Goal: Task Accomplishment & Management: Manage account settings

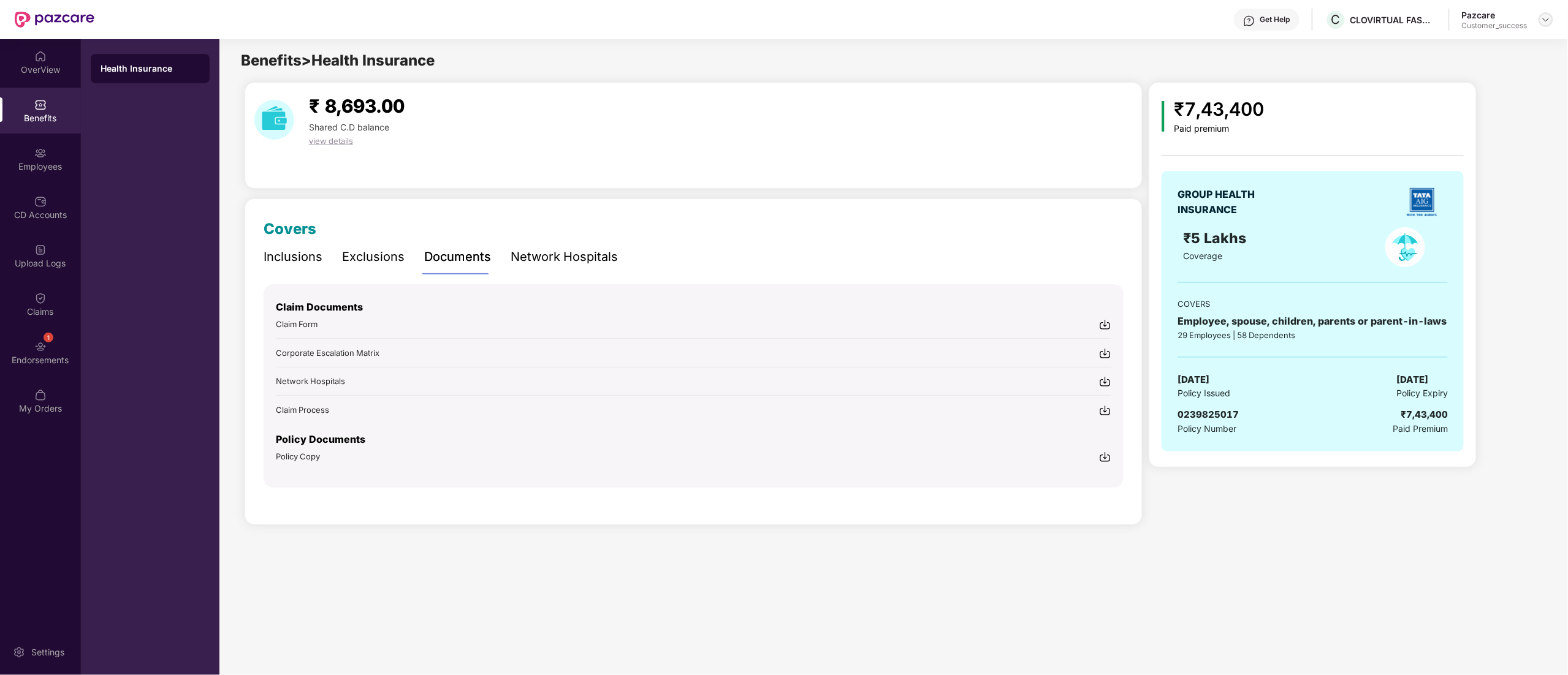
click at [1546, 17] on img at bounding box center [1545, 19] width 9 height 9
click at [1436, 51] on div "Switch to partner view" at bounding box center [1488, 49] width 159 height 24
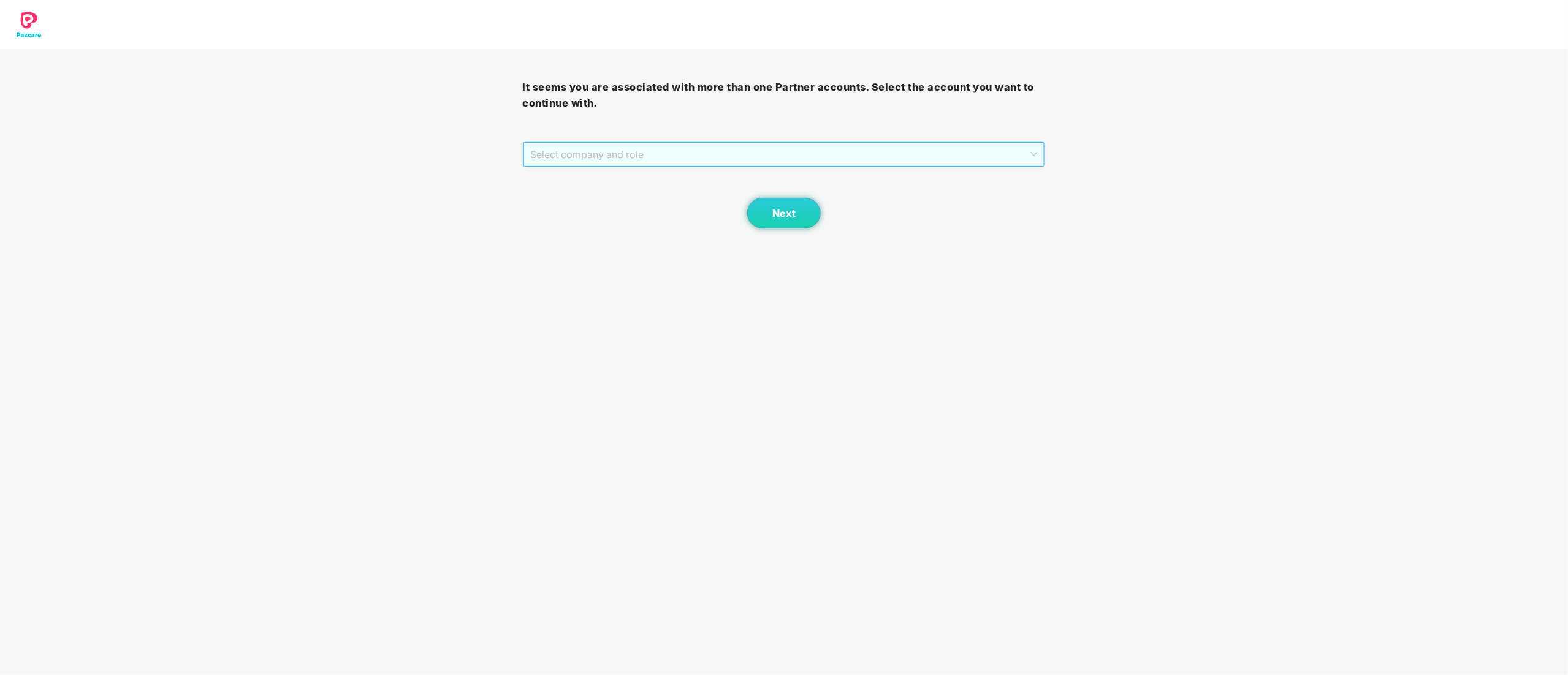
drag, startPoint x: 686, startPoint y: 166, endPoint x: 660, endPoint y: 191, distance: 36.1
click at [686, 163] on span "Select company and role" at bounding box center [784, 154] width 507 height 23
click at [643, 202] on div "Pazcare - CUSTOMER_SUCCESS" at bounding box center [784, 198] width 508 height 14
click at [770, 214] on button "Next" at bounding box center [784, 214] width 73 height 31
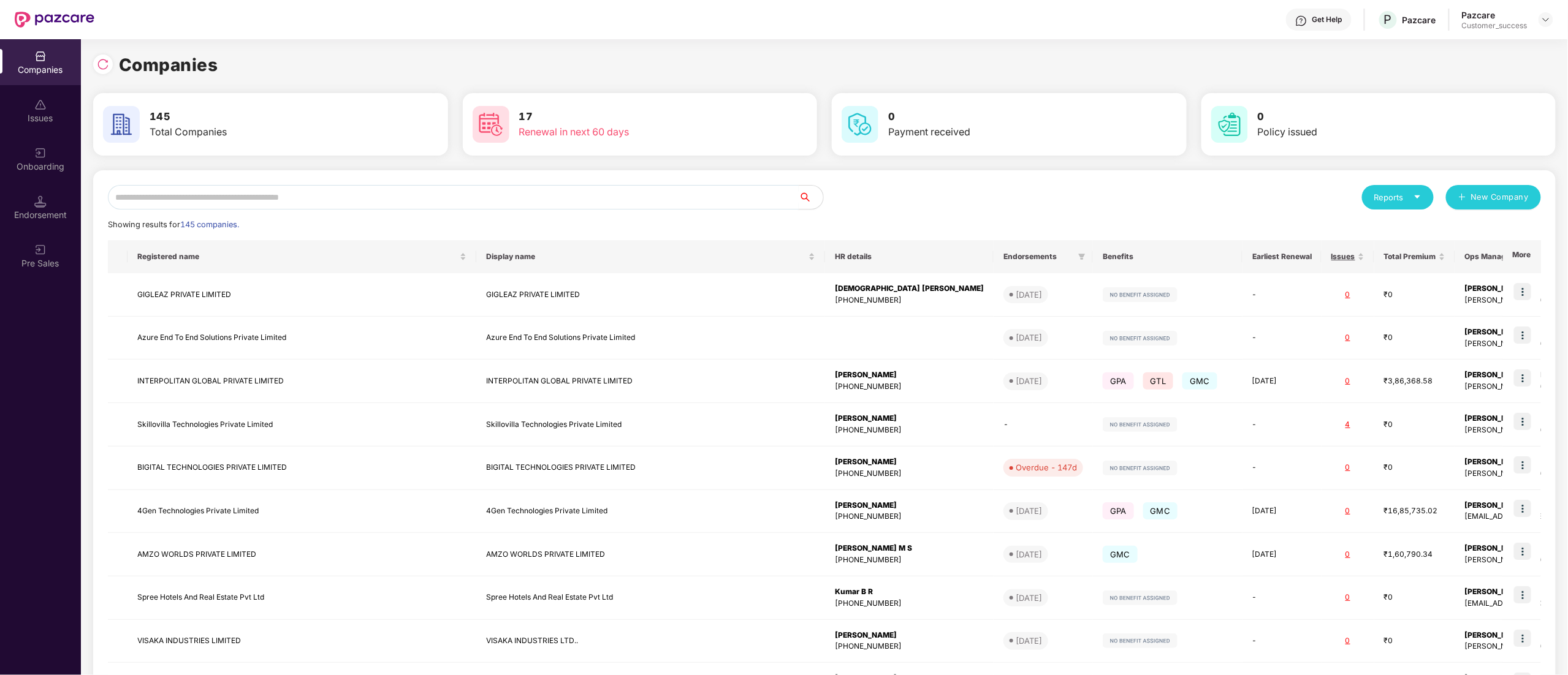
click at [276, 202] on input "text" at bounding box center [453, 197] width 690 height 25
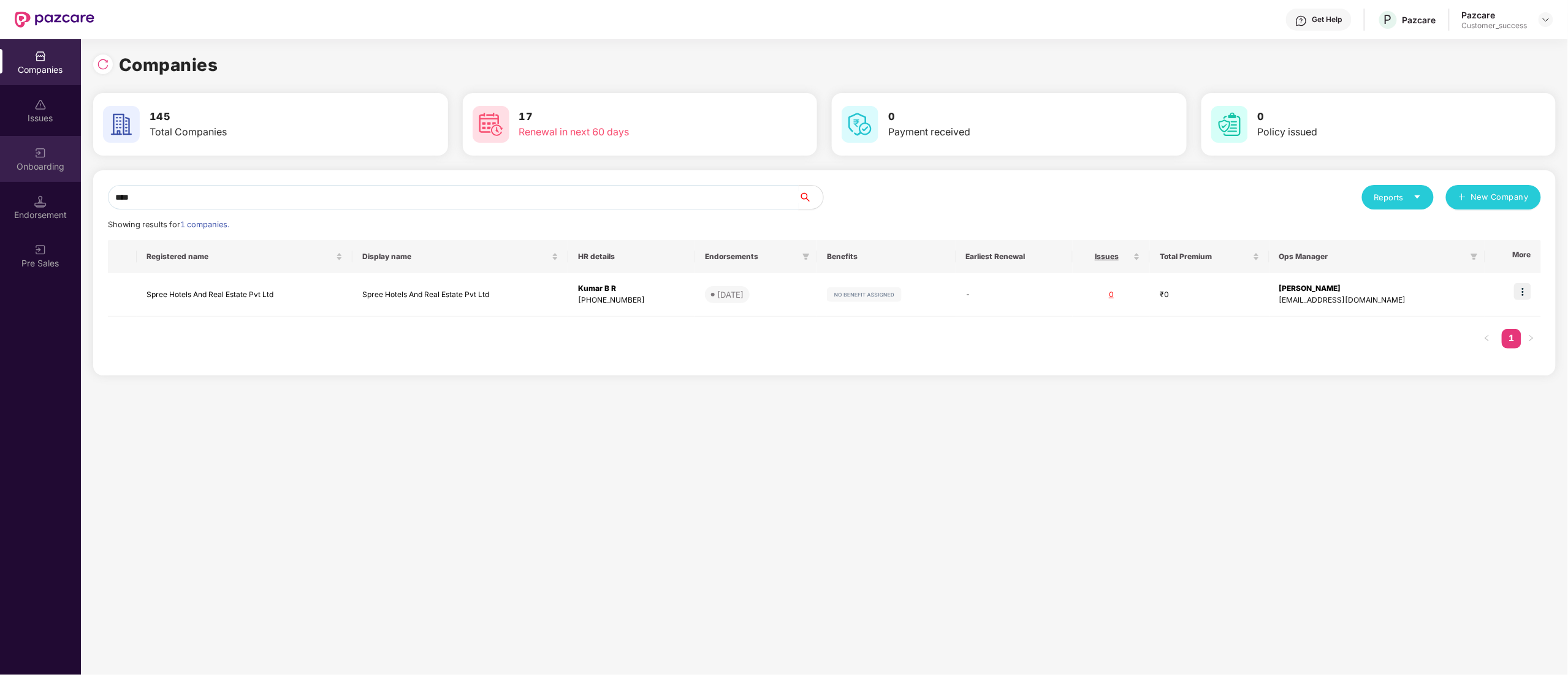
type input "****"
click at [8, 168] on div "Onboarding" at bounding box center [40, 167] width 81 height 12
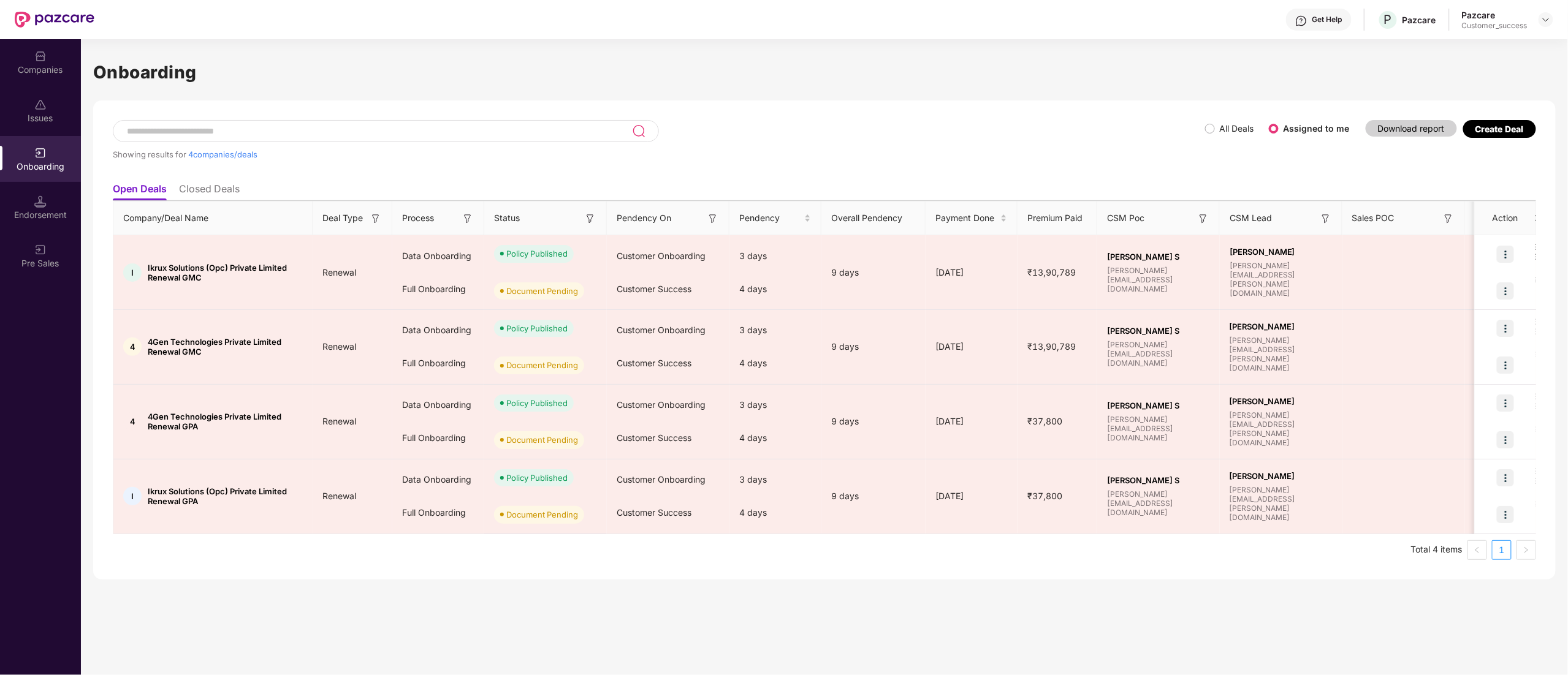
click at [1522, 114] on div "Showing results for 4 companies/deals All Deals Assigned to me Download report …" at bounding box center [824, 340] width 1462 height 479
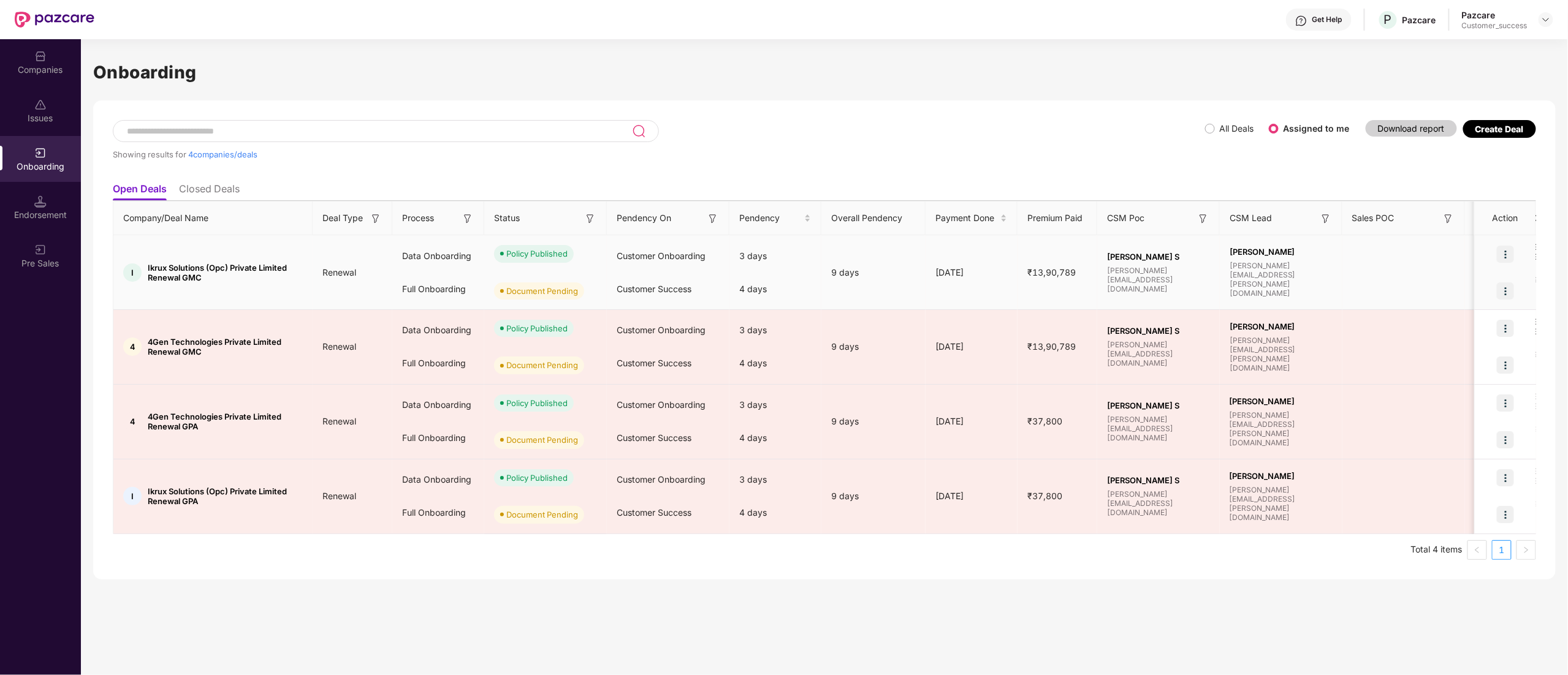
click at [1502, 291] on img at bounding box center [1505, 291] width 17 height 17
click at [1442, 322] on span "Upload Documents" at bounding box center [1448, 322] width 101 height 14
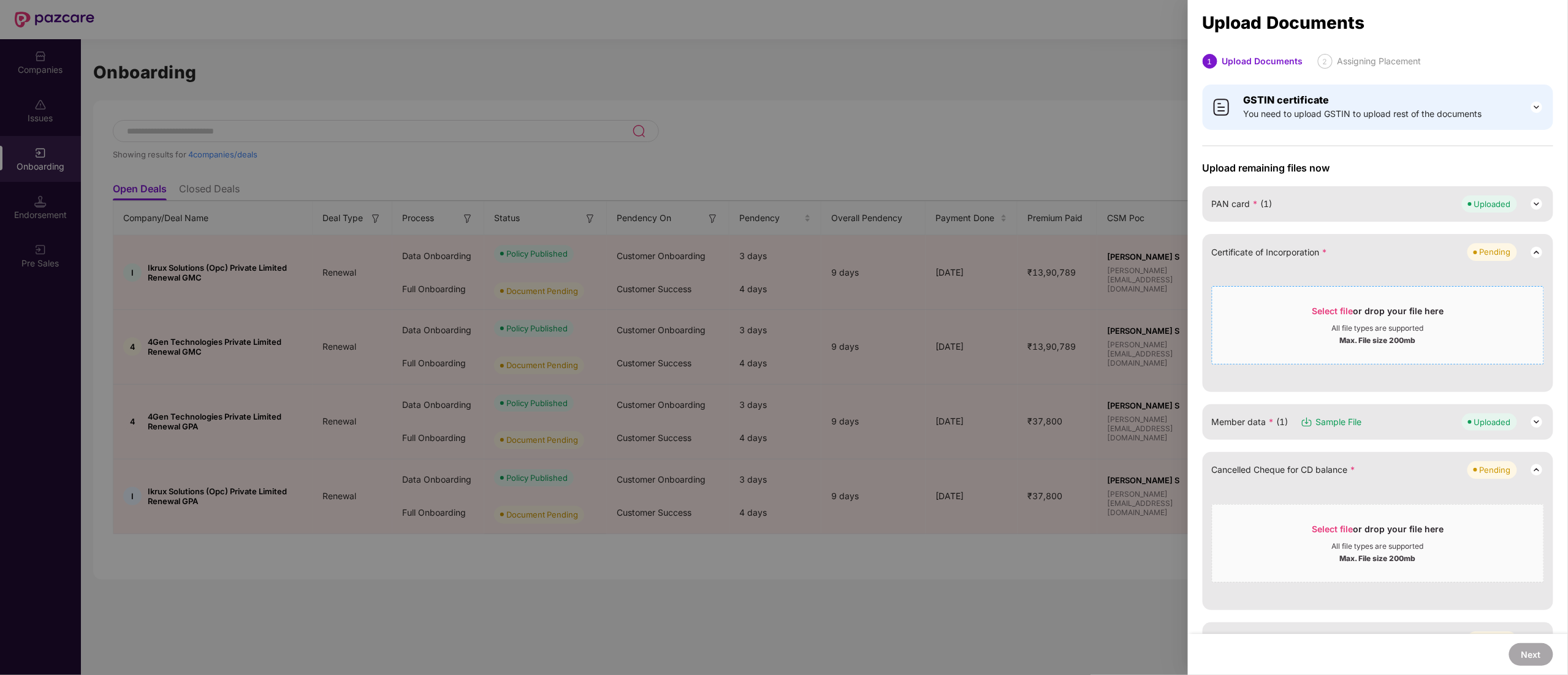
click at [1400, 327] on div "All file types are supported" at bounding box center [1377, 328] width 92 height 9
click at [1405, 335] on div "Max. File size 200mb" at bounding box center [1377, 339] width 76 height 12
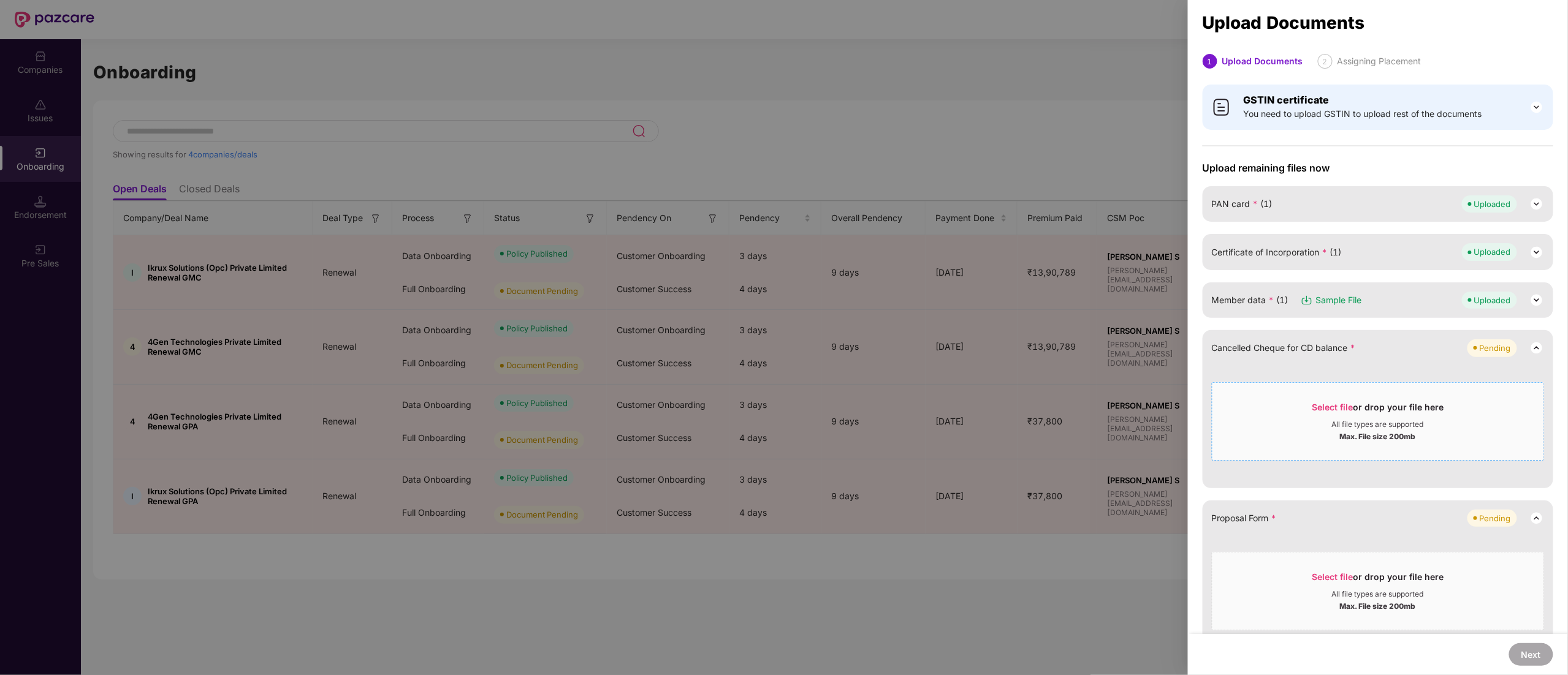
click at [1377, 426] on div "All file types are supported" at bounding box center [1377, 424] width 92 height 9
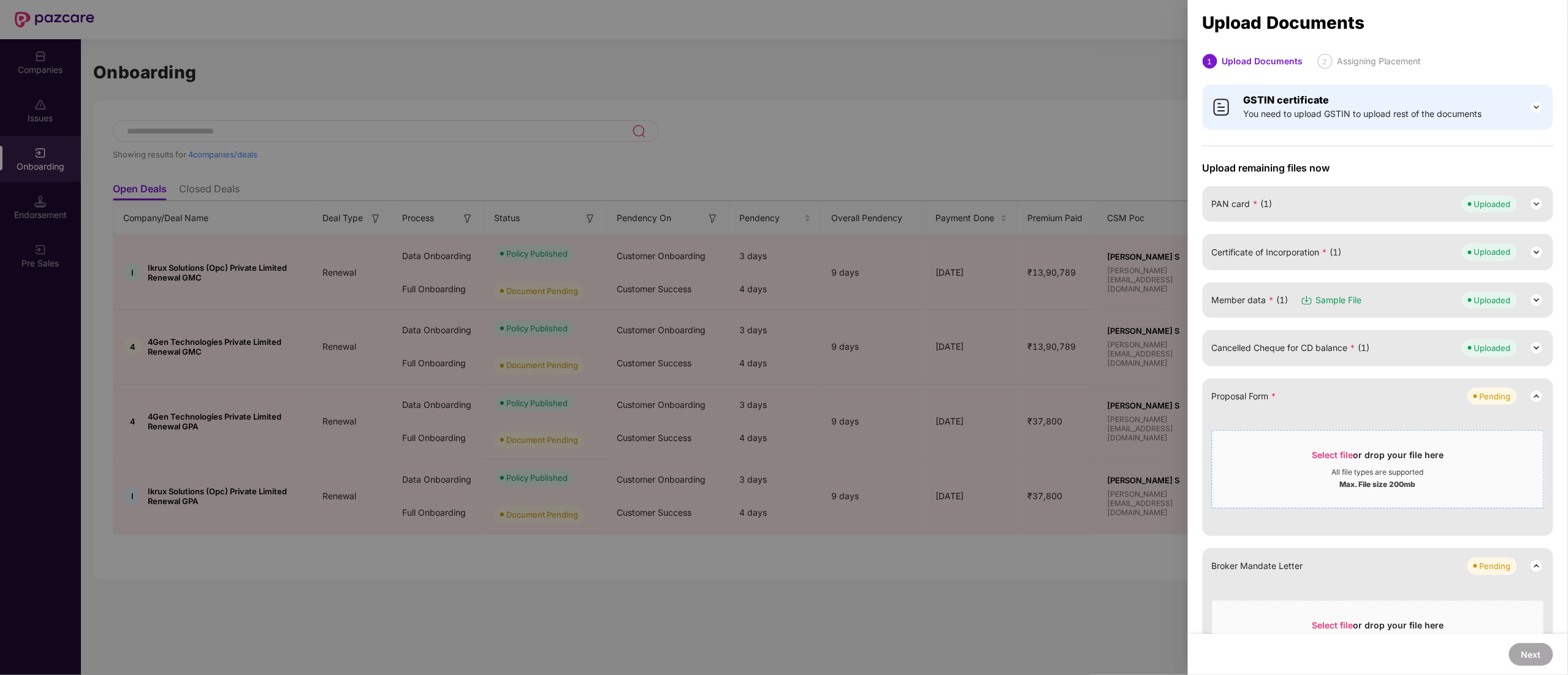
click at [1365, 471] on div "All file types are supported" at bounding box center [1377, 472] width 92 height 9
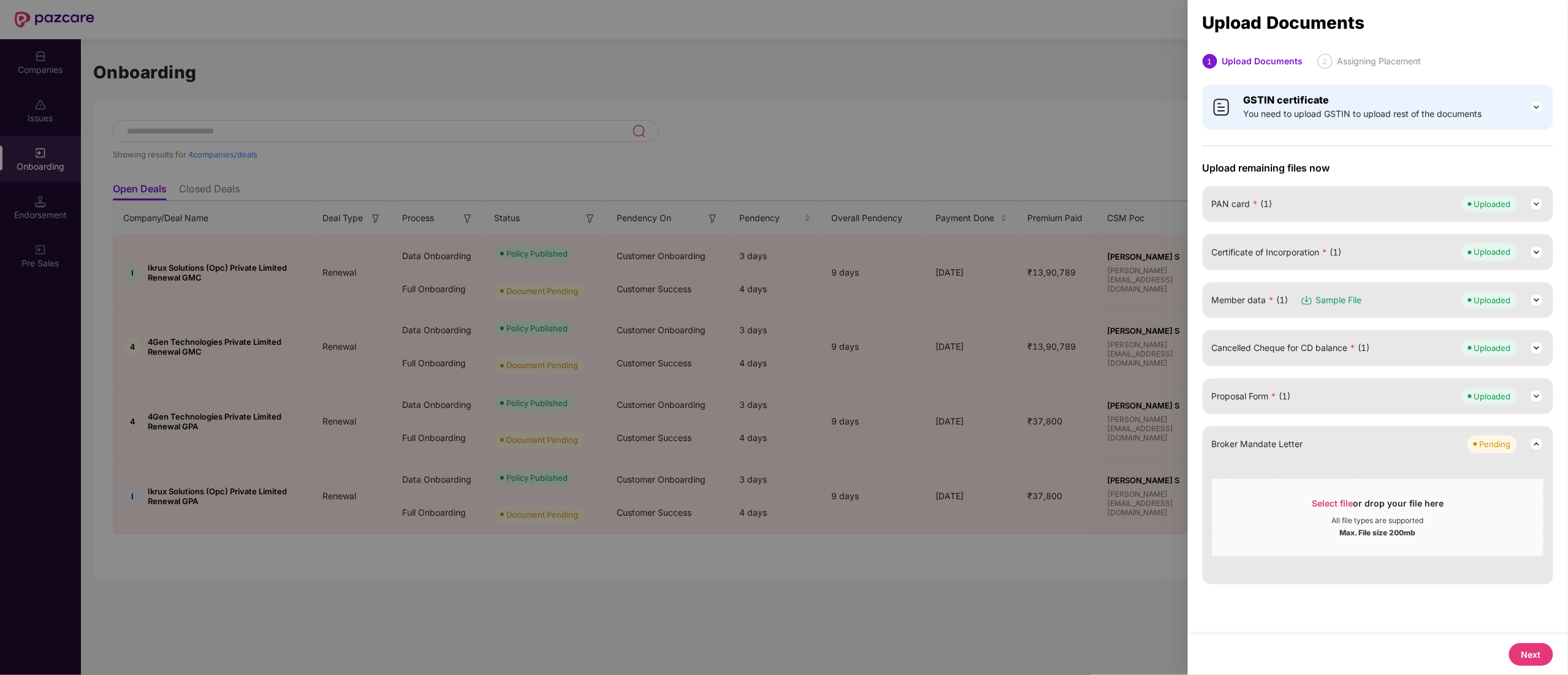
click at [1536, 647] on button "Next" at bounding box center [1531, 654] width 44 height 23
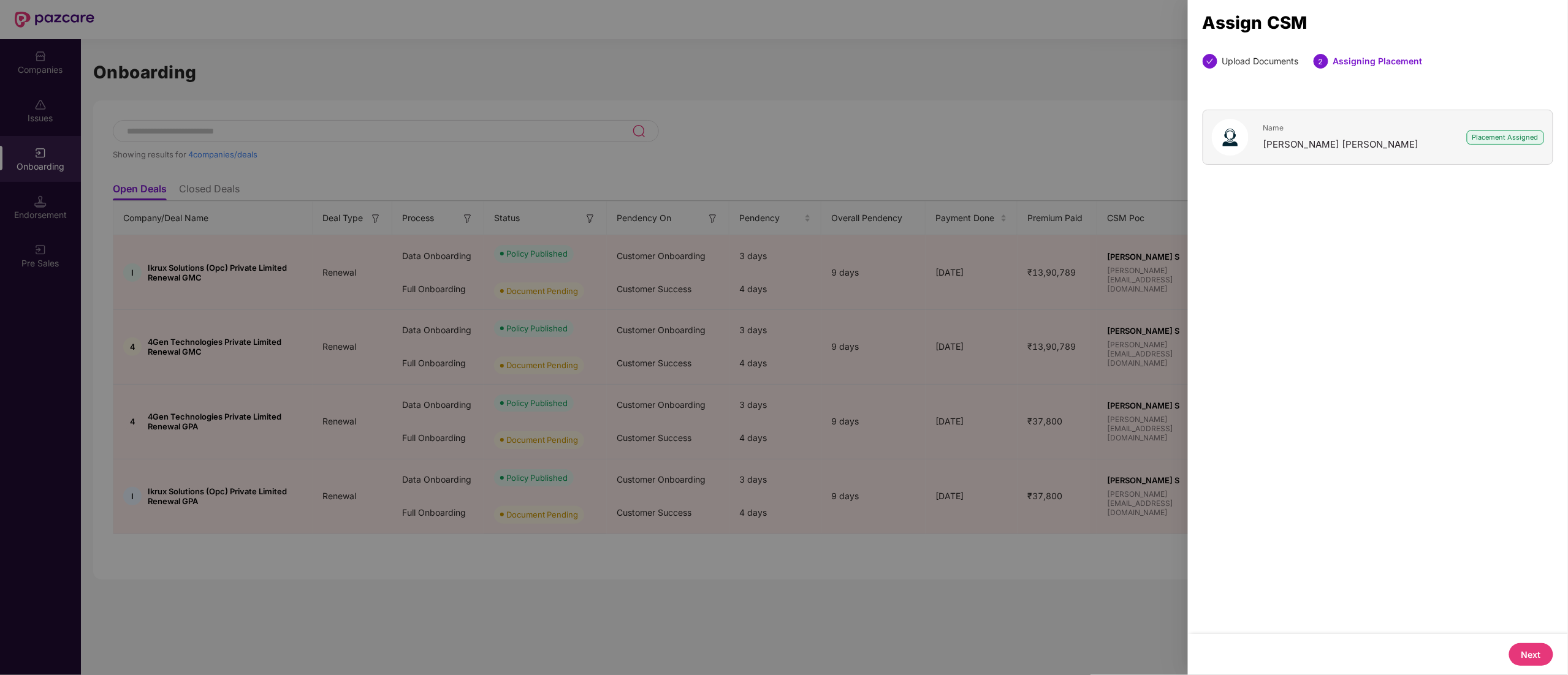
click at [1536, 647] on button "Next" at bounding box center [1531, 654] width 44 height 23
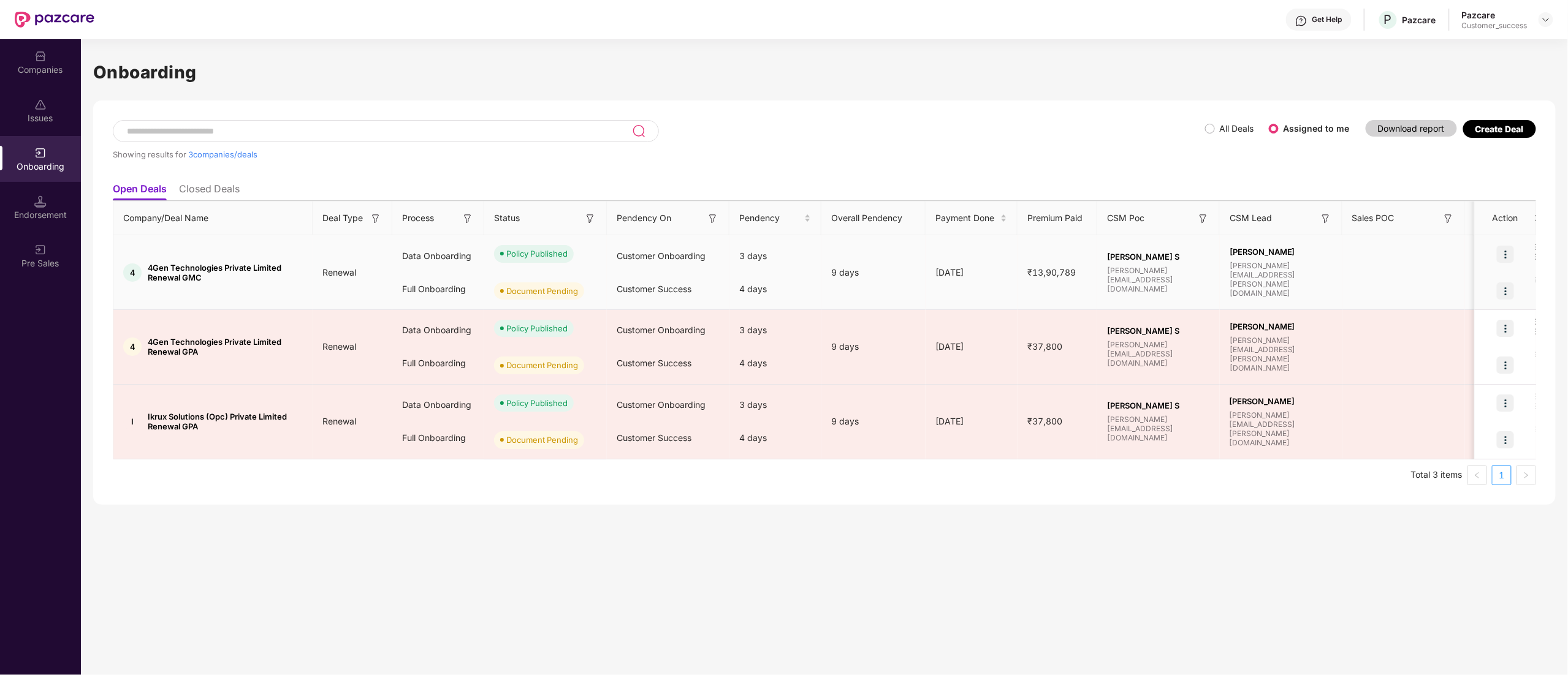
click at [1508, 293] on img at bounding box center [1505, 291] width 17 height 17
click at [1448, 321] on span "Upload Documents" at bounding box center [1448, 322] width 101 height 14
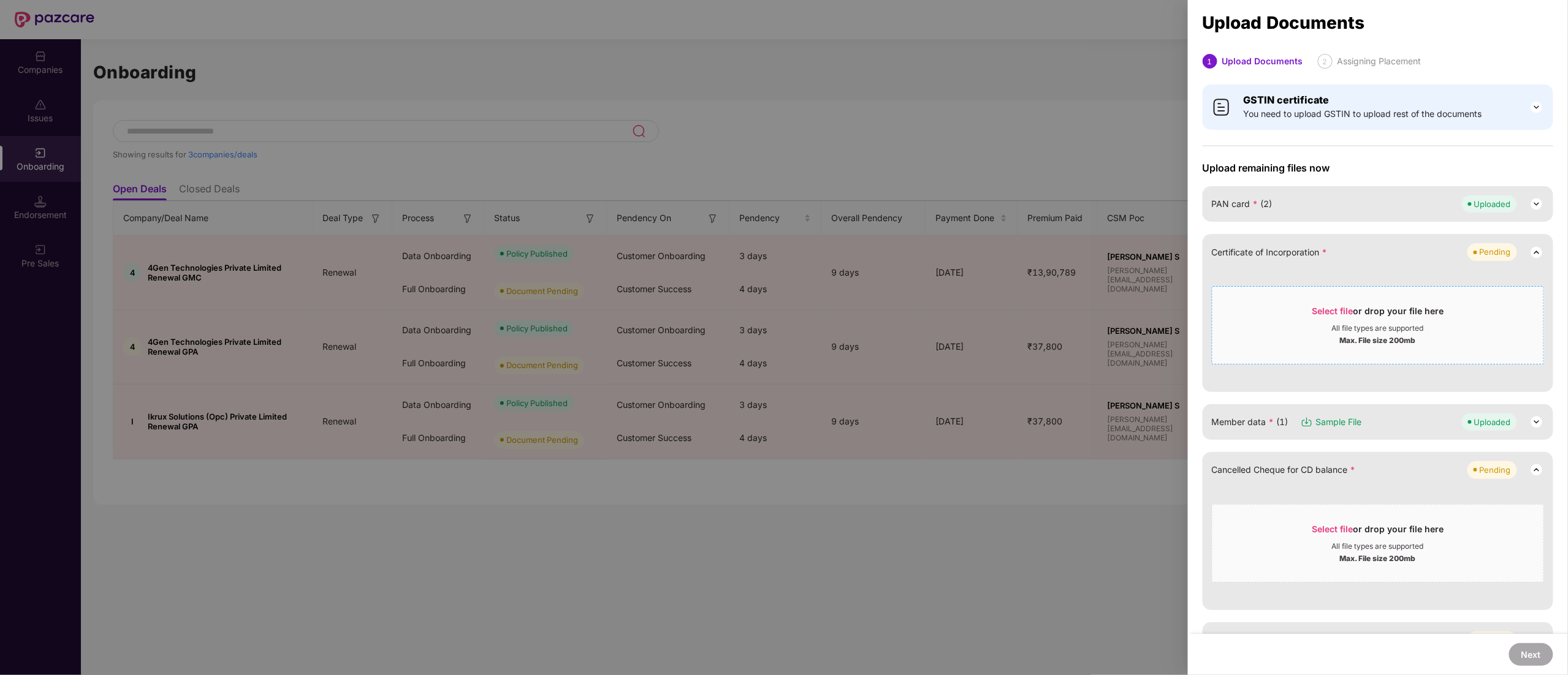
click at [1377, 328] on div "All file types are supported" at bounding box center [1377, 328] width 92 height 9
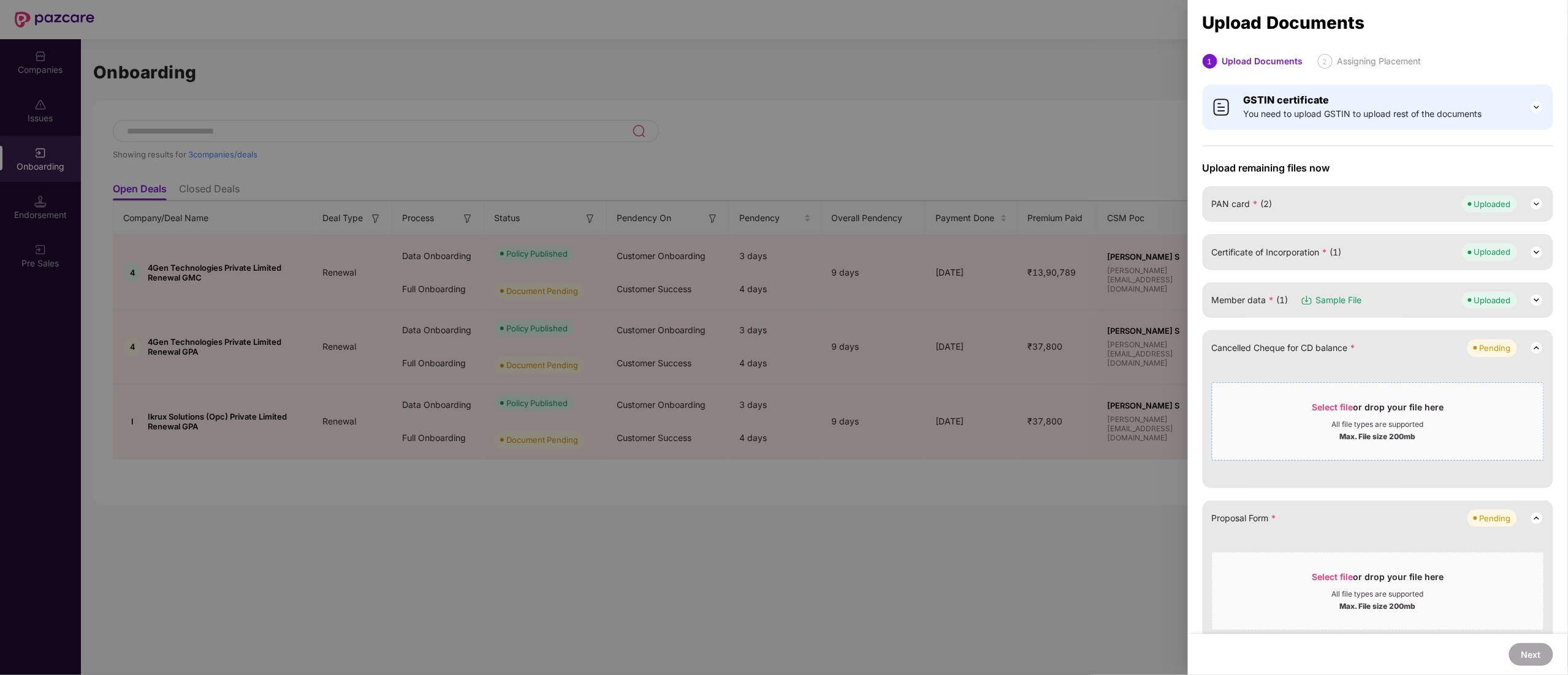
click at [1360, 412] on div "Select file or drop your file here" at bounding box center [1377, 411] width 132 height 19
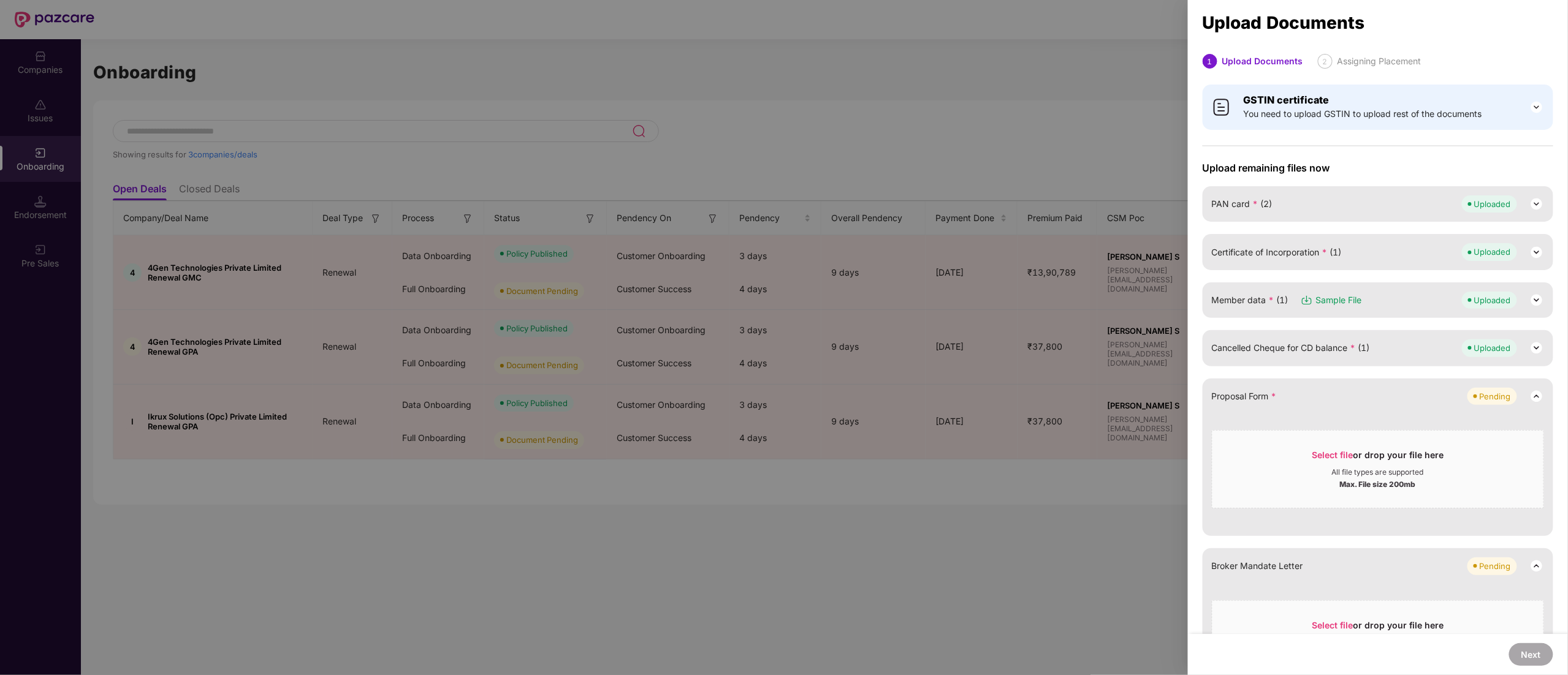
scroll to position [79, 0]
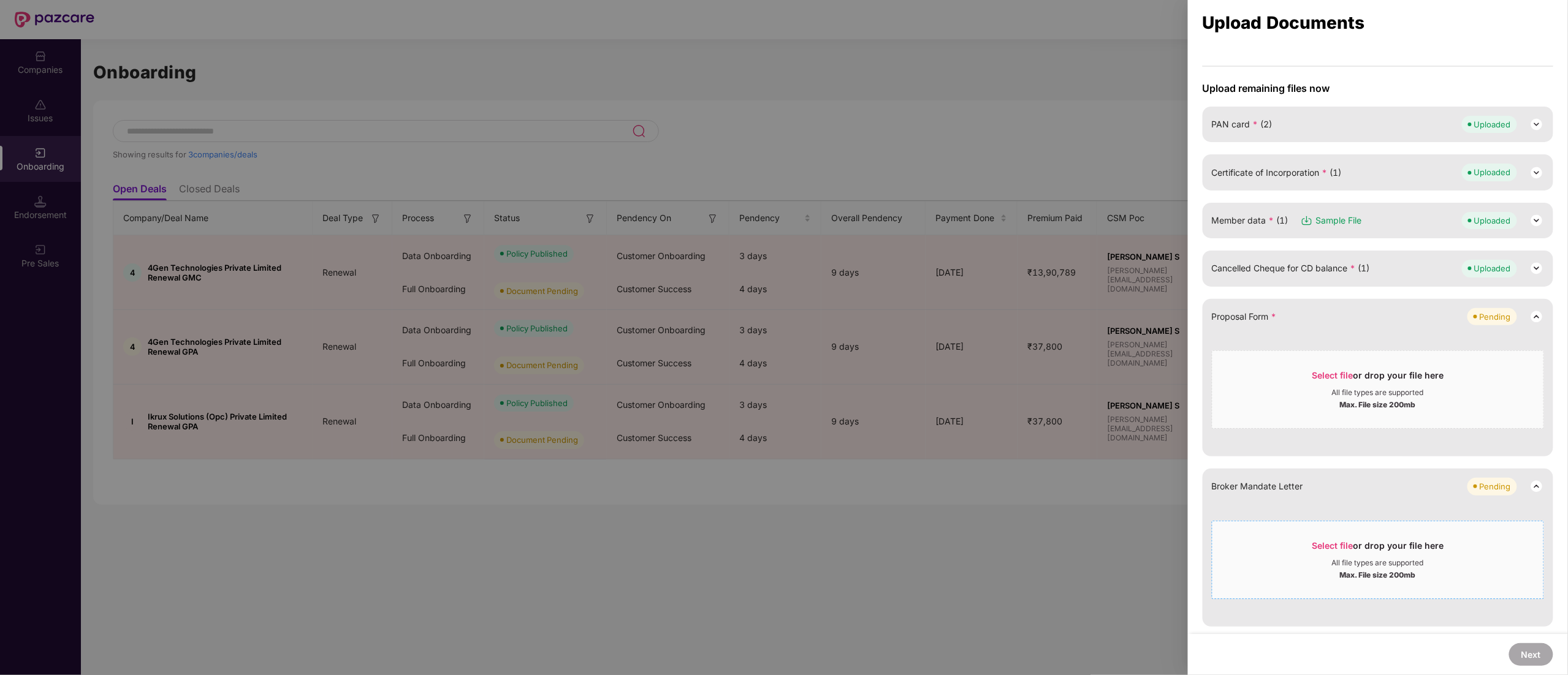
click at [1388, 542] on div "Select file or drop your file here" at bounding box center [1377, 549] width 132 height 19
click at [1363, 375] on div "Select file or drop your file here" at bounding box center [1377, 379] width 132 height 19
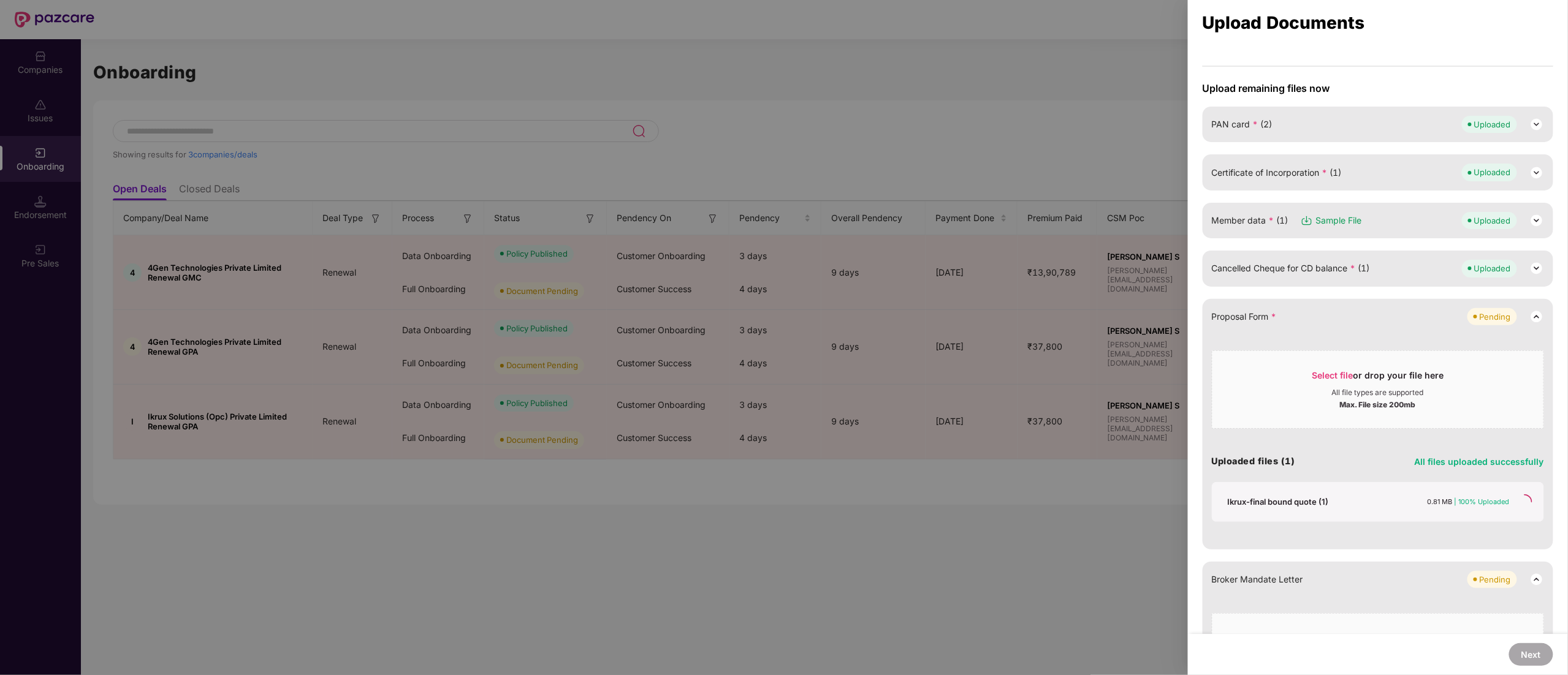
scroll to position [0, 0]
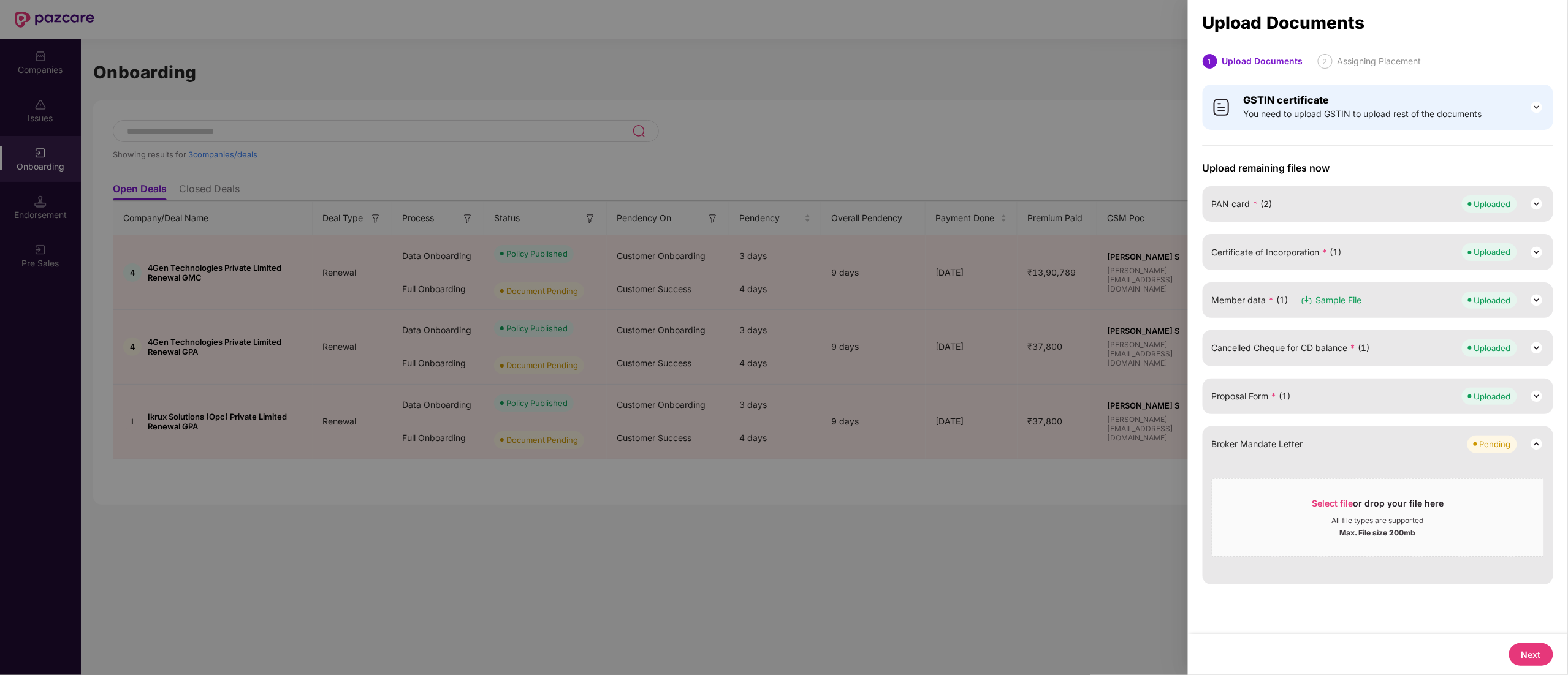
click at [1520, 651] on button "Next" at bounding box center [1531, 654] width 44 height 23
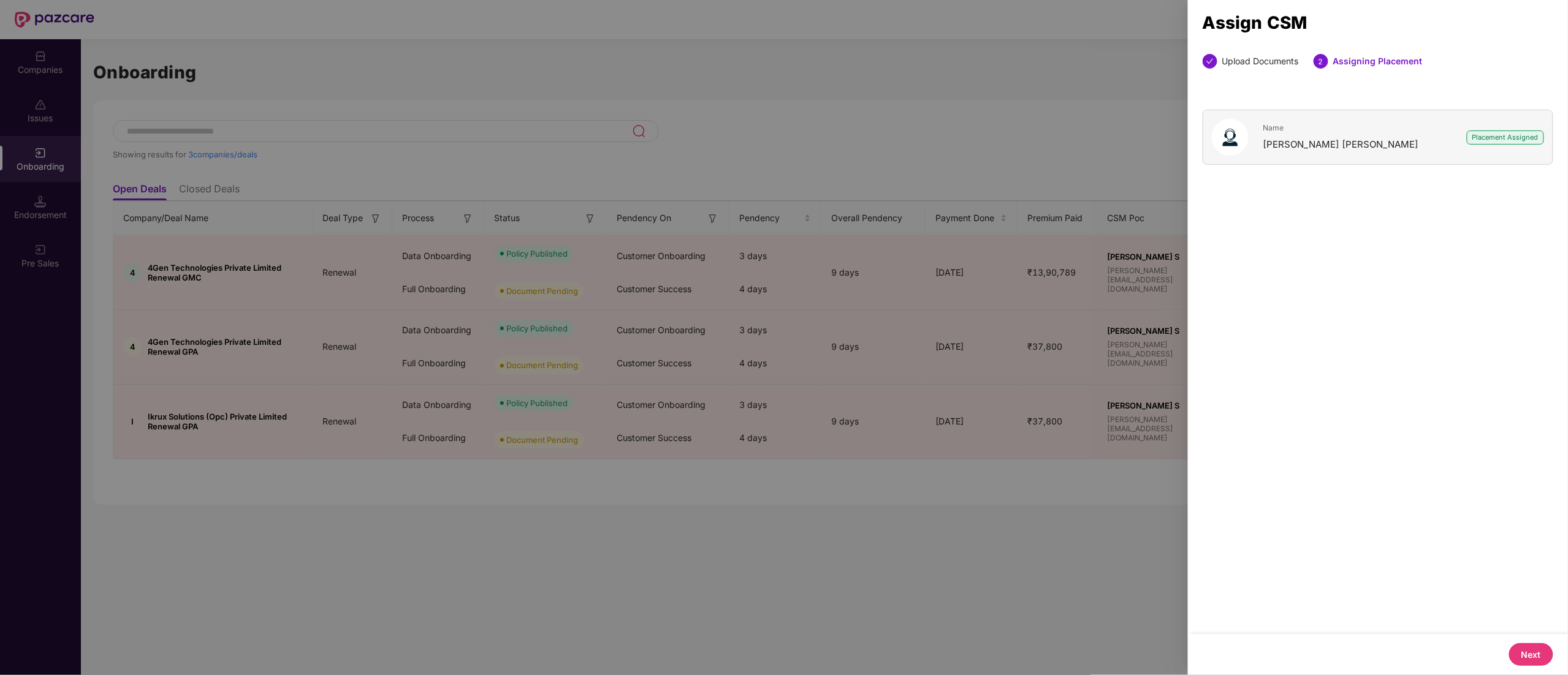
click at [1516, 649] on button "Next" at bounding box center [1531, 654] width 44 height 23
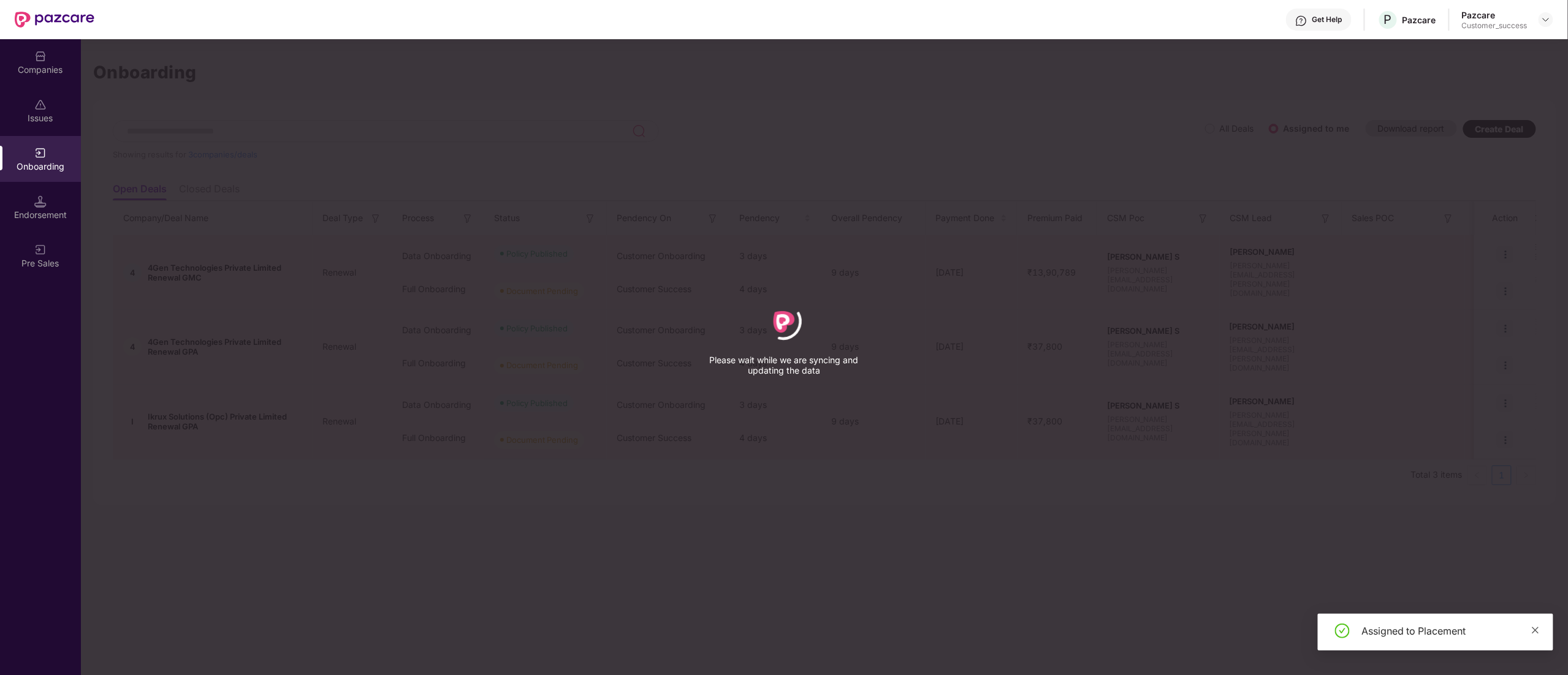
click at [1536, 627] on icon "close" at bounding box center [1535, 631] width 9 height 9
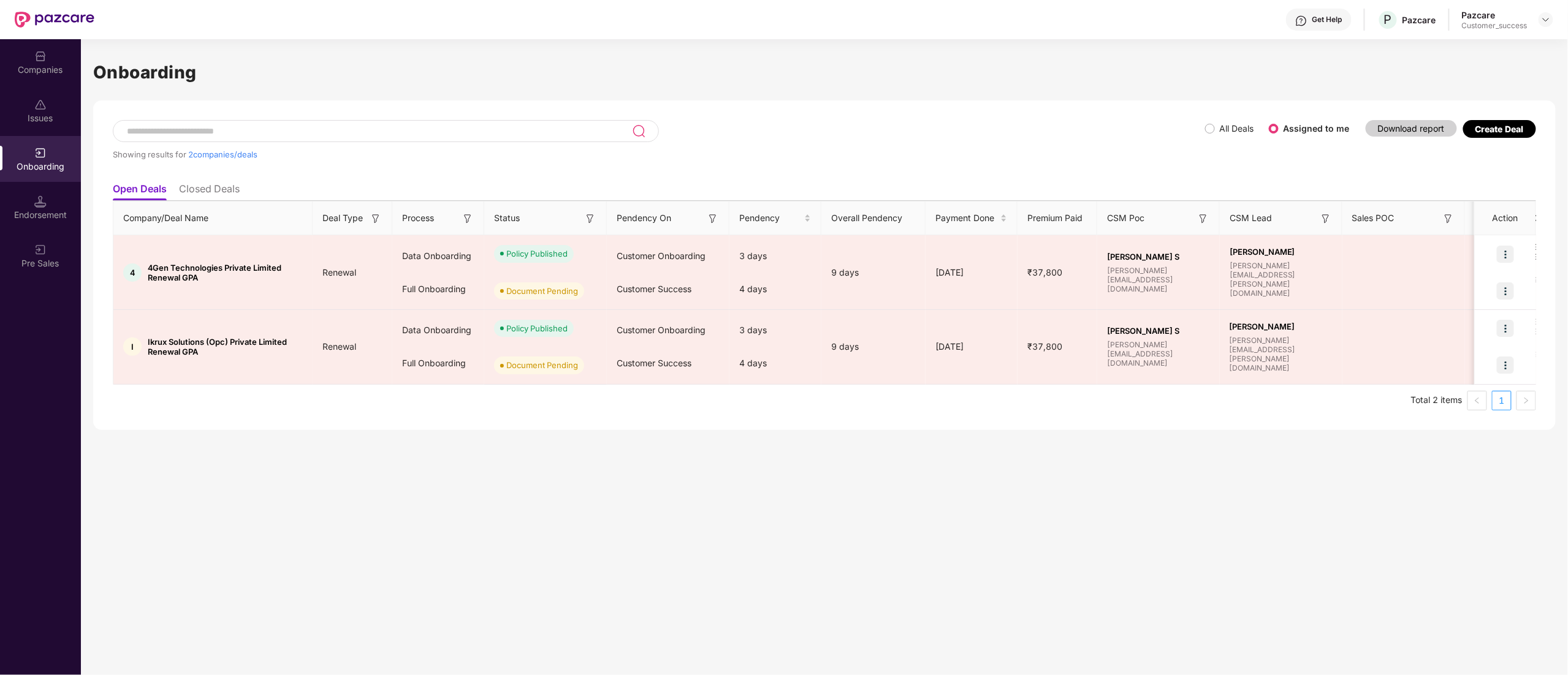
click at [1503, 140] on div "Create Deal" at bounding box center [1499, 132] width 73 height 25
click at [1504, 127] on div "Create Deal" at bounding box center [1499, 129] width 49 height 10
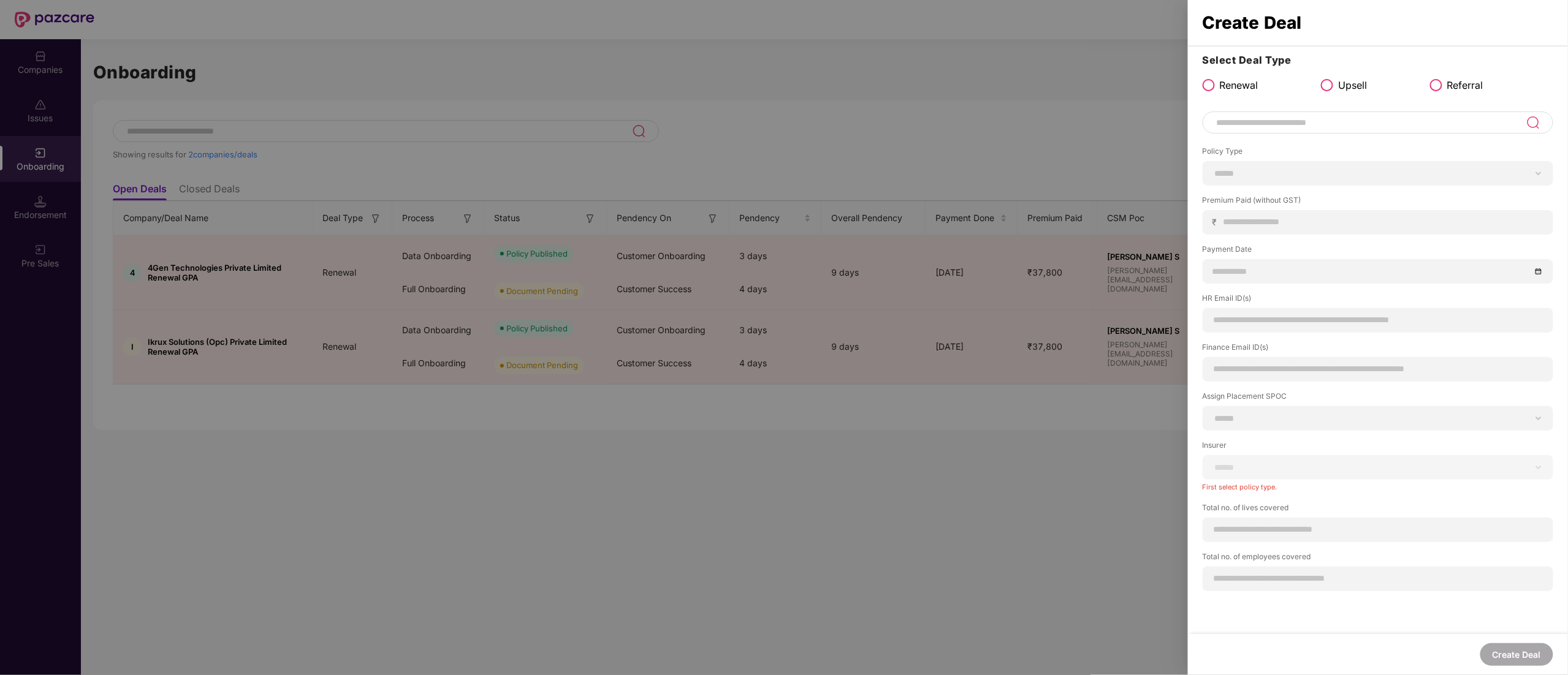
click at [1255, 117] on input at bounding box center [1371, 122] width 311 height 15
type input "**********"
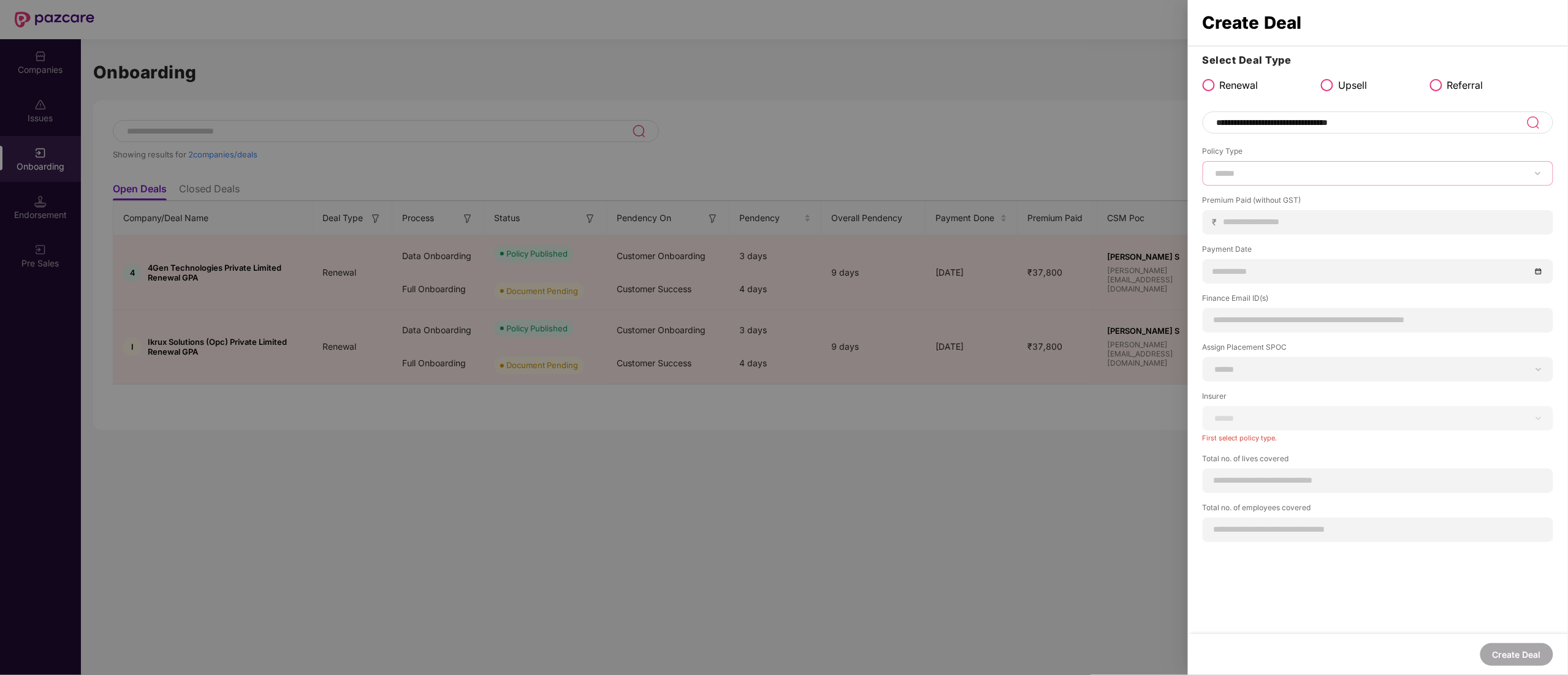
click at [1256, 170] on select "****** *** ********* *** *** *** **** ***" at bounding box center [1377, 173] width 330 height 9
select select "***"
click at [1213, 168] on select "****** *** ********* *** *** *** **** ***" at bounding box center [1377, 173] width 330 height 9
click at [1242, 230] on div "₹" at bounding box center [1377, 222] width 350 height 25
click at [1286, 220] on input at bounding box center [1383, 221] width 320 height 13
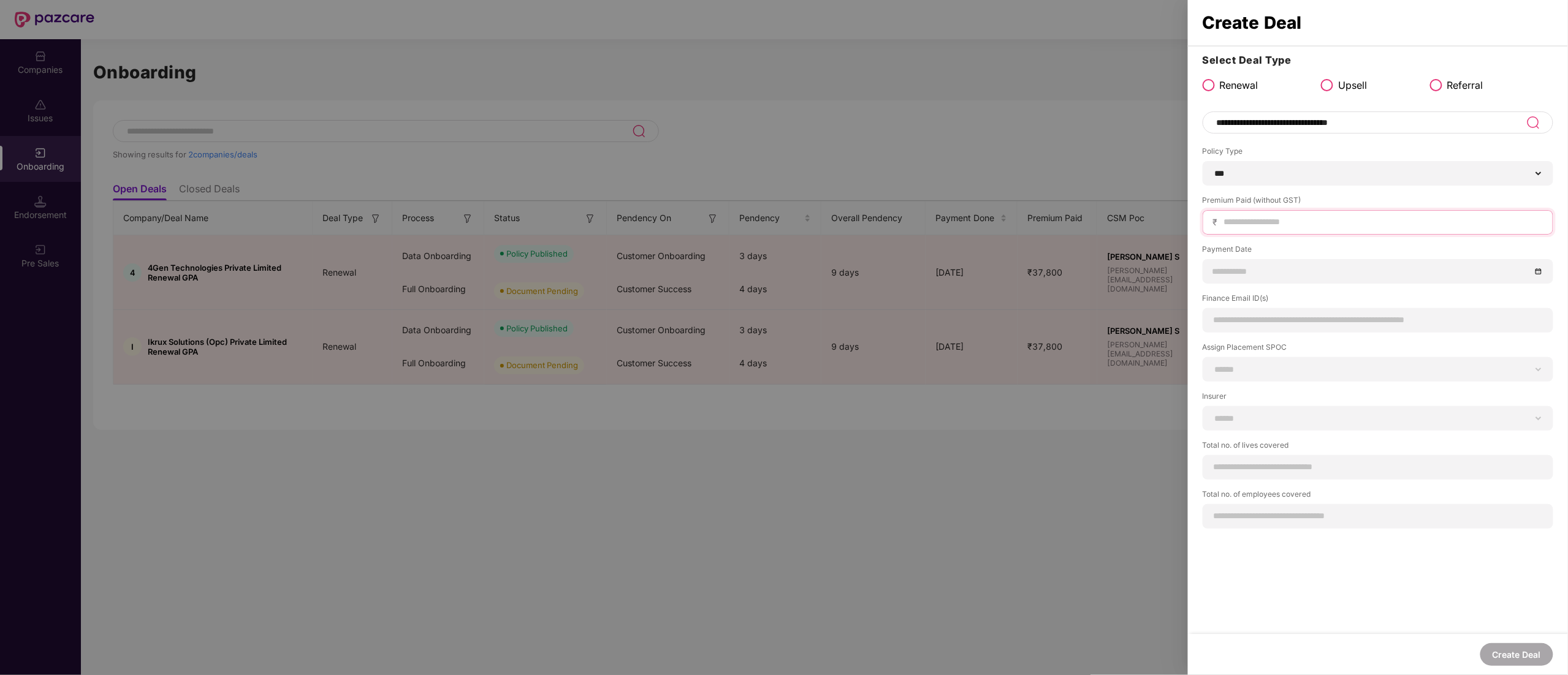
paste input "******"
type input "******"
click at [1263, 274] on input at bounding box center [1371, 272] width 317 height 14
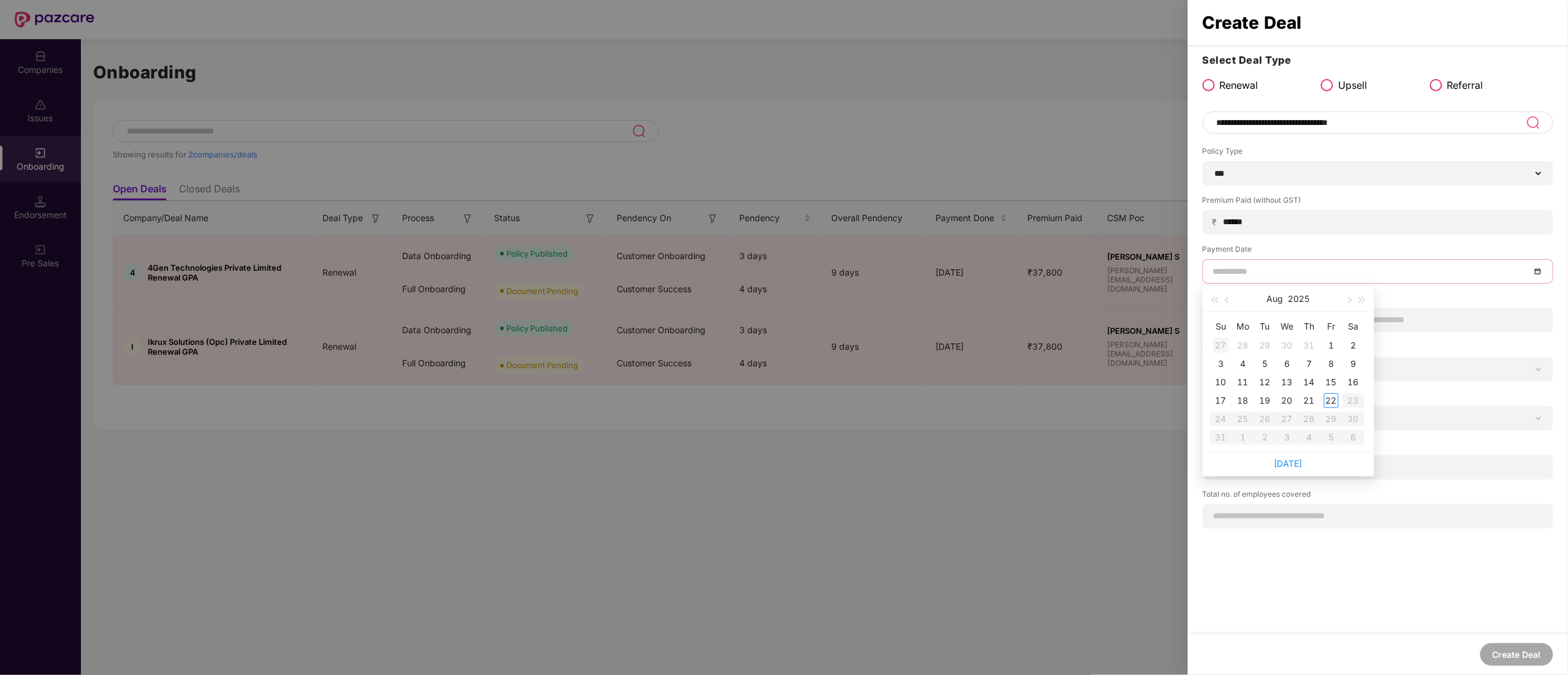
type input "**********"
click at [1354, 382] on div "16" at bounding box center [1353, 382] width 15 height 15
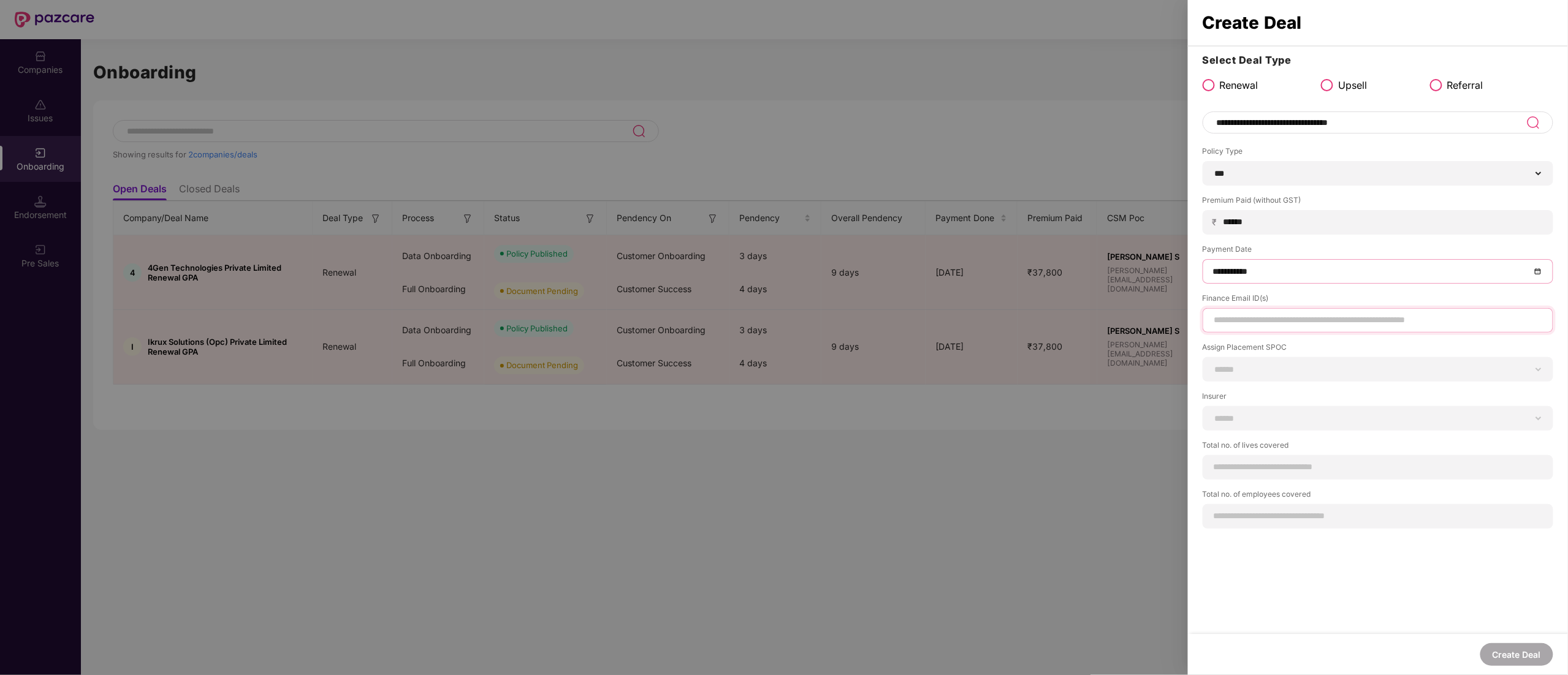
click at [1253, 315] on input at bounding box center [1377, 320] width 330 height 13
drag, startPoint x: 1290, startPoint y: 322, endPoint x: 995, endPoint y: 285, distance: 297.3
click at [995, 285] on div "**********" at bounding box center [784, 338] width 1568 height 675
paste input "**********"
click at [1217, 317] on input "**********" at bounding box center [1377, 320] width 330 height 13
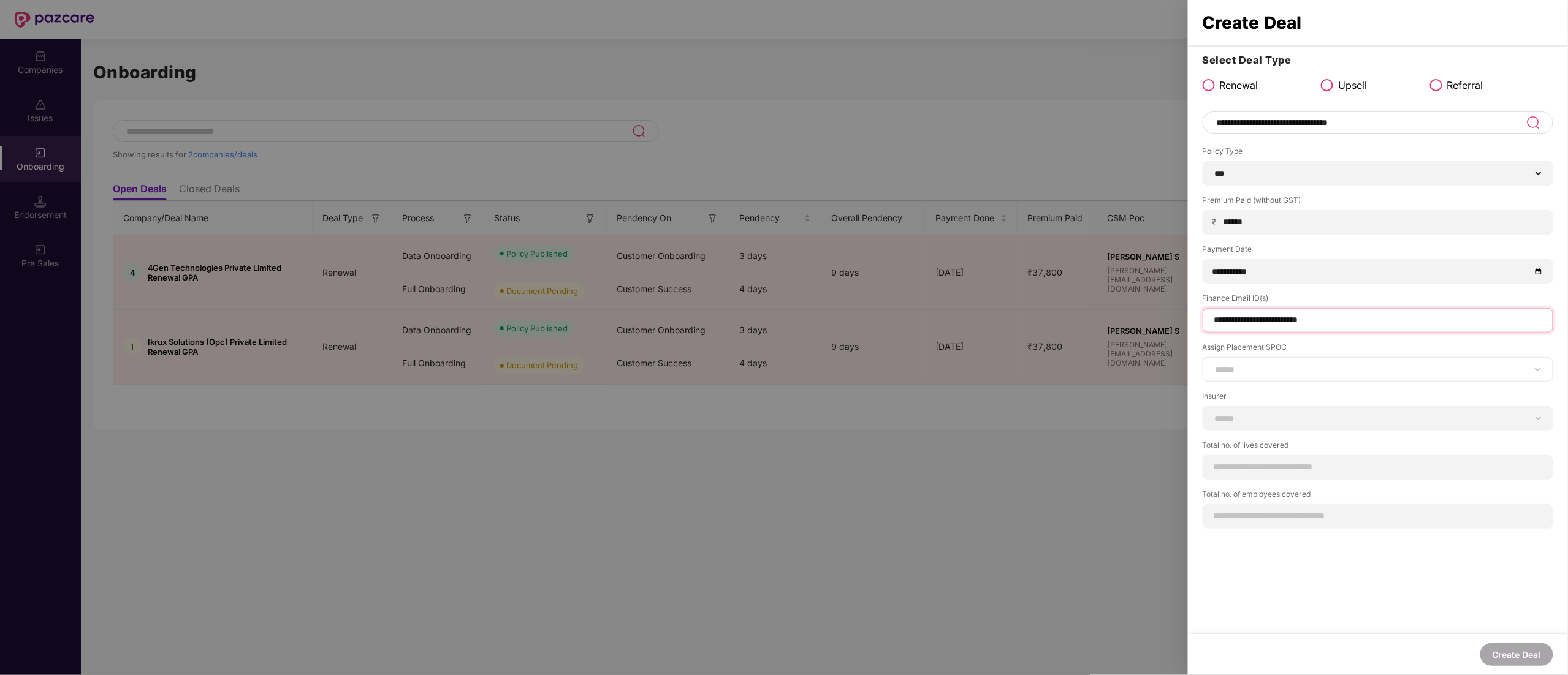
type input "**********"
click at [1256, 372] on select "**********" at bounding box center [1377, 369] width 330 height 9
select select "**********"
click at [1213, 365] on select "**********" at bounding box center [1377, 369] width 330 height 9
click at [1265, 426] on div "**********" at bounding box center [1377, 418] width 350 height 25
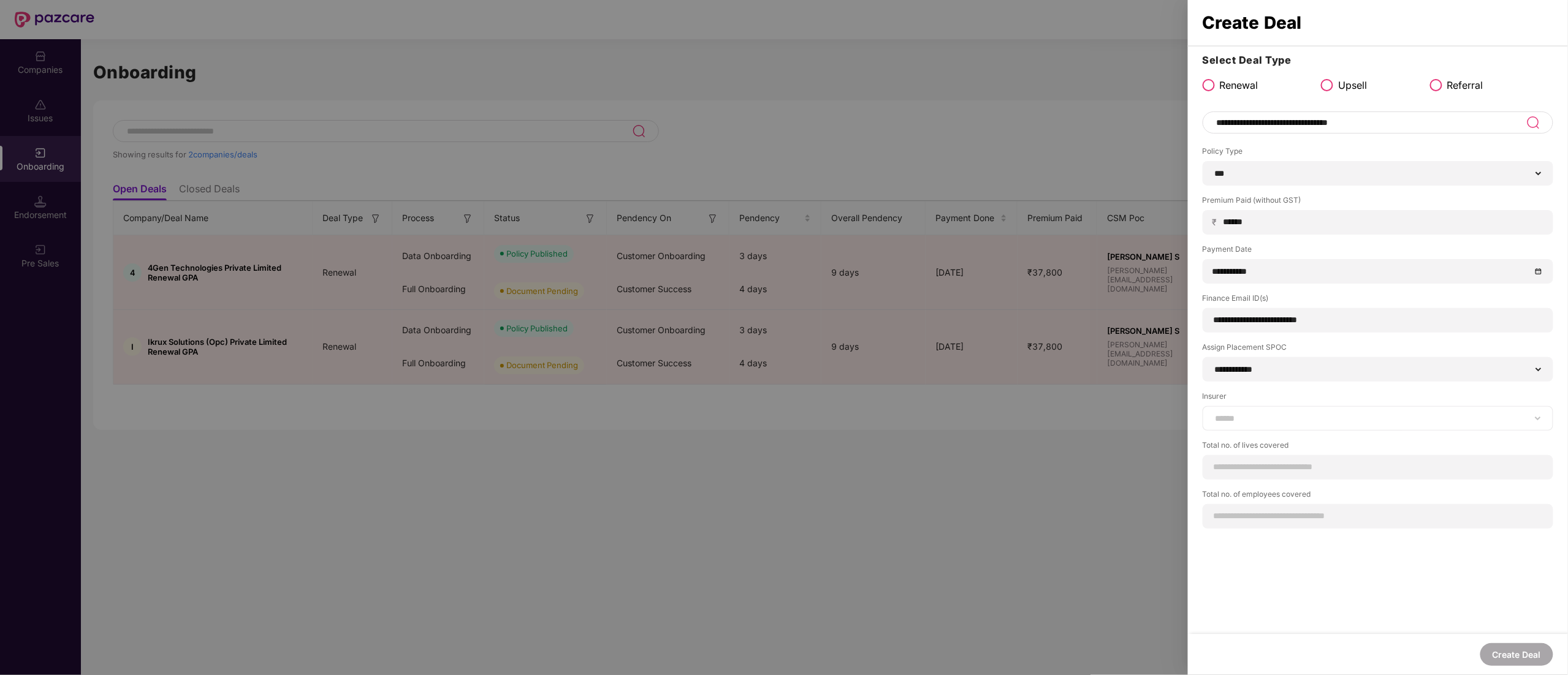
click at [1265, 426] on div "**********" at bounding box center [1377, 418] width 350 height 25
click at [1265, 420] on select "**********" at bounding box center [1377, 418] width 330 height 9
select select "*****"
click at [1213, 414] on select "**********" at bounding box center [1377, 418] width 330 height 9
click at [1244, 475] on div at bounding box center [1377, 467] width 350 height 25
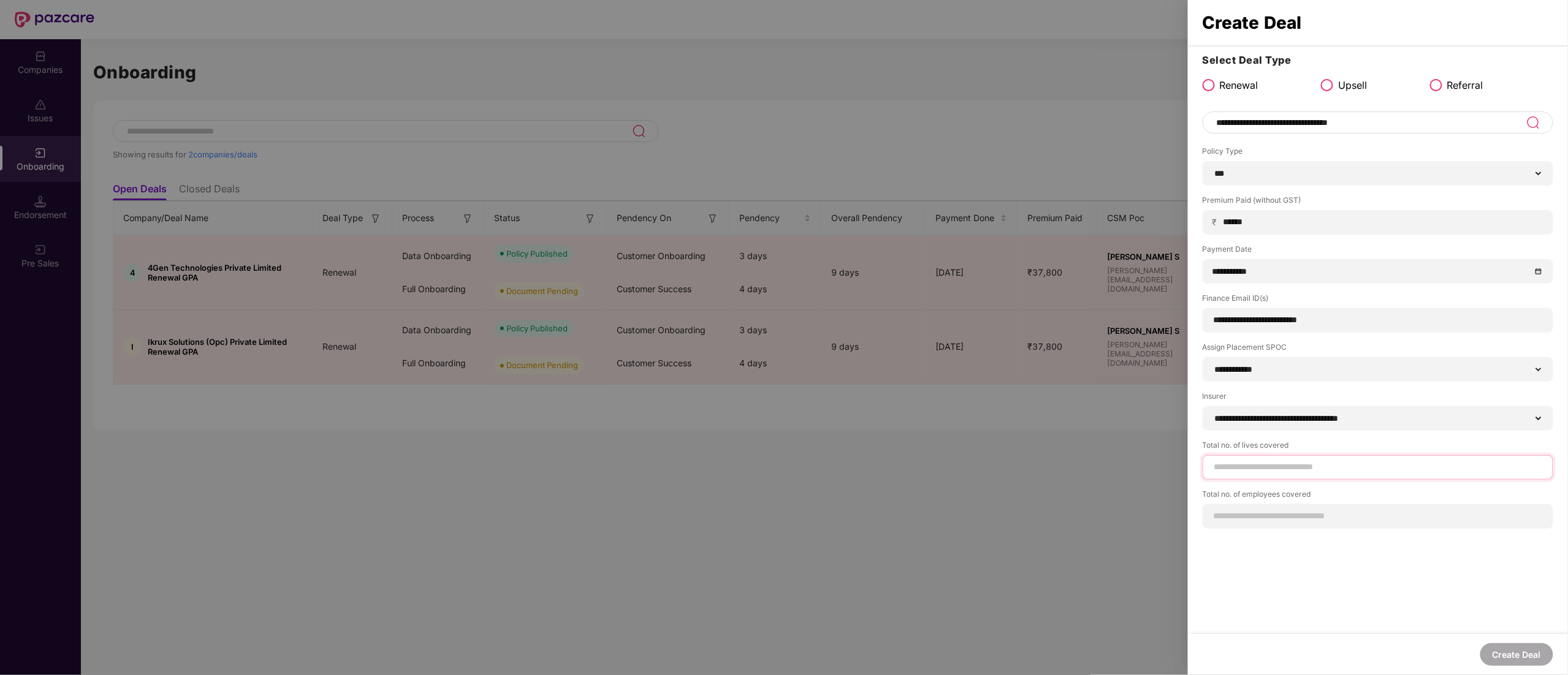
click at [1244, 471] on input at bounding box center [1377, 467] width 330 height 13
click at [1255, 458] on div at bounding box center [1377, 467] width 350 height 25
click at [1242, 484] on div "Field is required" at bounding box center [1377, 486] width 350 height 13
click at [1242, 472] on input at bounding box center [1377, 467] width 330 height 13
type input "***"
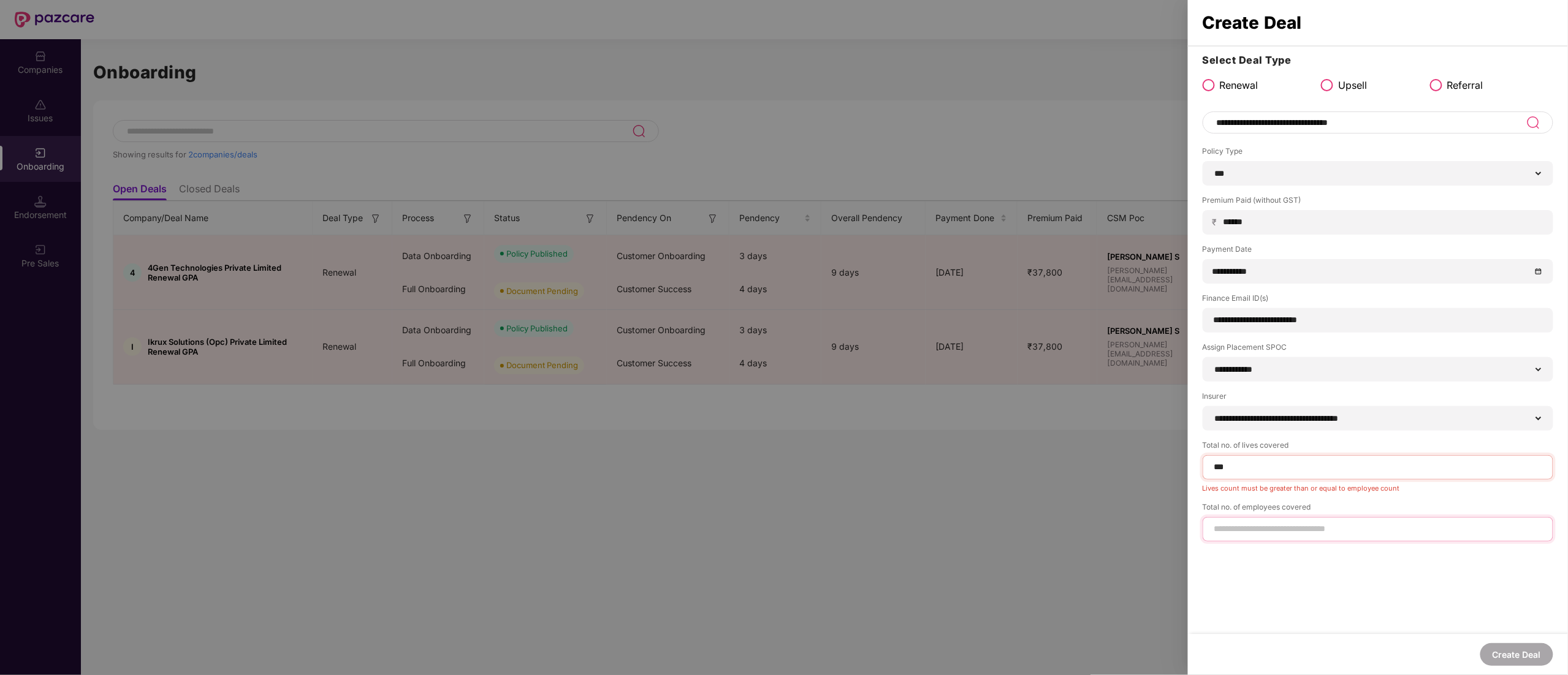
click at [1245, 526] on input at bounding box center [1377, 529] width 330 height 13
type input "**"
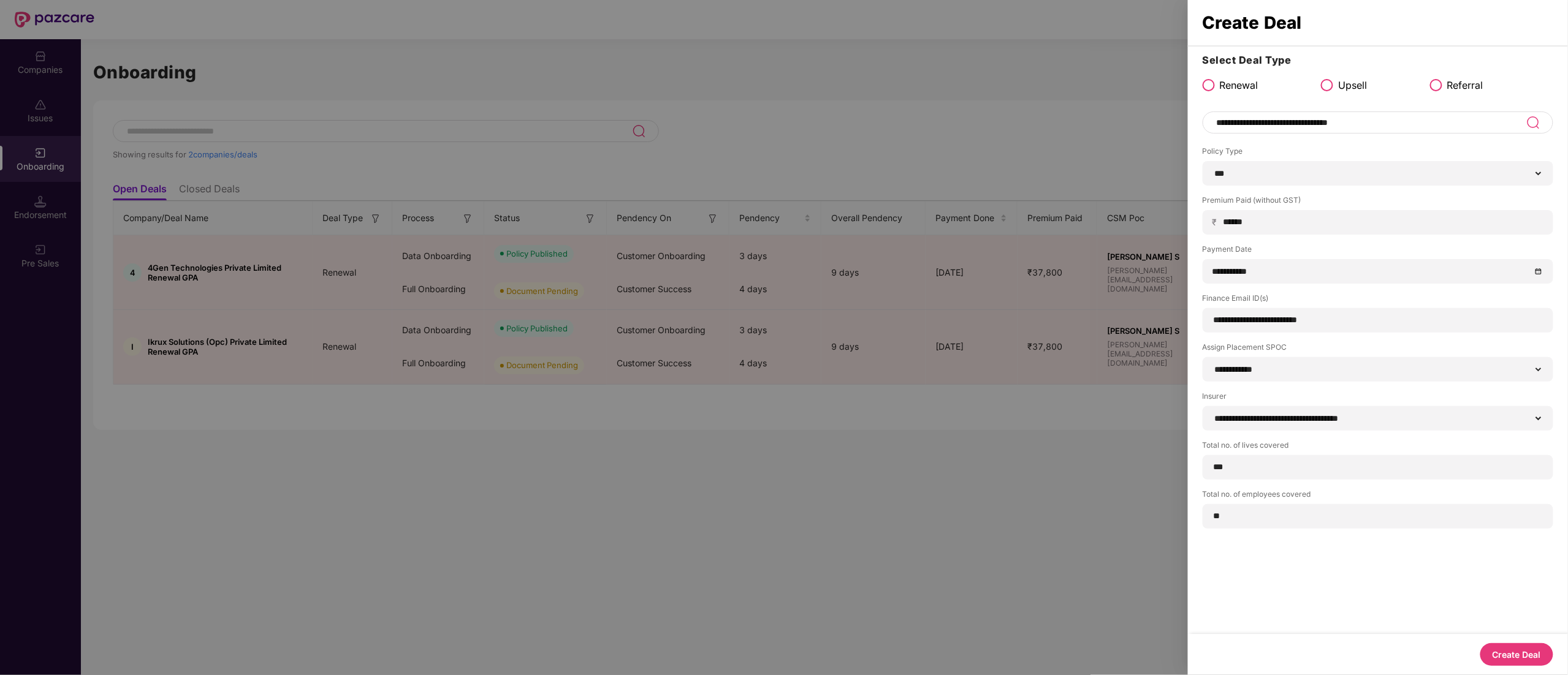
drag, startPoint x: 1523, startPoint y: 654, endPoint x: 1518, endPoint y: 647, distance: 8.6
click at [1518, 647] on button "Create Deal" at bounding box center [1516, 654] width 73 height 23
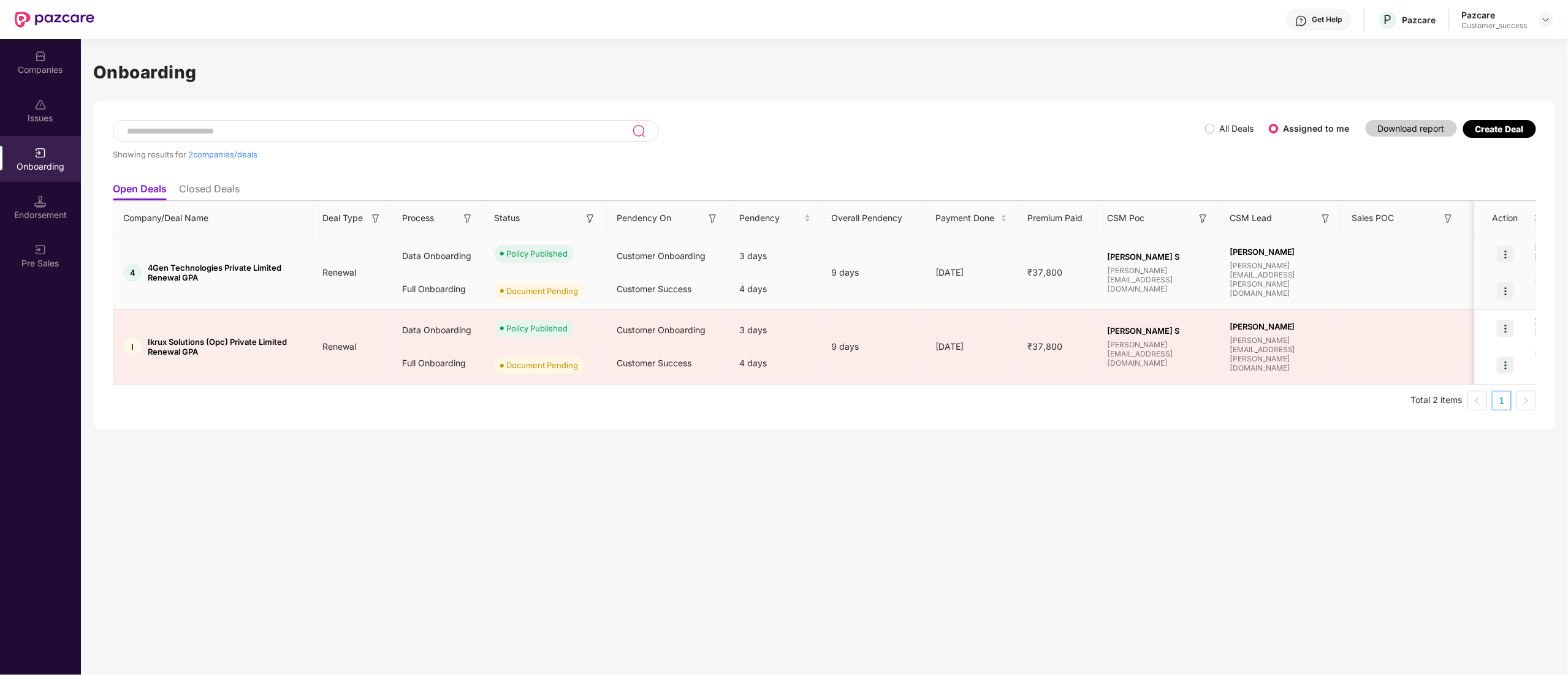
drag, startPoint x: 1509, startPoint y: 249, endPoint x: 1506, endPoint y: 255, distance: 6.7
click at [1509, 248] on img at bounding box center [1505, 255] width 17 height 17
click at [1465, 283] on span "View Document" at bounding box center [1455, 285] width 88 height 14
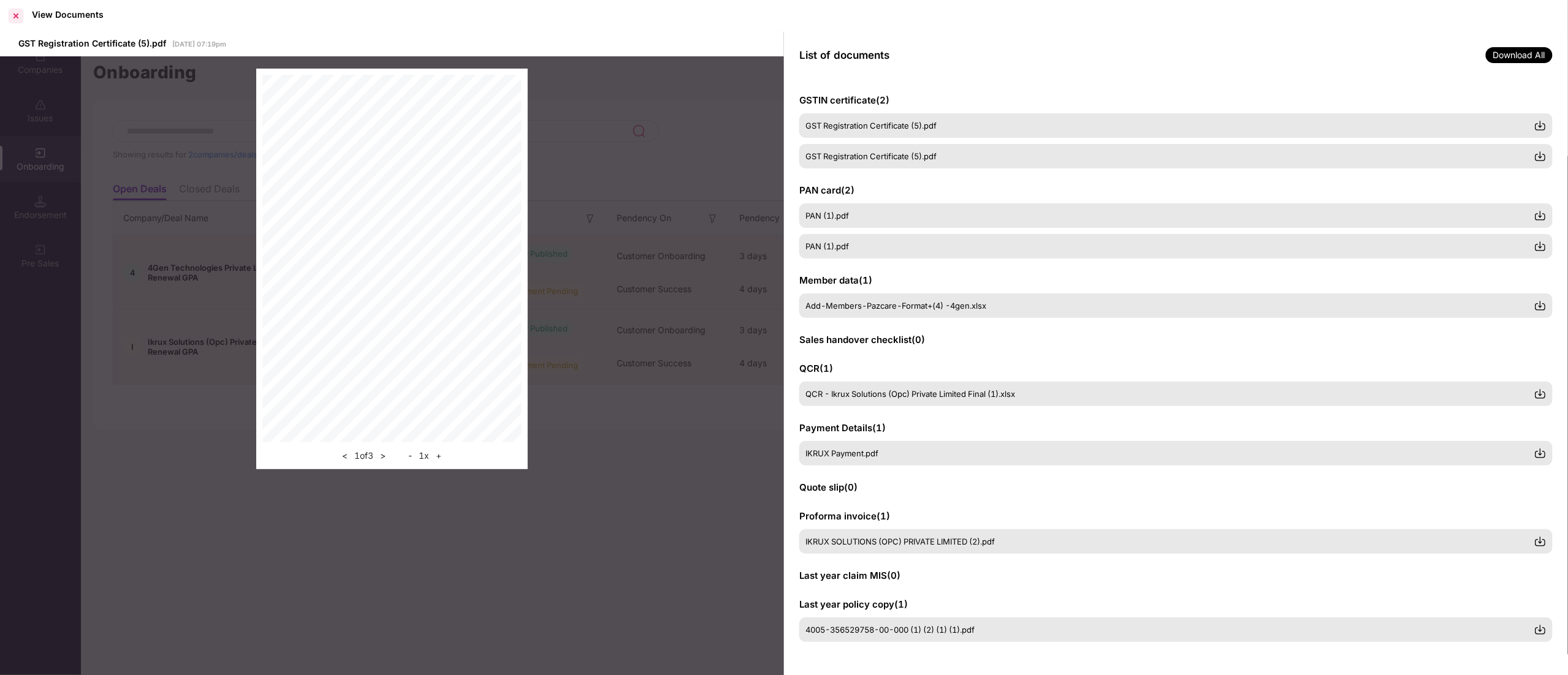
click at [13, 9] on div at bounding box center [15, 15] width 20 height 20
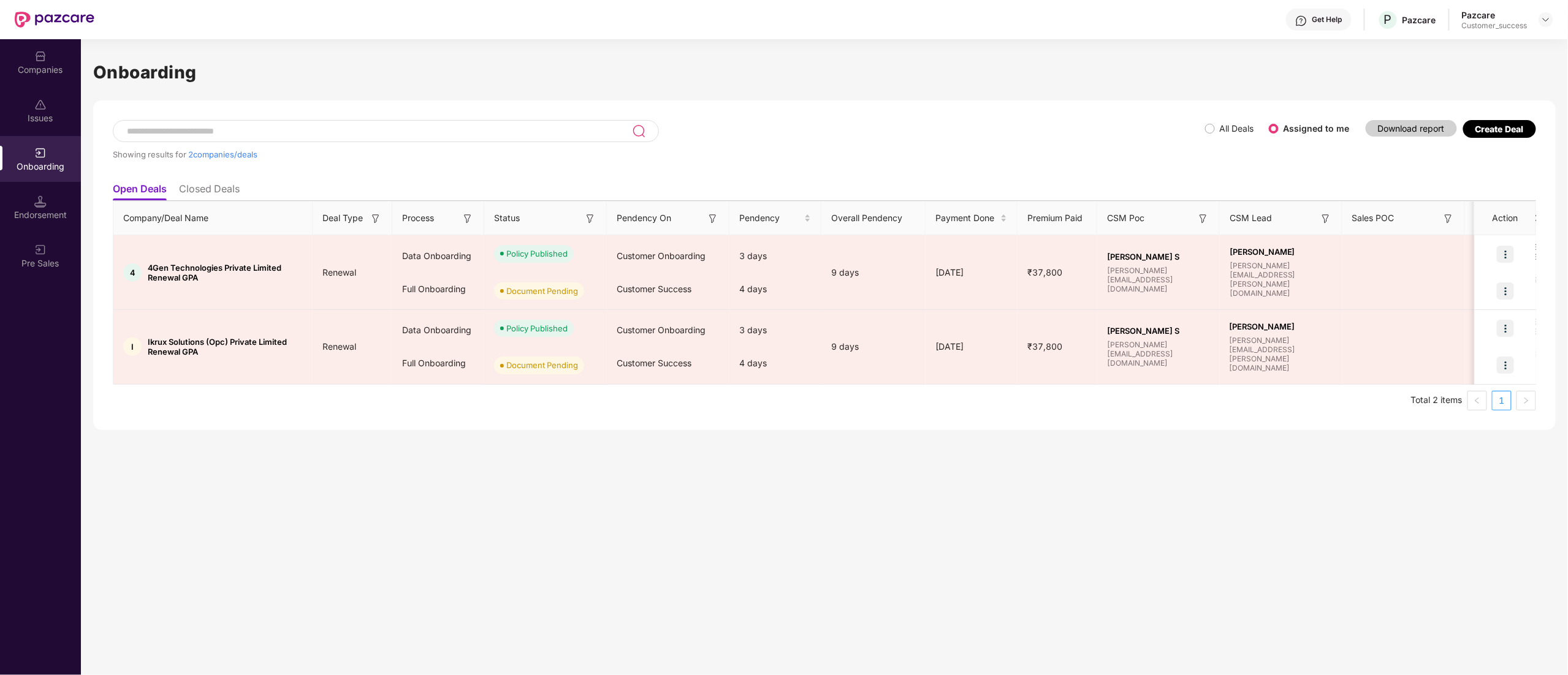
click at [1219, 129] on span "All Deals" at bounding box center [1236, 129] width 44 height 14
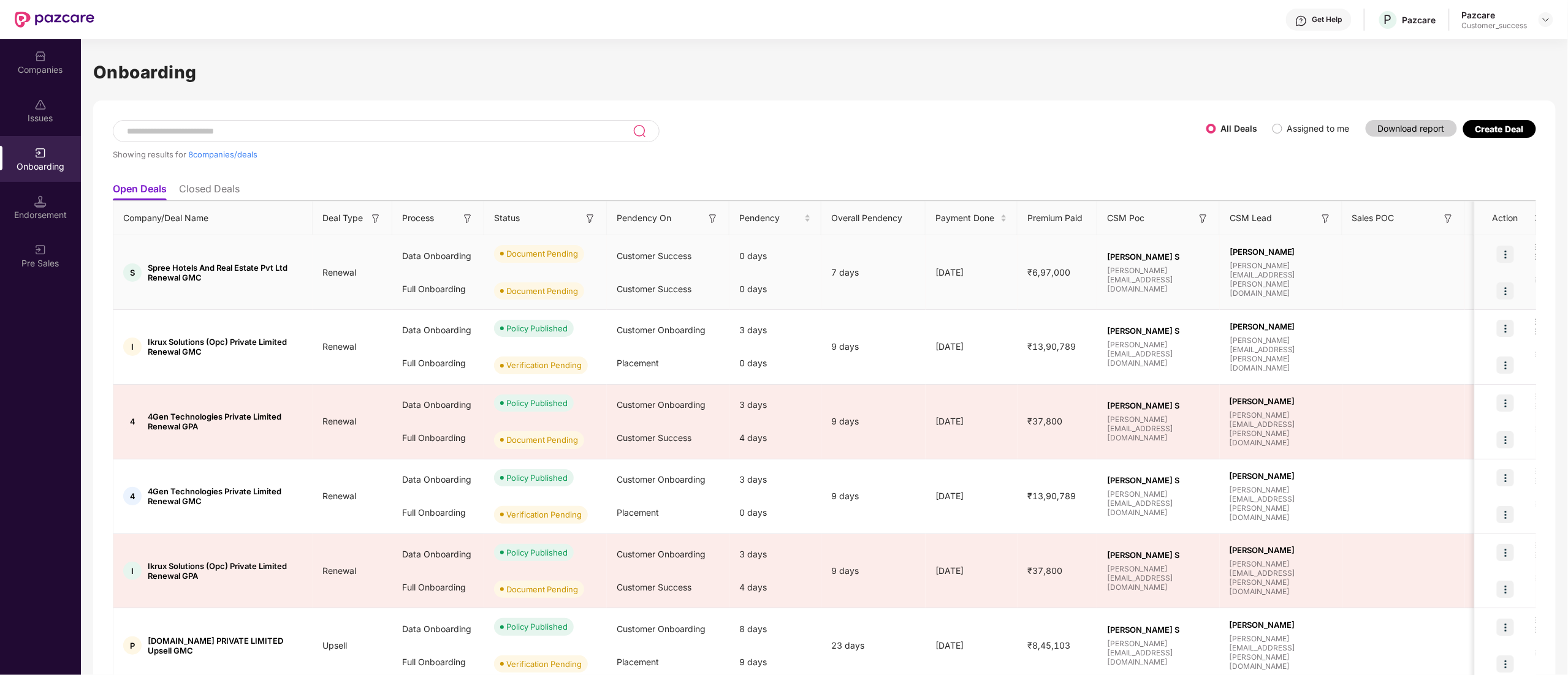
click at [1512, 249] on img at bounding box center [1505, 255] width 17 height 17
click at [1453, 289] on span "Upload Documents" at bounding box center [1447, 285] width 101 height 14
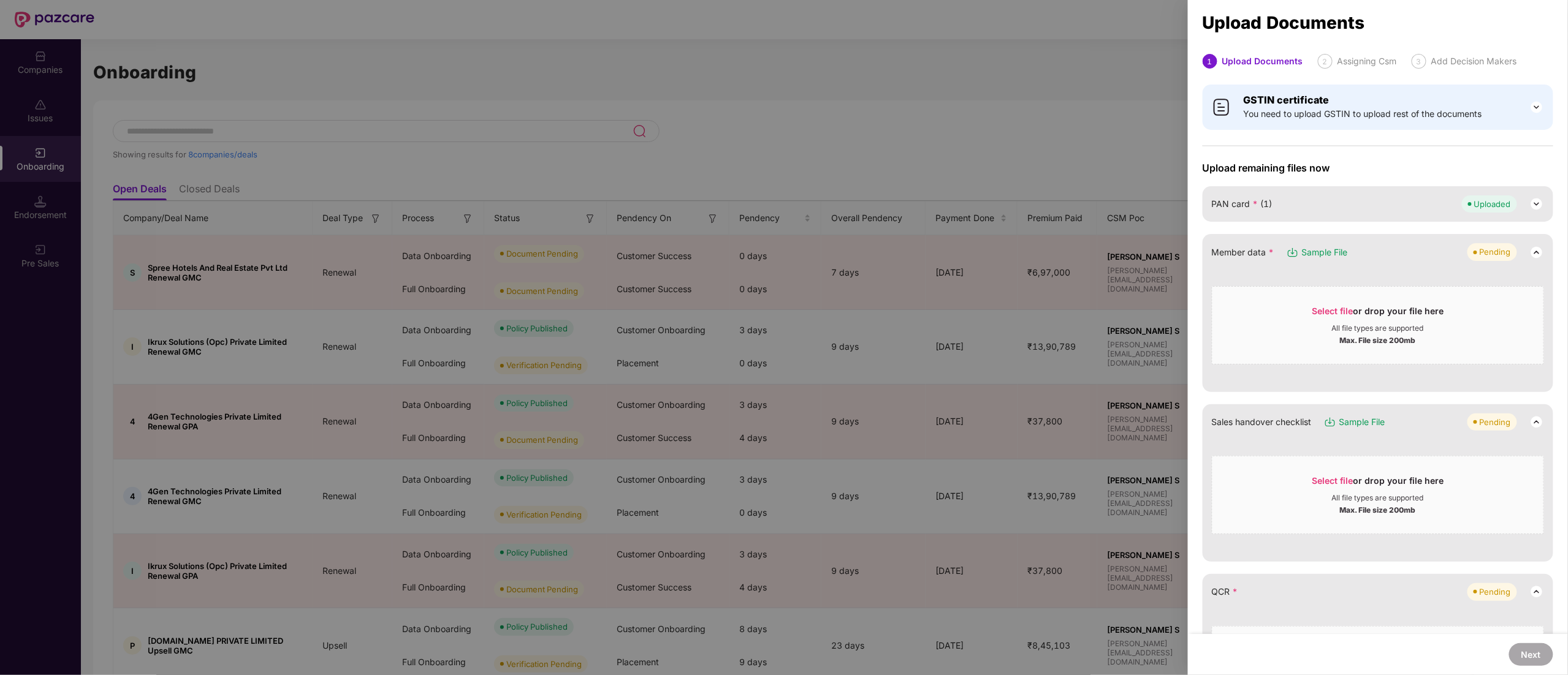
click at [1318, 249] on span "Sample File" at bounding box center [1324, 253] width 46 height 14
click at [1378, 321] on div "Select file or drop your file here" at bounding box center [1377, 314] width 132 height 19
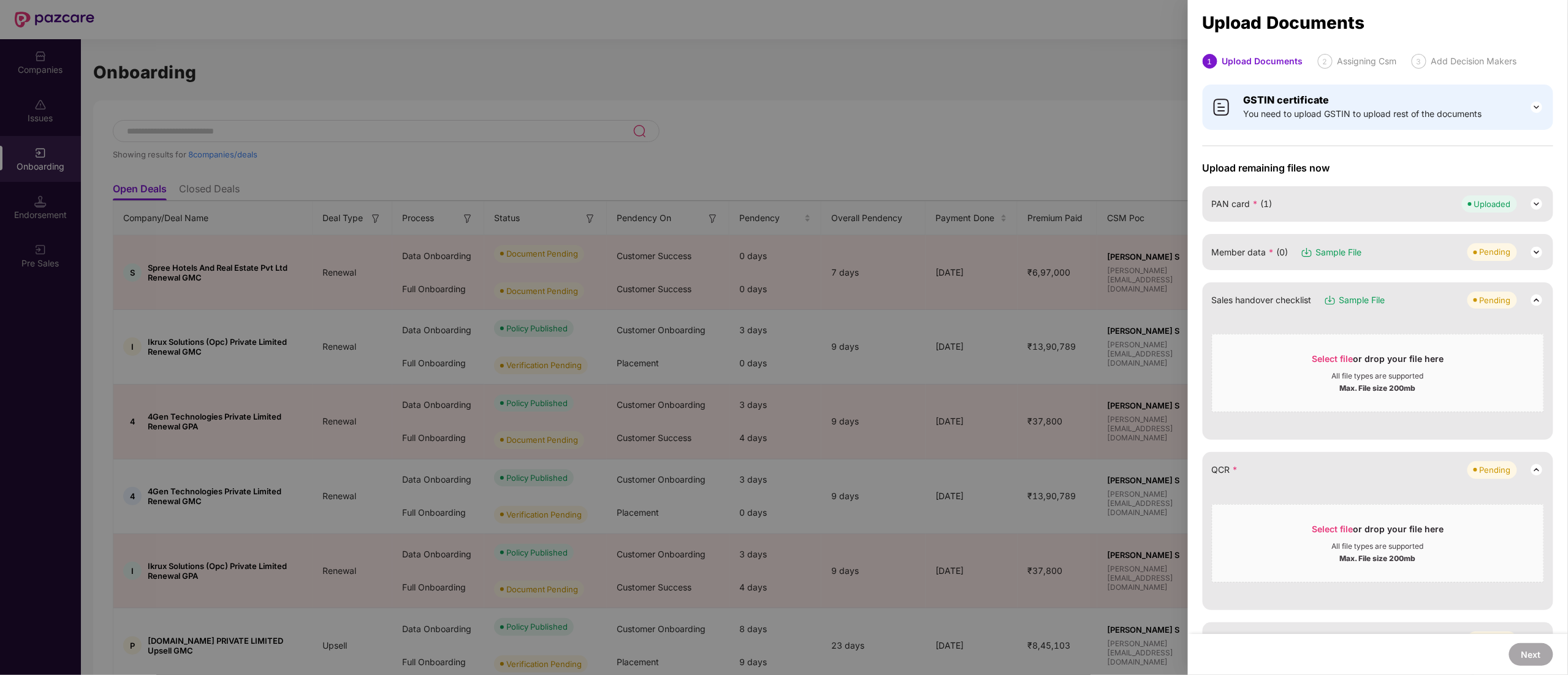
click at [1530, 252] on img at bounding box center [1536, 252] width 15 height 15
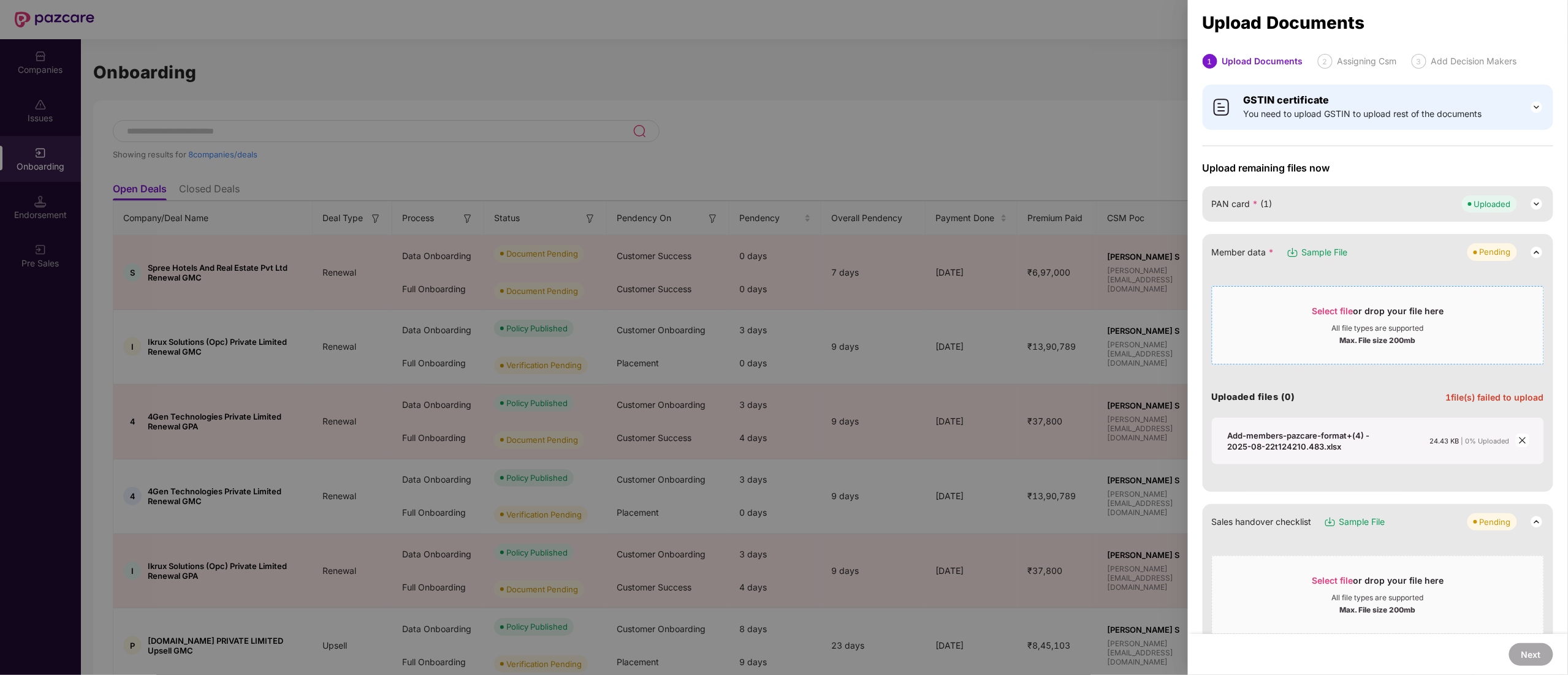
click at [1351, 323] on div "Select file or drop your file here" at bounding box center [1377, 314] width 132 height 19
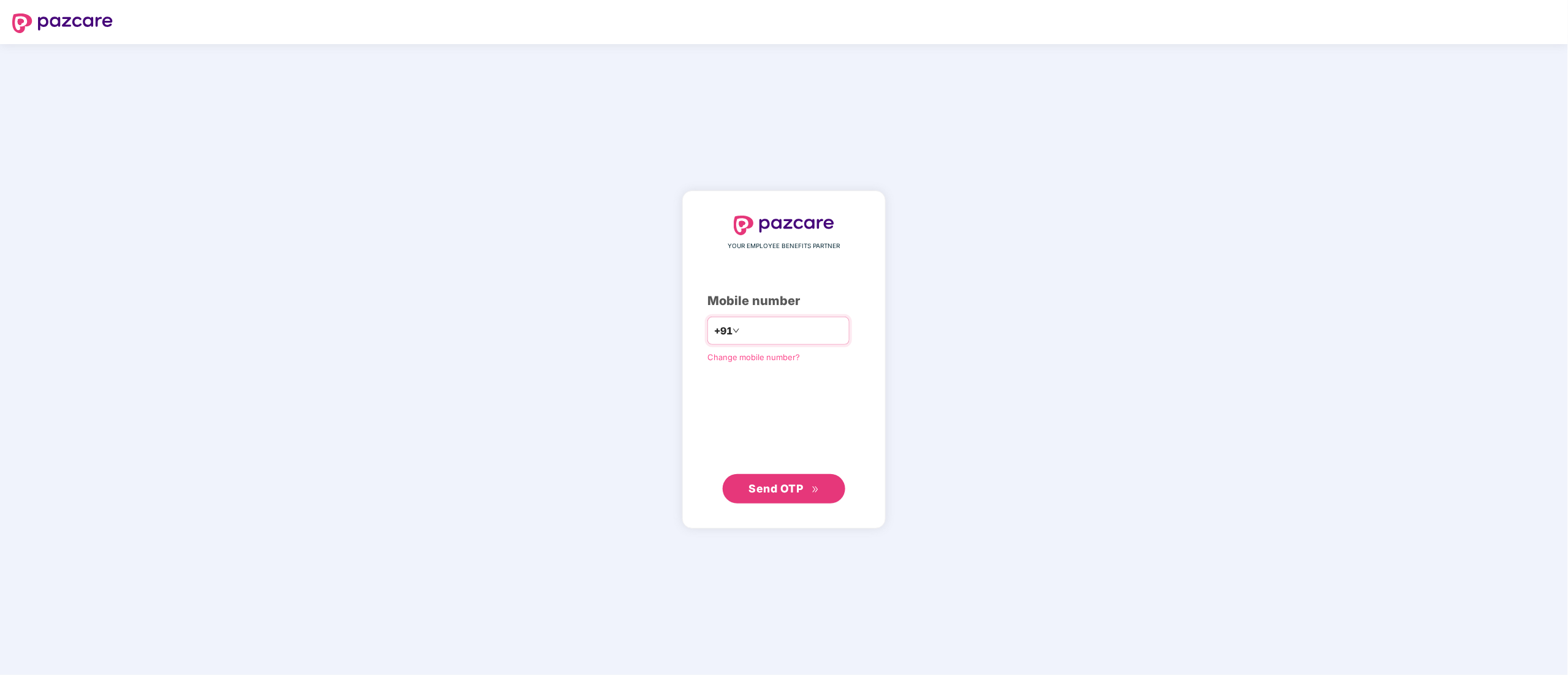
click at [768, 327] on input "number" at bounding box center [792, 331] width 101 height 20
type input "**********"
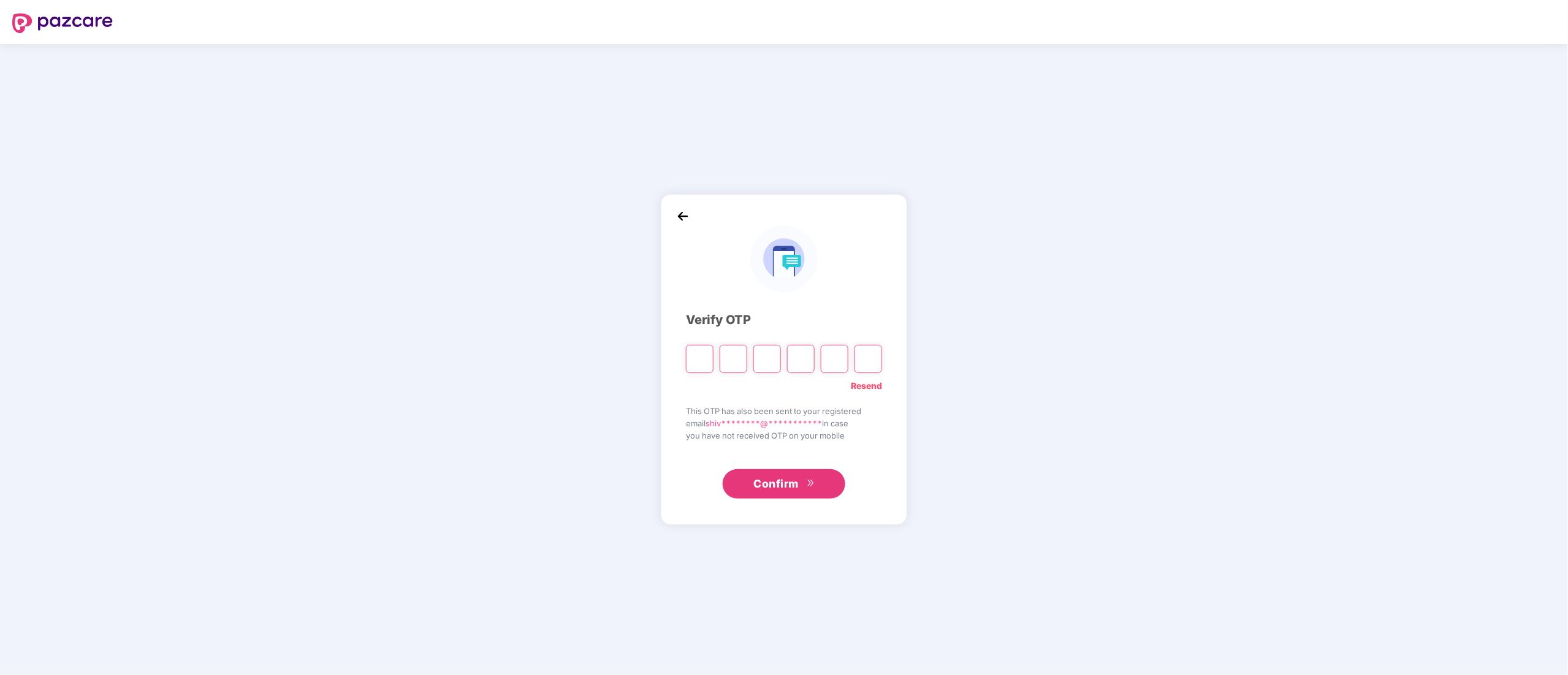
type input "*"
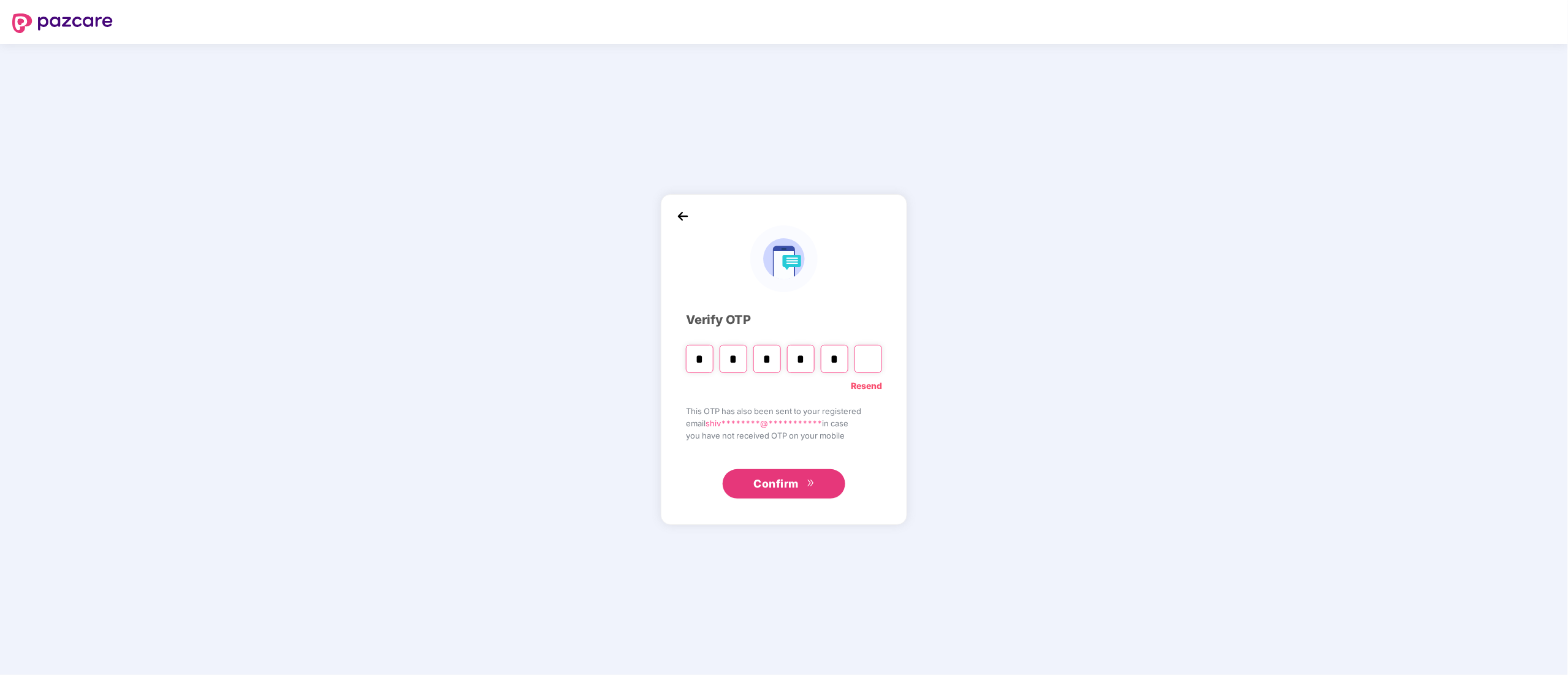
type input "*"
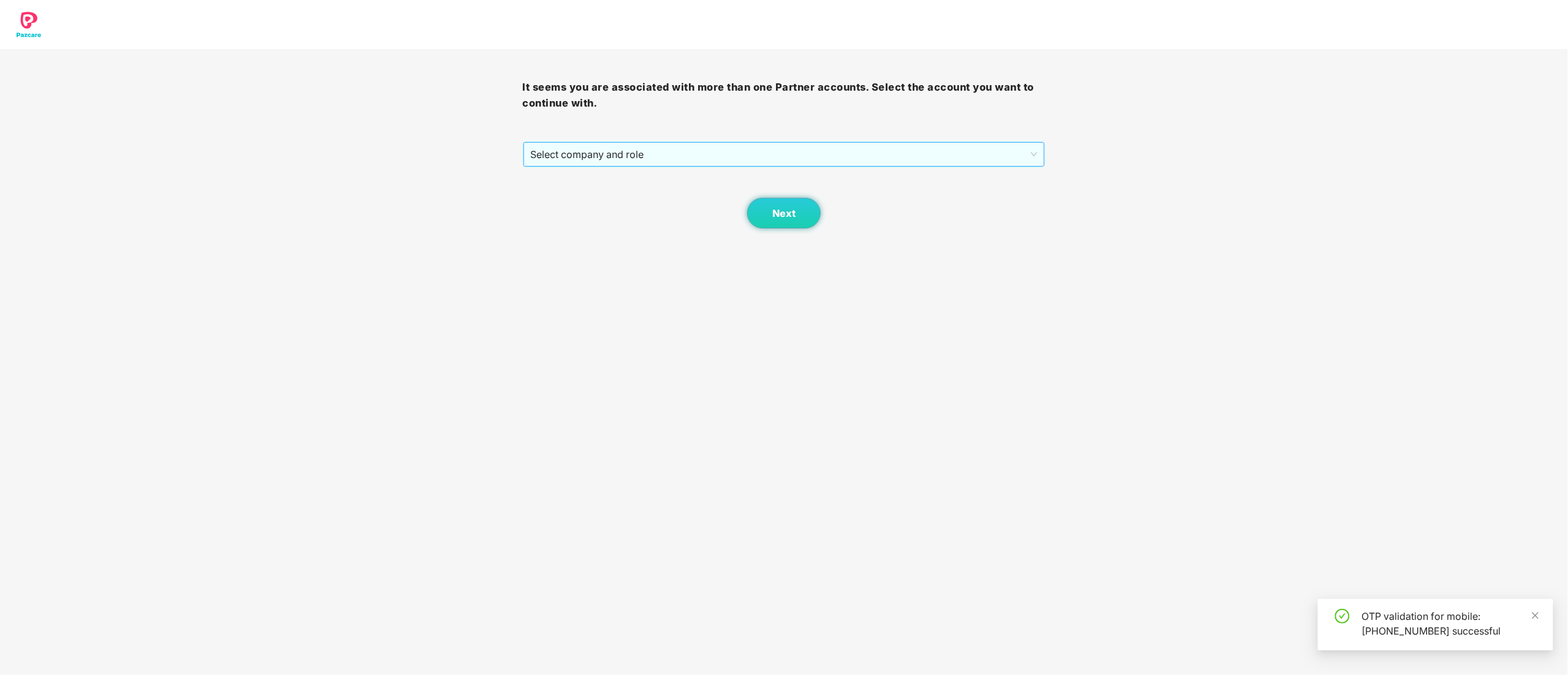
click at [586, 154] on span "Select company and role" at bounding box center [784, 154] width 507 height 23
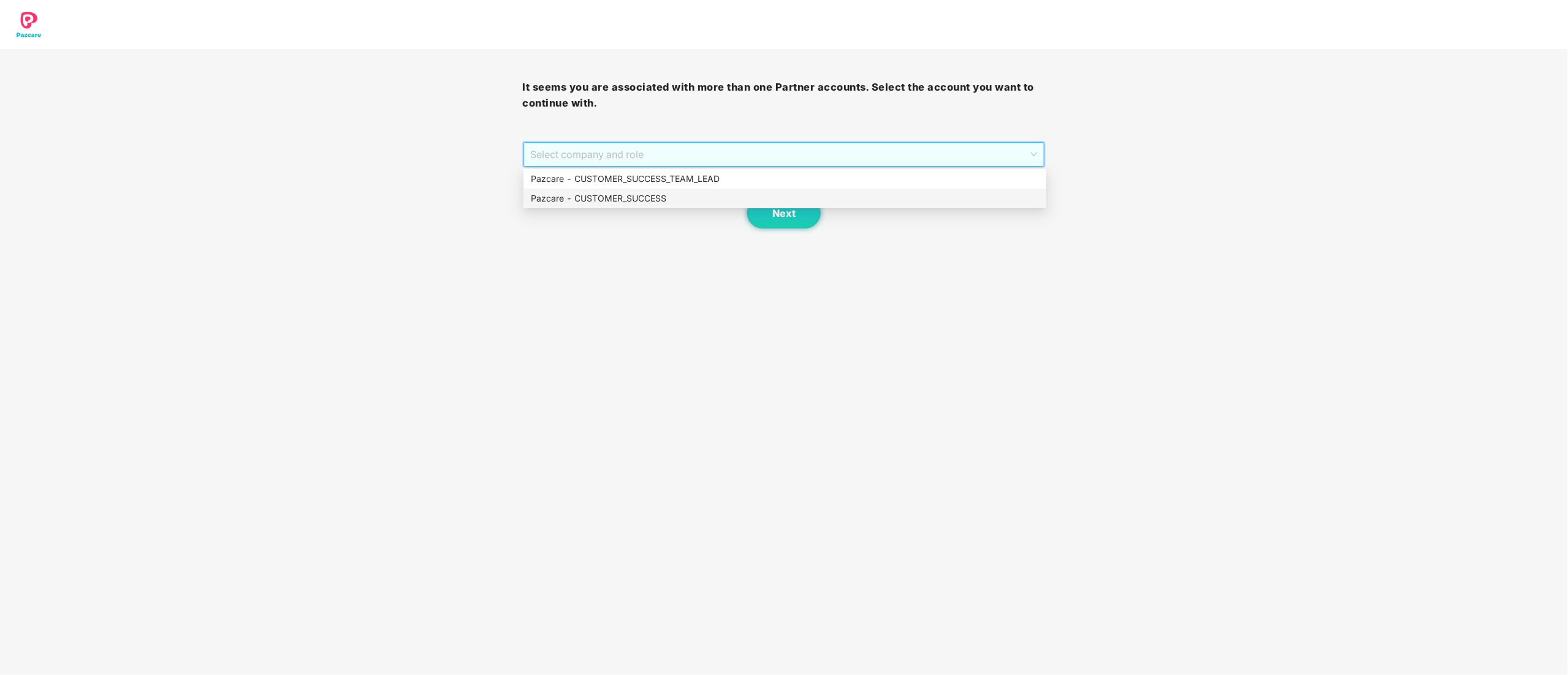
click at [590, 201] on div "Pazcare - CUSTOMER_SUCCESS" at bounding box center [784, 198] width 508 height 14
click at [768, 220] on button "Next" at bounding box center [784, 214] width 73 height 31
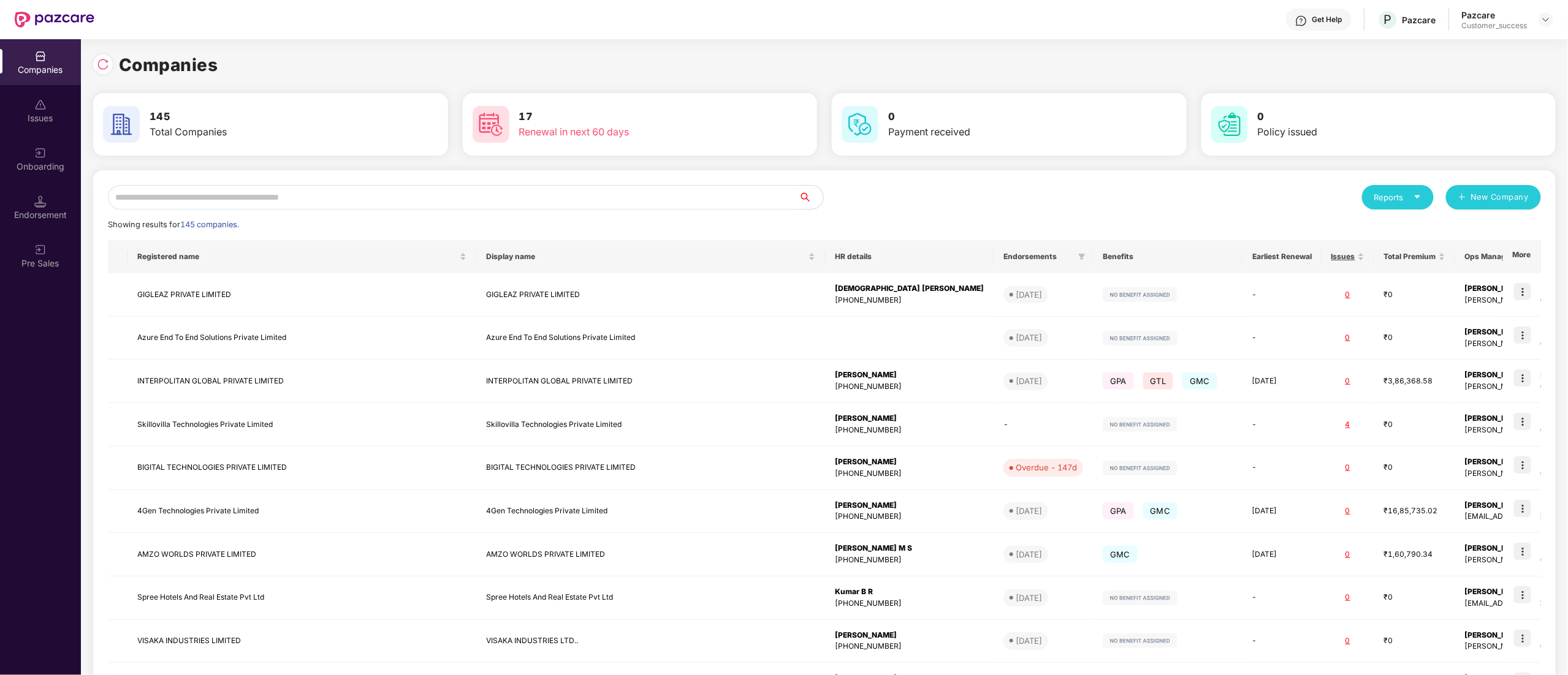
click at [133, 198] on input "text" at bounding box center [453, 197] width 690 height 25
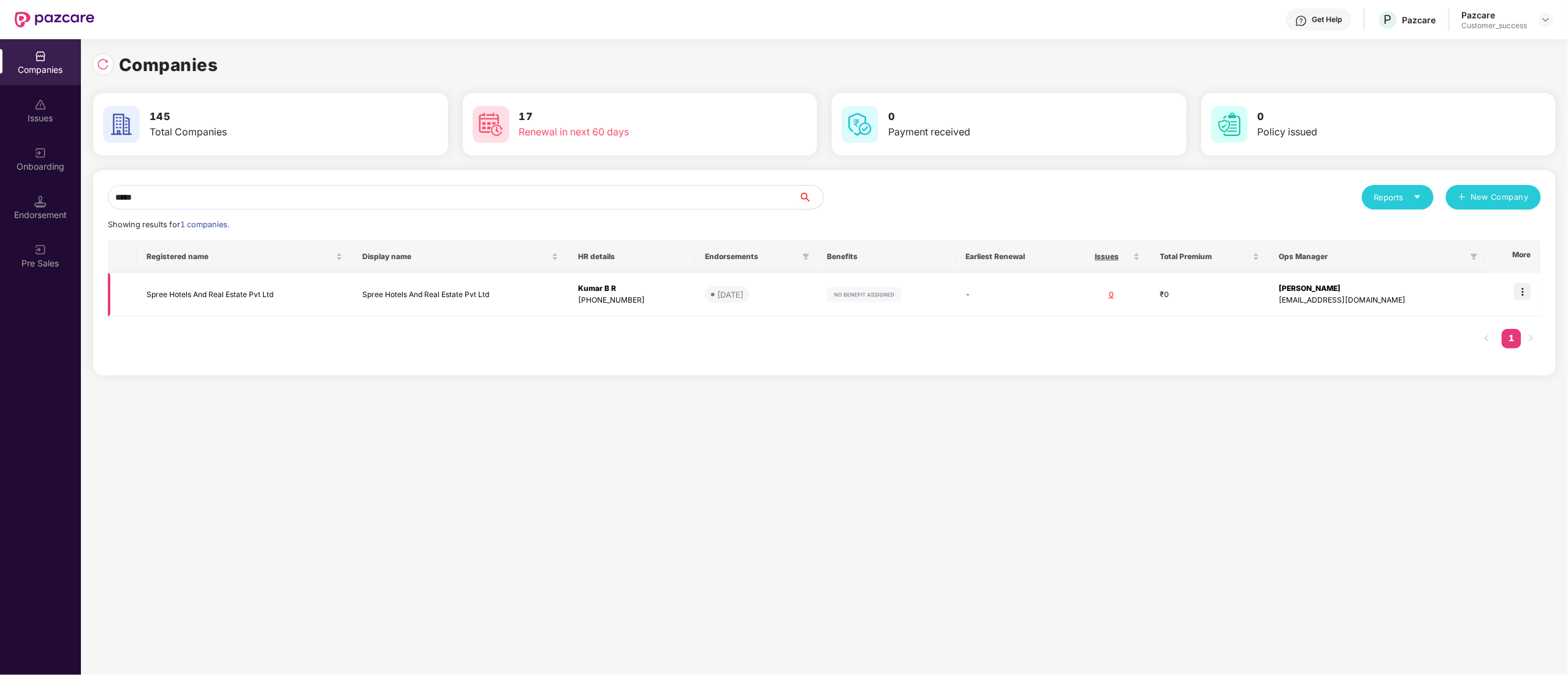
type input "*****"
click at [1530, 291] on img at bounding box center [1522, 291] width 17 height 17
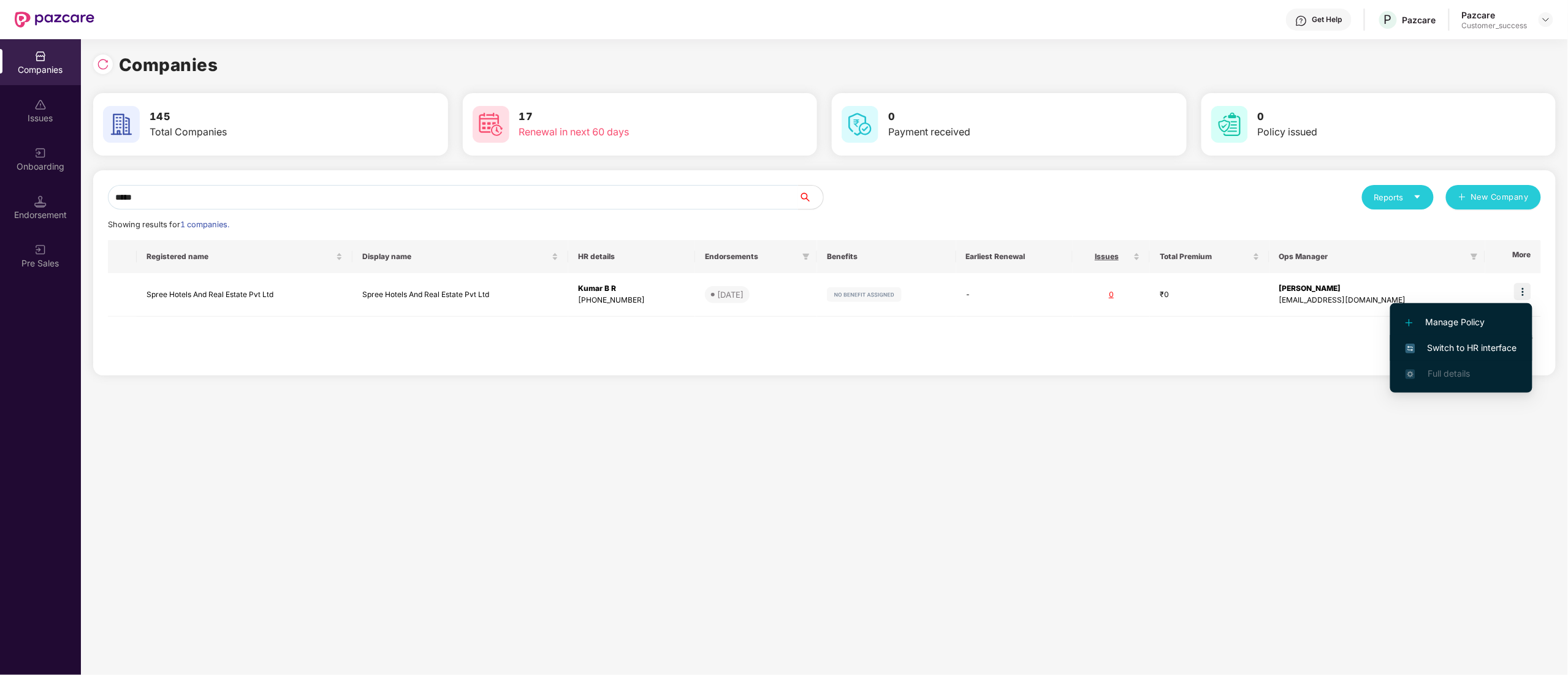
click at [1471, 345] on span "Switch to HR interface" at bounding box center [1460, 348] width 112 height 14
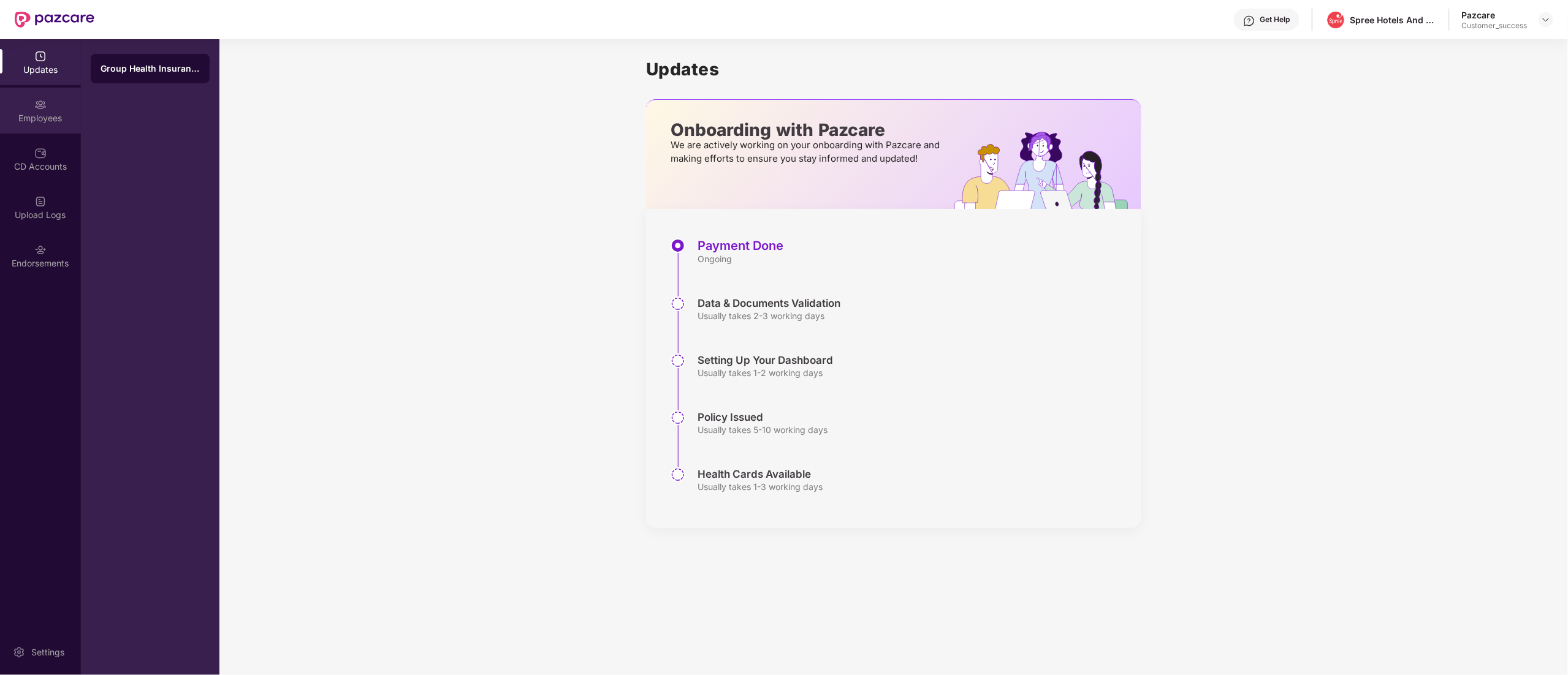
click at [38, 117] on div "Employees" at bounding box center [40, 118] width 81 height 12
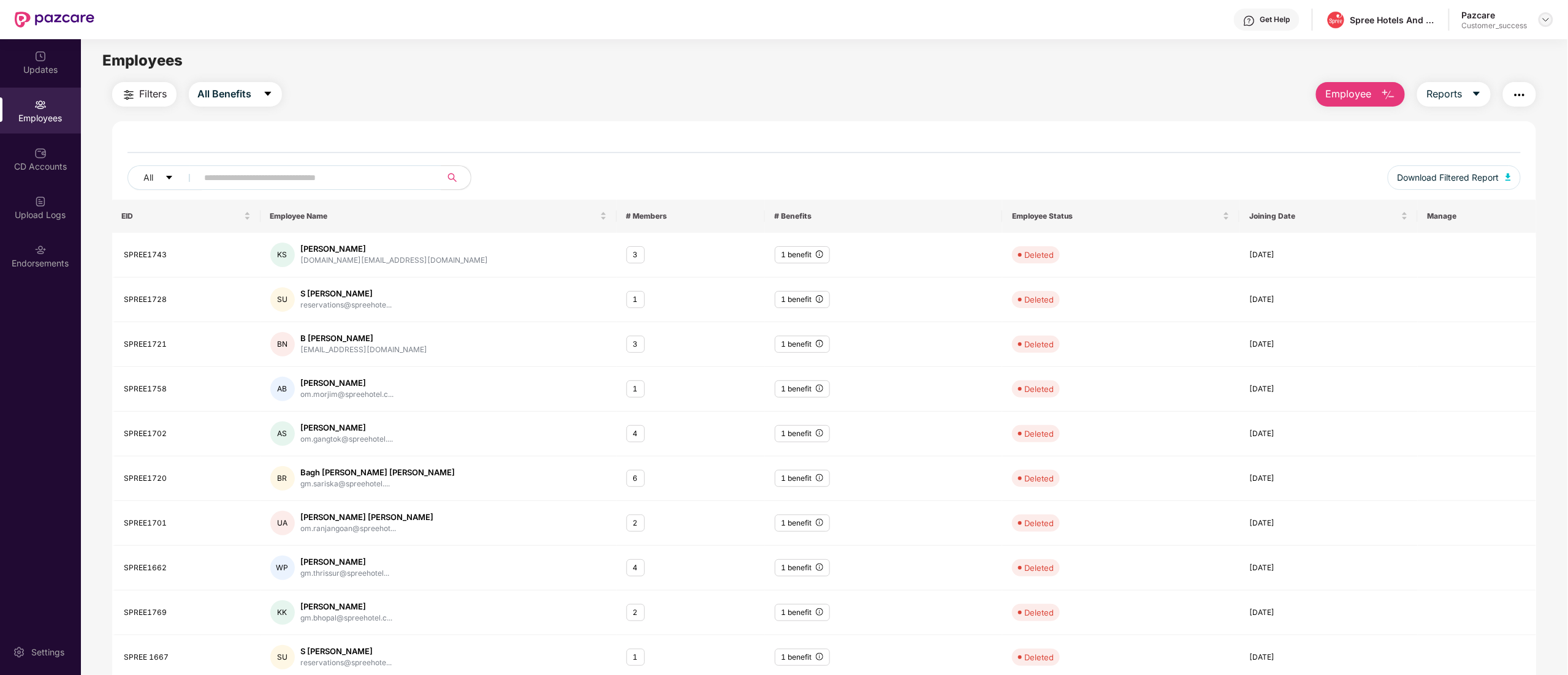
click at [1542, 19] on img at bounding box center [1545, 19] width 9 height 9
click at [1442, 38] on div "Switch to partner view" at bounding box center [1488, 49] width 159 height 24
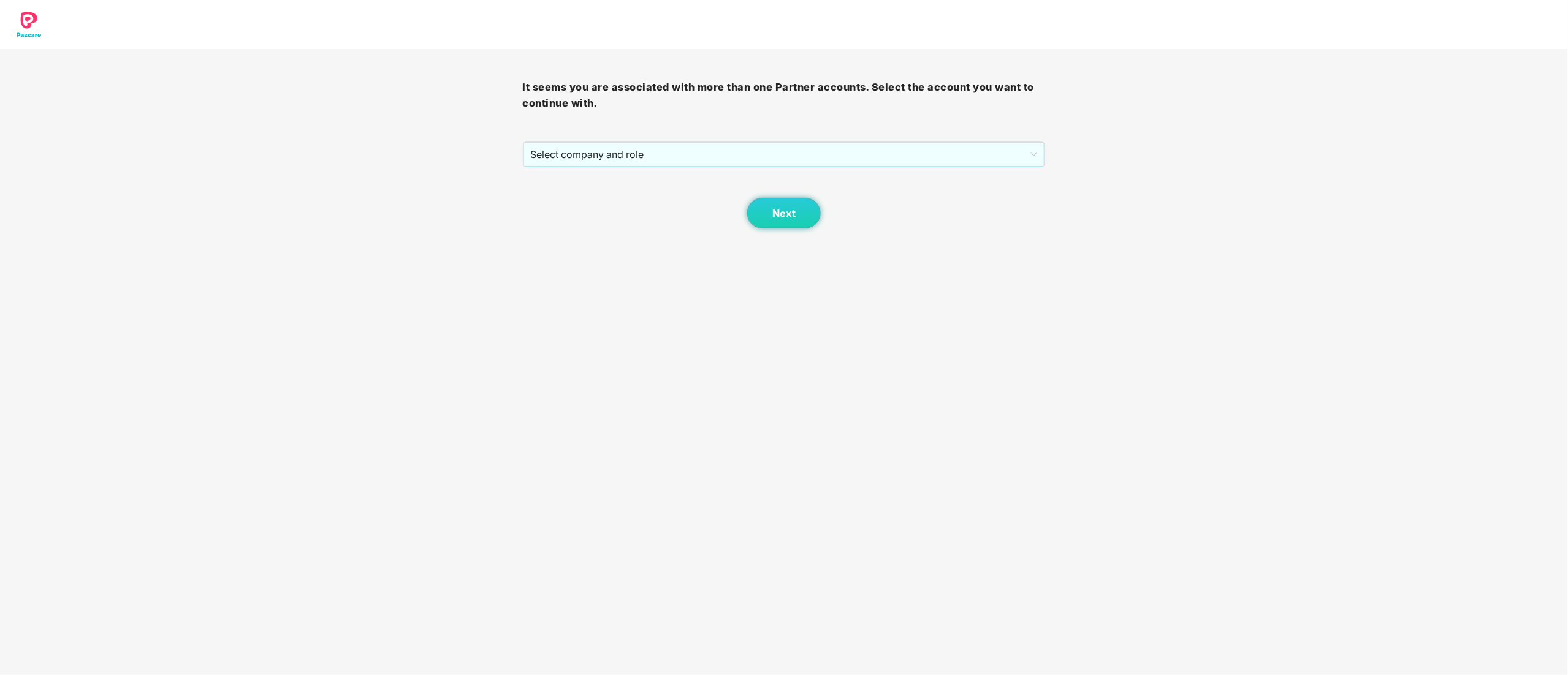
click at [560, 140] on div "It seems you are associated with more than one Partner accounts. Select the acc…" at bounding box center [784, 138] width 523 height 179
click at [567, 156] on span "Select company and role" at bounding box center [784, 154] width 507 height 23
click at [576, 196] on div "Pazcare - CUSTOMER_SUCCESS" at bounding box center [784, 198] width 508 height 14
click at [821, 215] on div "Next" at bounding box center [784, 198] width 523 height 62
click at [804, 214] on button "Next" at bounding box center [784, 214] width 73 height 31
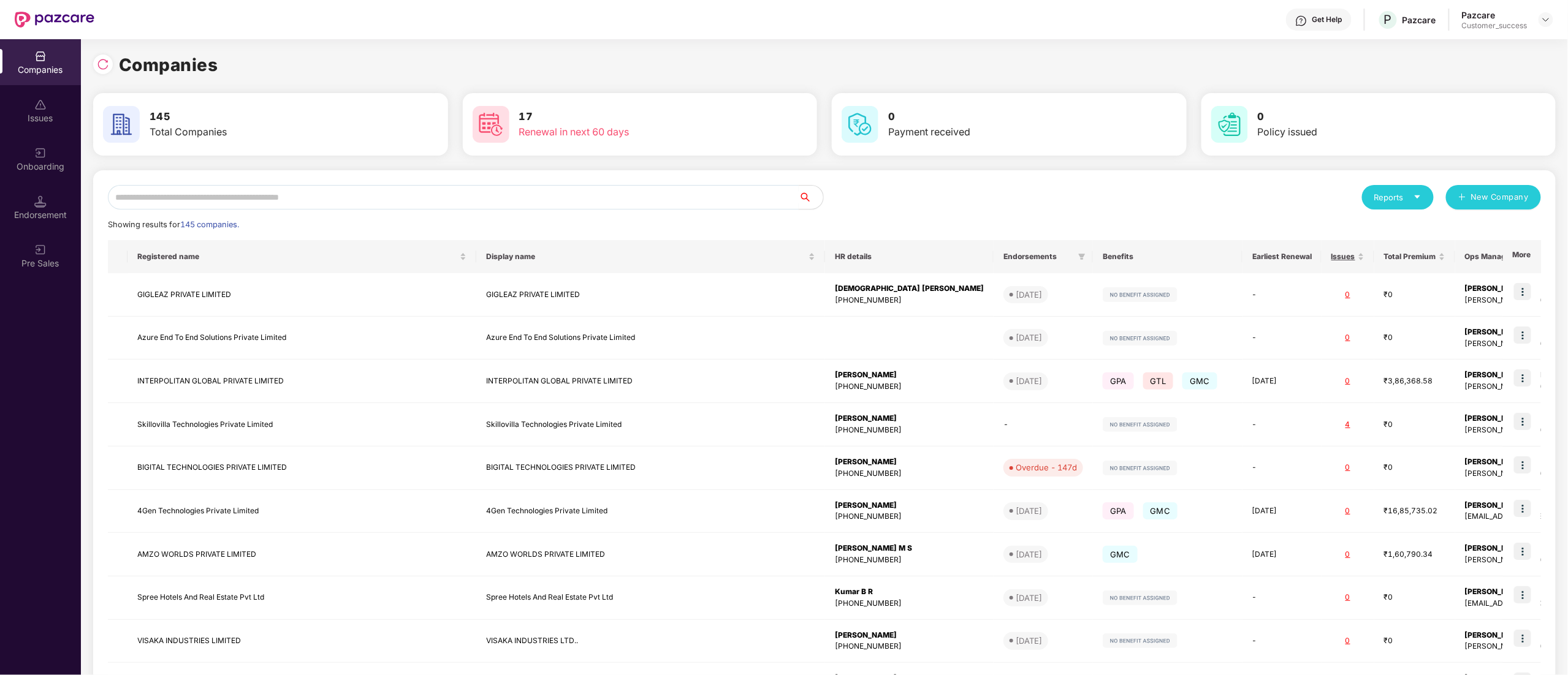
click at [242, 195] on input "text" at bounding box center [453, 197] width 690 height 25
click at [187, 196] on input "text" at bounding box center [453, 197] width 690 height 25
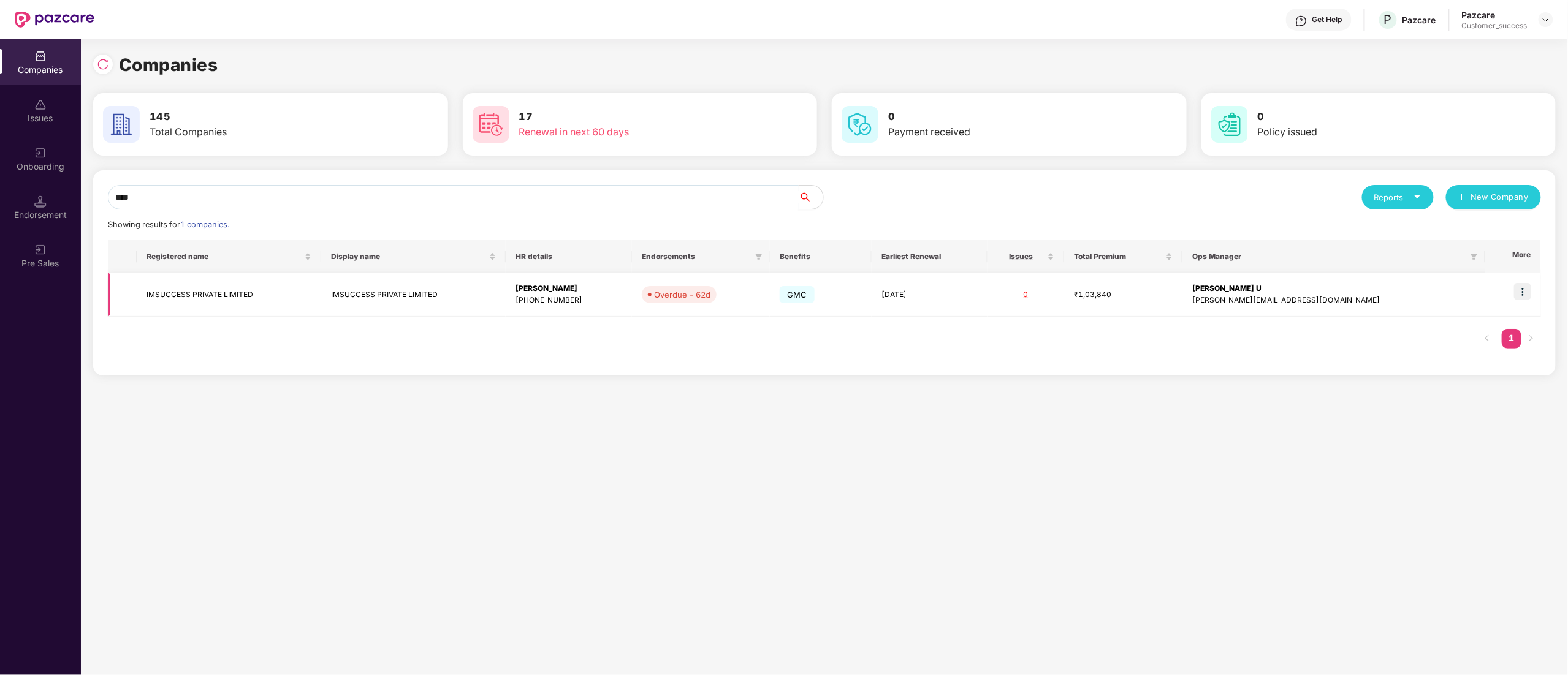
type input "****"
click at [1524, 293] on img at bounding box center [1522, 291] width 17 height 17
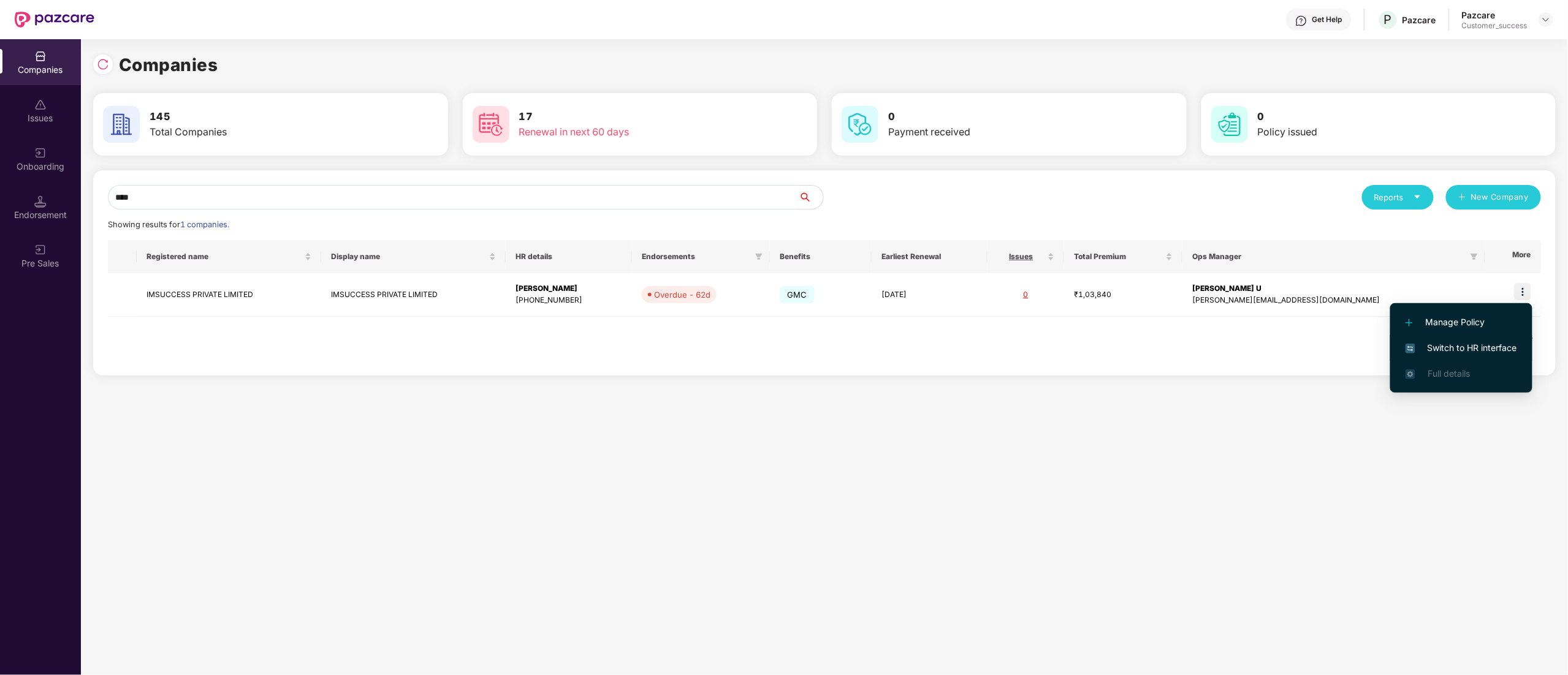
click at [1425, 355] on span "Switch to HR interface" at bounding box center [1460, 348] width 112 height 14
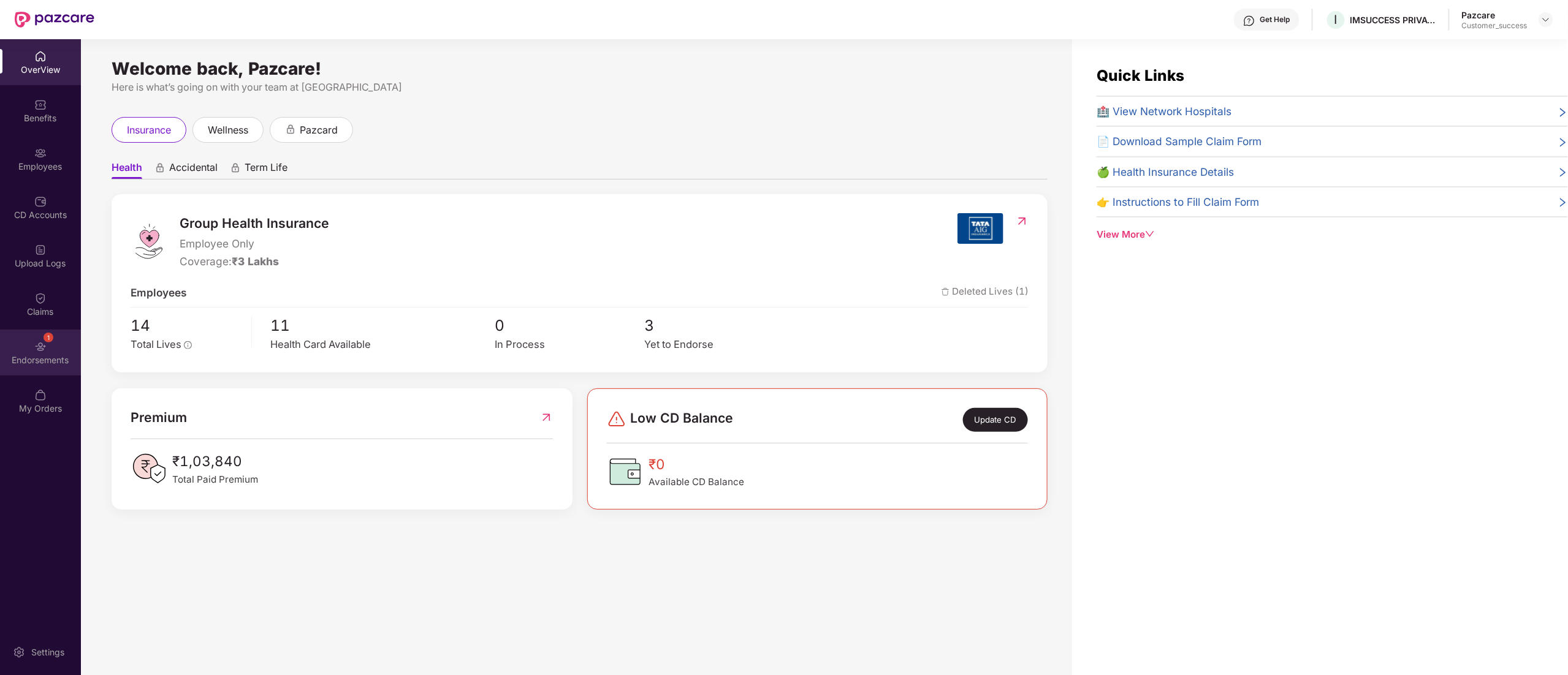
click at [42, 361] on div "Endorsements" at bounding box center [40, 361] width 81 height 12
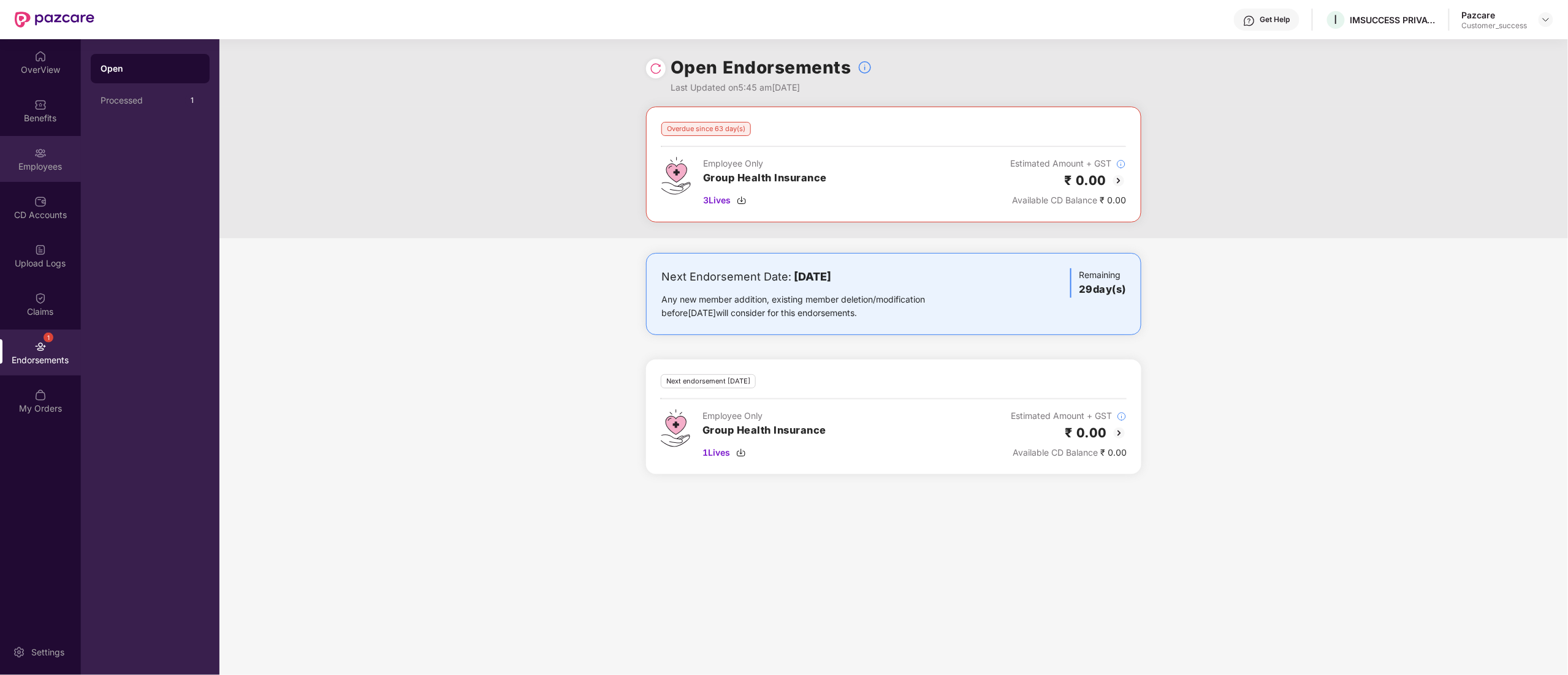
click at [43, 167] on div "Employees" at bounding box center [40, 167] width 81 height 12
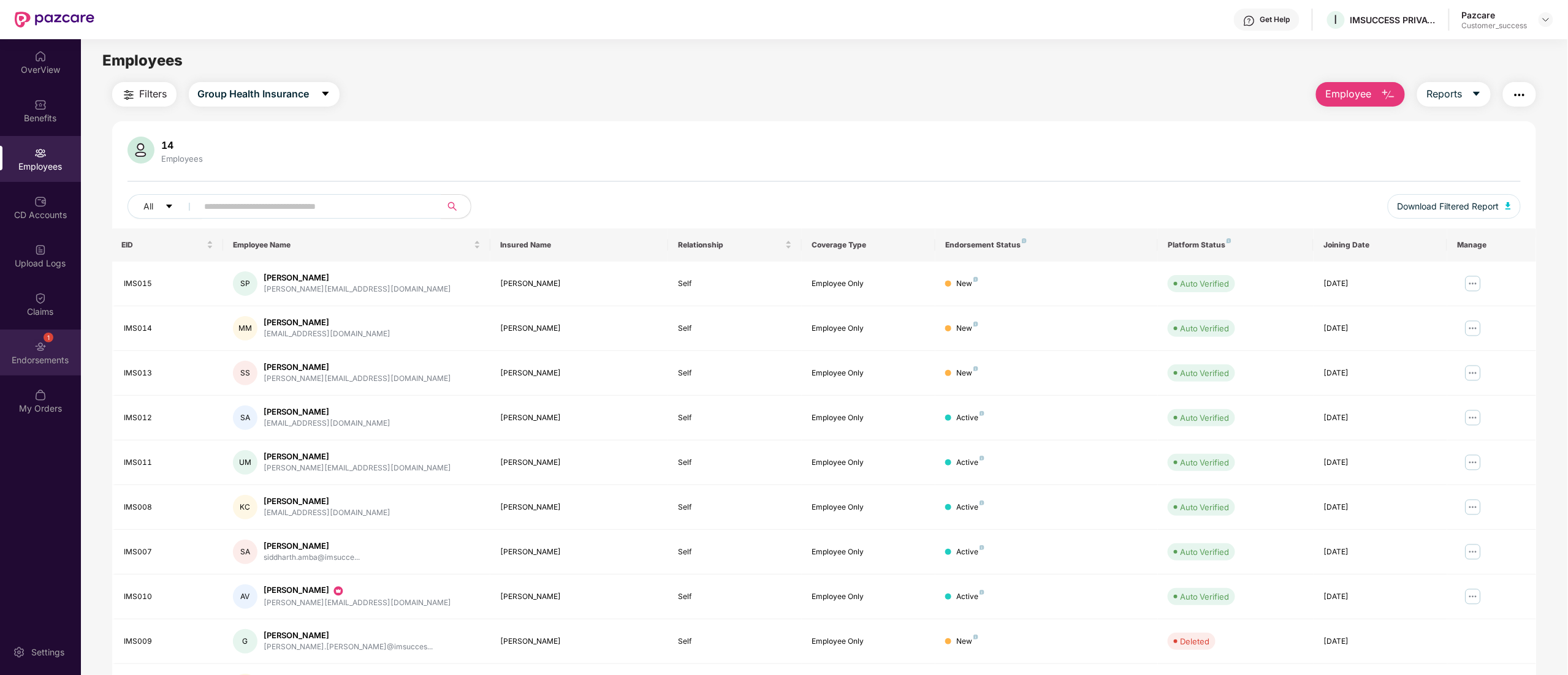
click at [34, 348] on img at bounding box center [40, 347] width 12 height 12
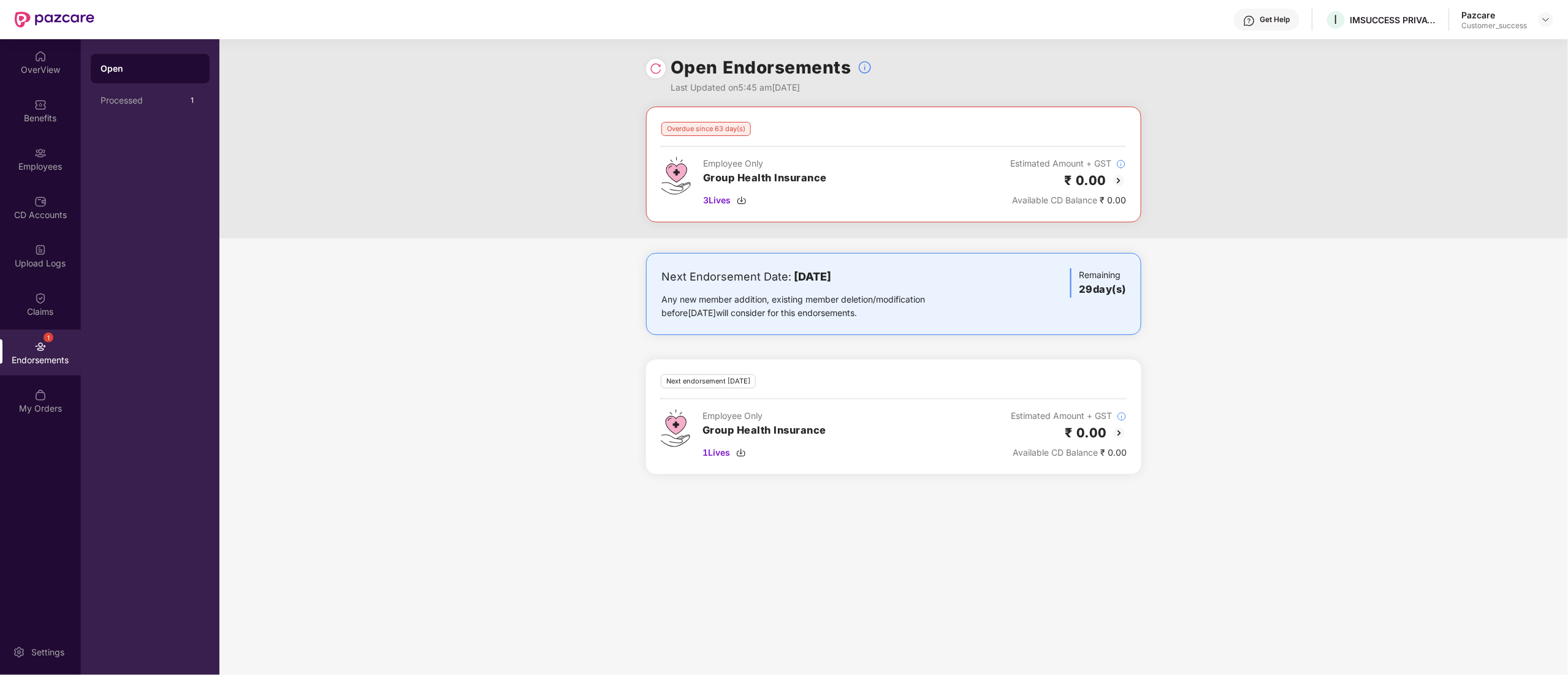
click at [657, 68] on img at bounding box center [655, 68] width 12 height 12
click at [1543, 17] on img at bounding box center [1545, 19] width 9 height 9
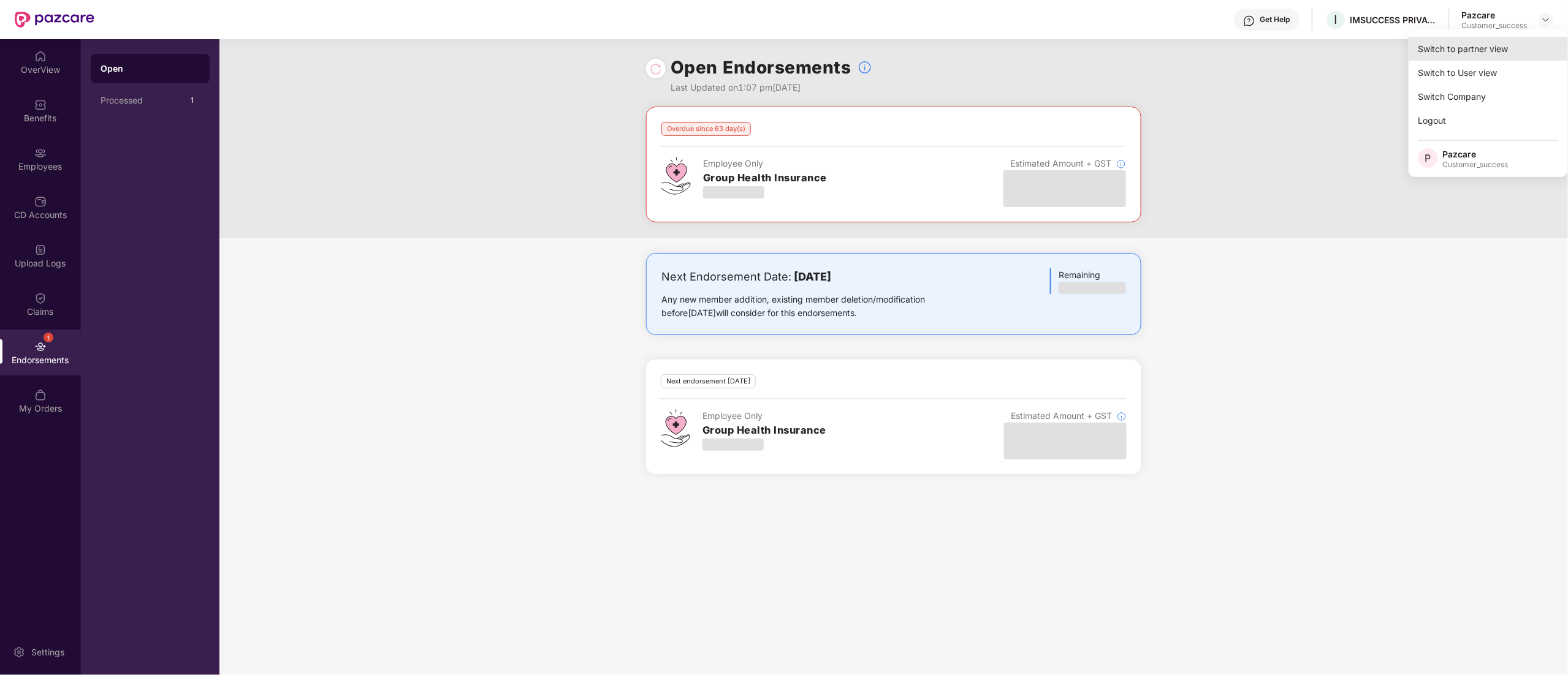
click at [1439, 47] on div "Switch to partner view" at bounding box center [1488, 49] width 159 height 24
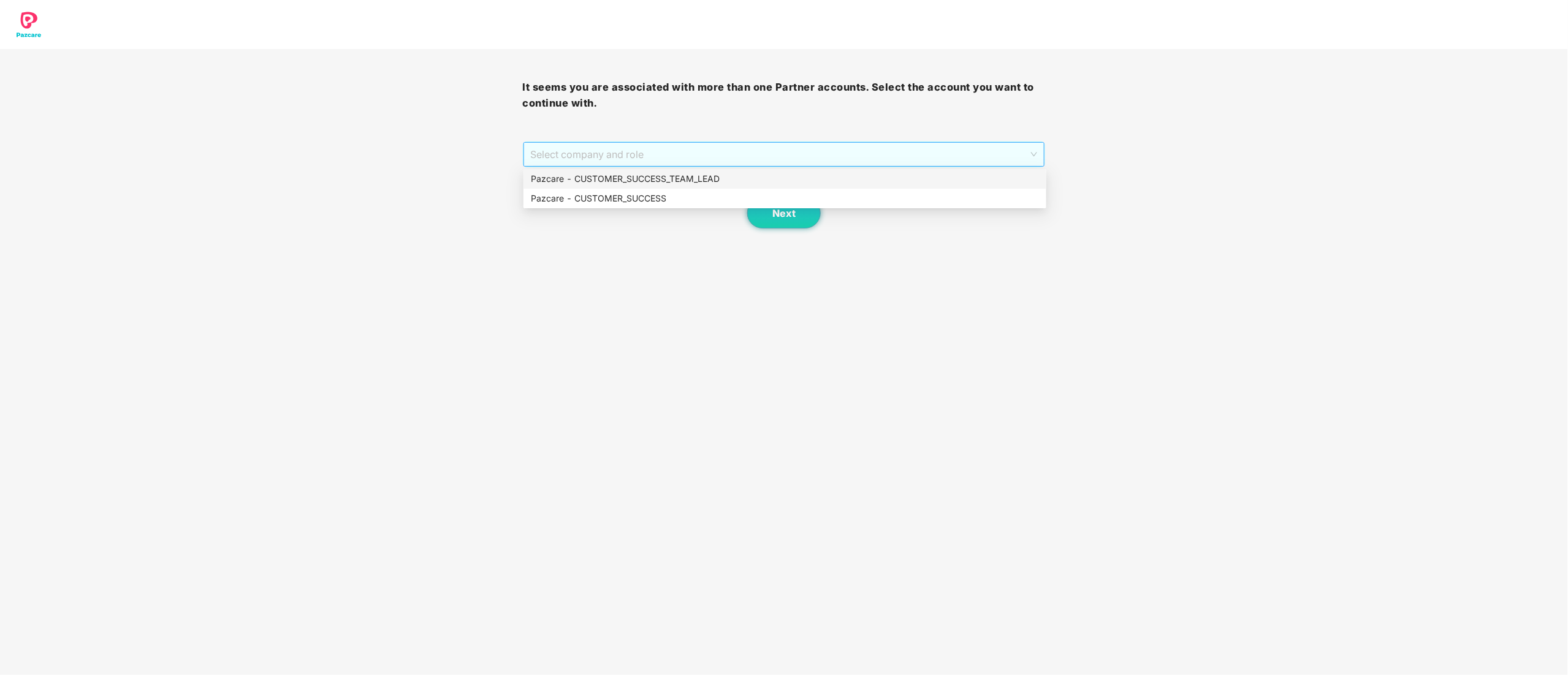
click at [675, 150] on span "Select company and role" at bounding box center [784, 154] width 507 height 23
click at [624, 194] on div "Pazcare - CUSTOMER_SUCCESS" at bounding box center [784, 198] width 508 height 14
click at [745, 212] on div "Next" at bounding box center [784, 198] width 523 height 62
click at [754, 212] on button "Next" at bounding box center [784, 214] width 73 height 31
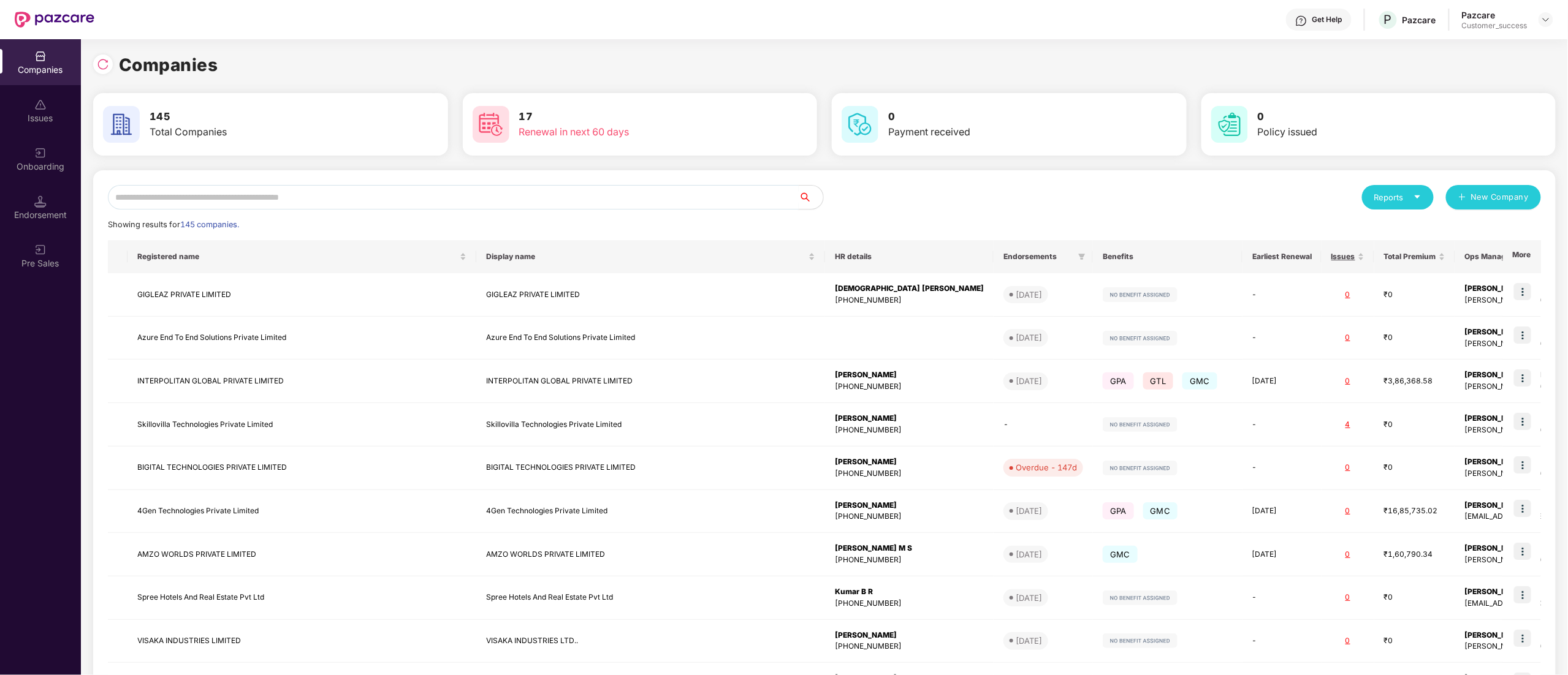
click at [215, 191] on input "text" at bounding box center [453, 197] width 690 height 25
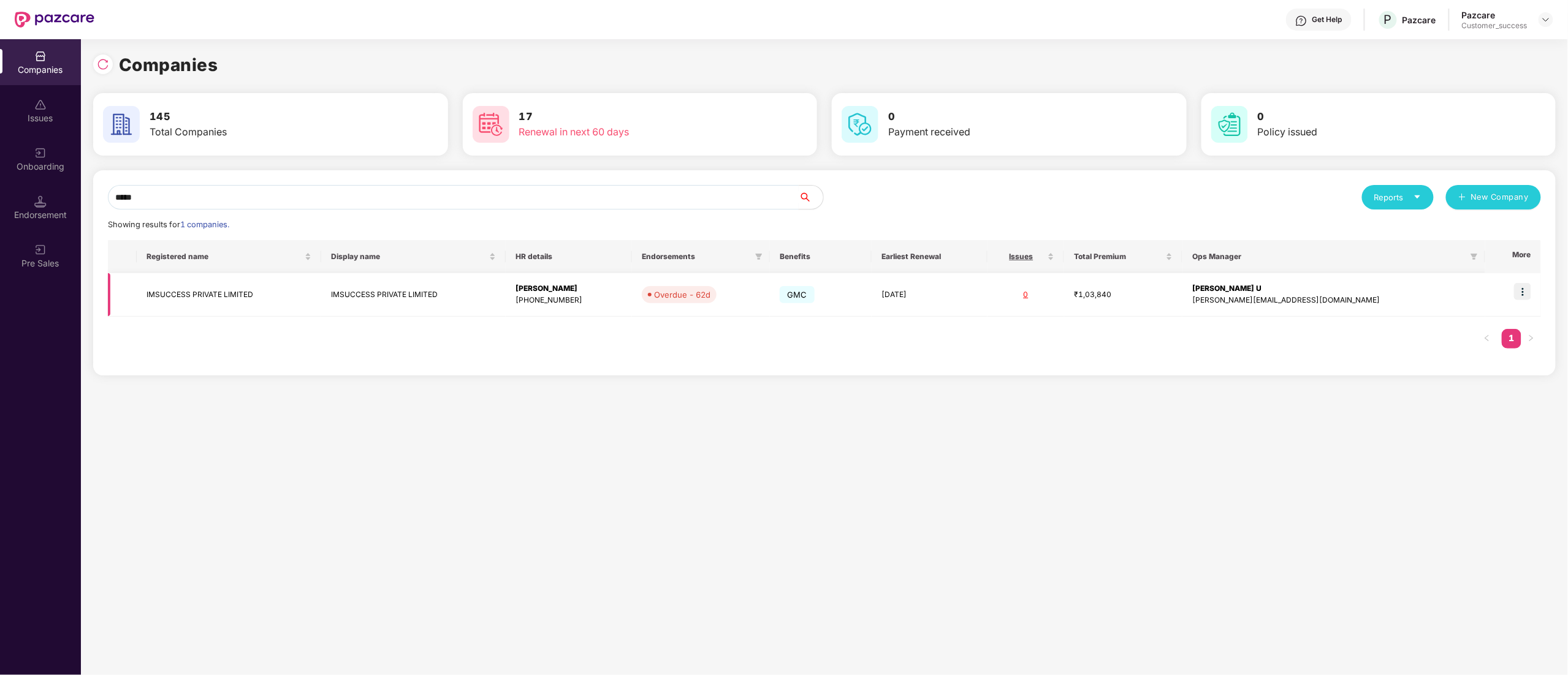
type input "*****"
click at [187, 286] on td "IMSUCCESS PRIVATE LIMITED" at bounding box center [229, 295] width 185 height 44
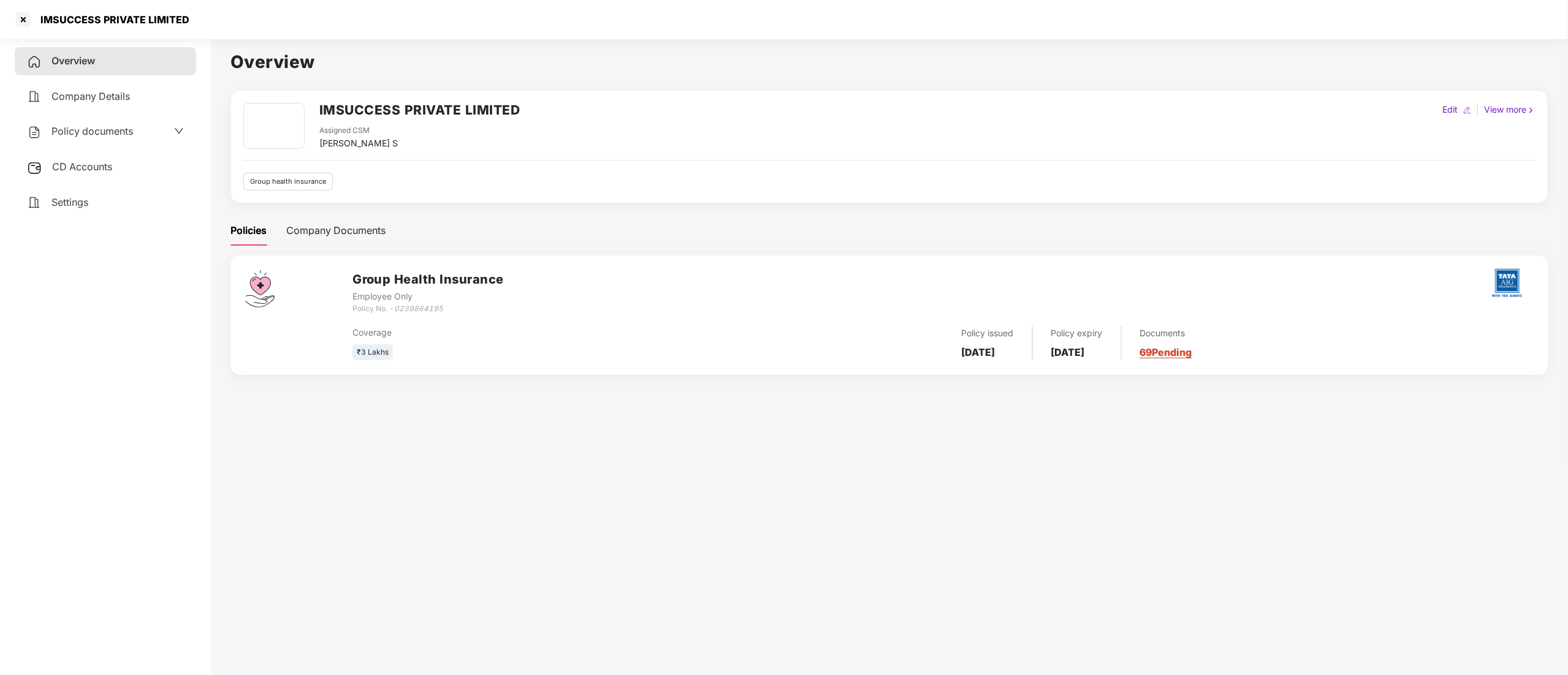
click at [97, 125] on span "Policy documents" at bounding box center [91, 131] width 81 height 12
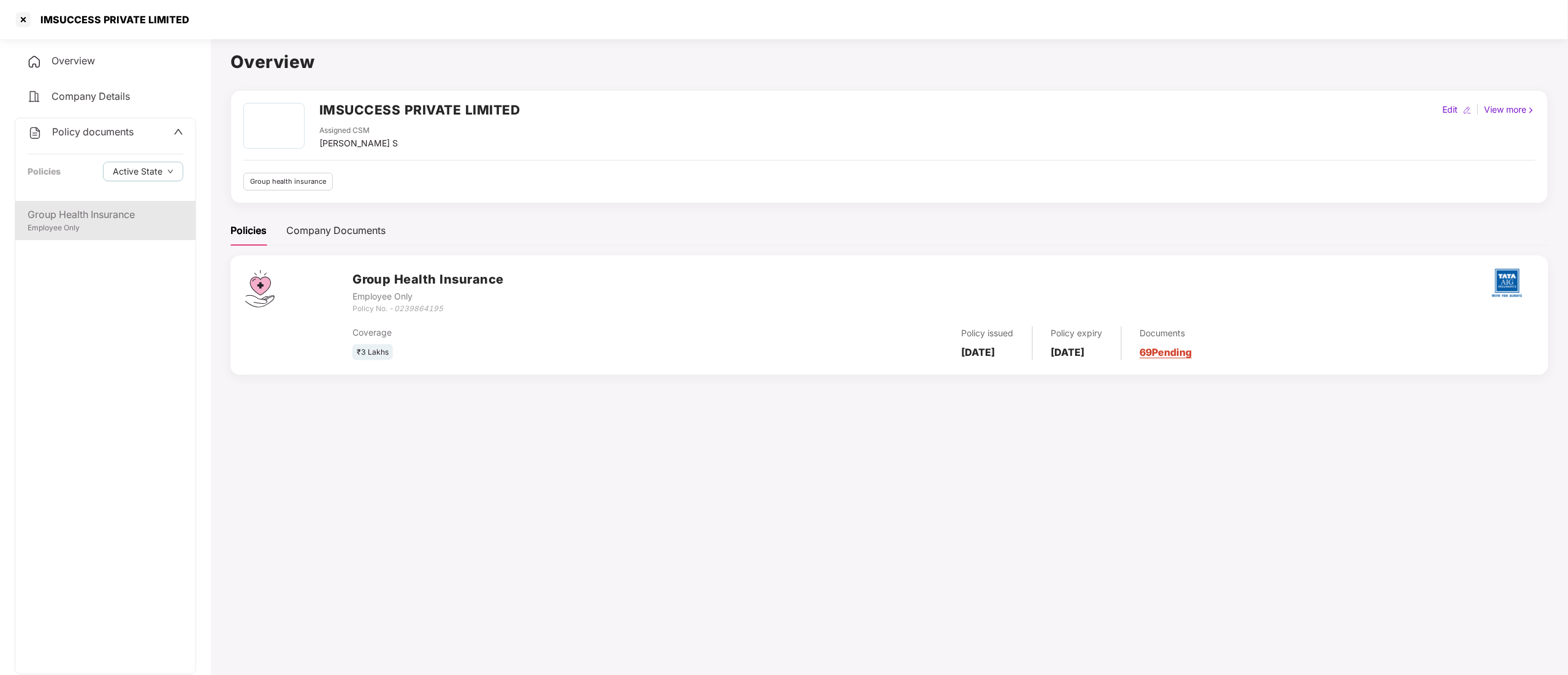
click at [81, 214] on div "Group Health Insurance" at bounding box center [105, 214] width 156 height 15
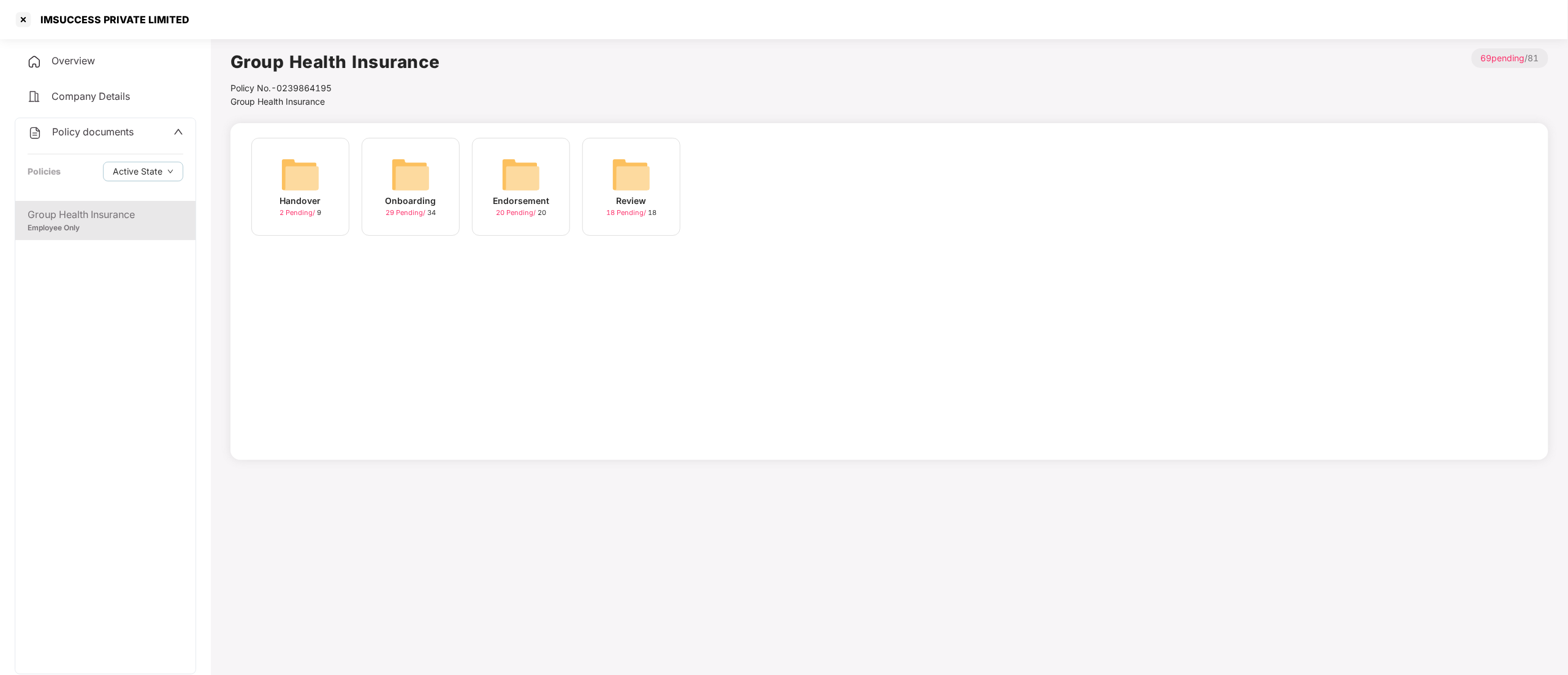
click at [533, 194] on div "Endorsement" at bounding box center [521, 201] width 56 height 14
click at [297, 186] on img at bounding box center [300, 174] width 39 height 39
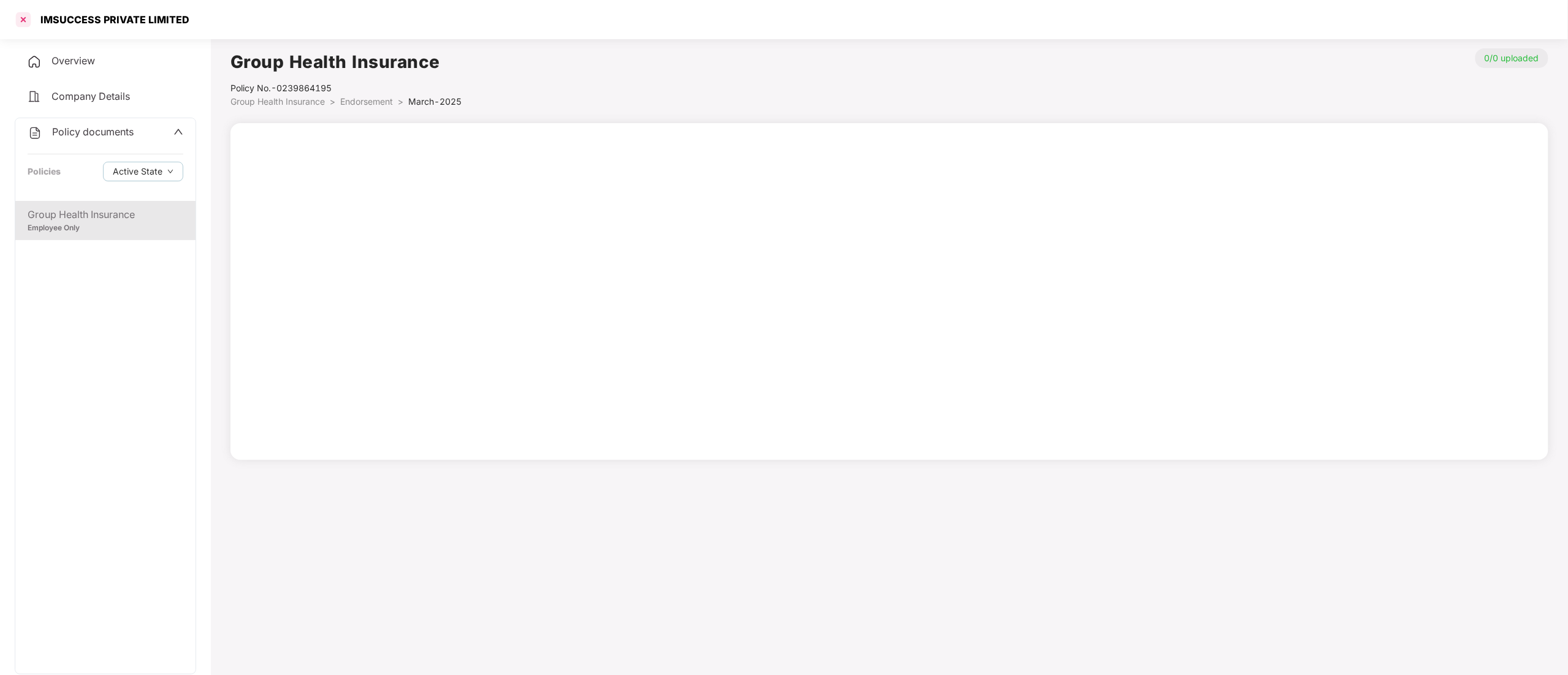
click at [14, 19] on div at bounding box center [23, 19] width 20 height 20
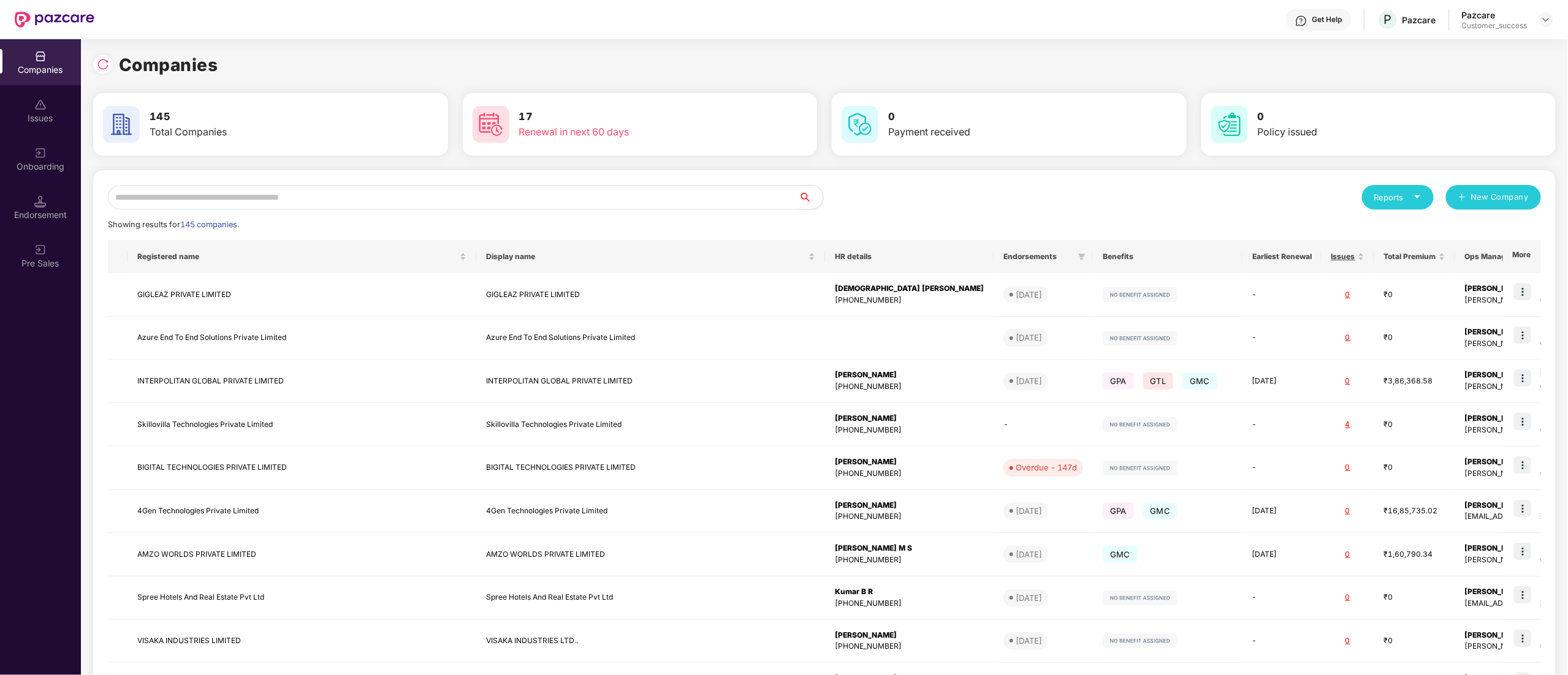
click at [244, 202] on input "text" at bounding box center [453, 197] width 690 height 25
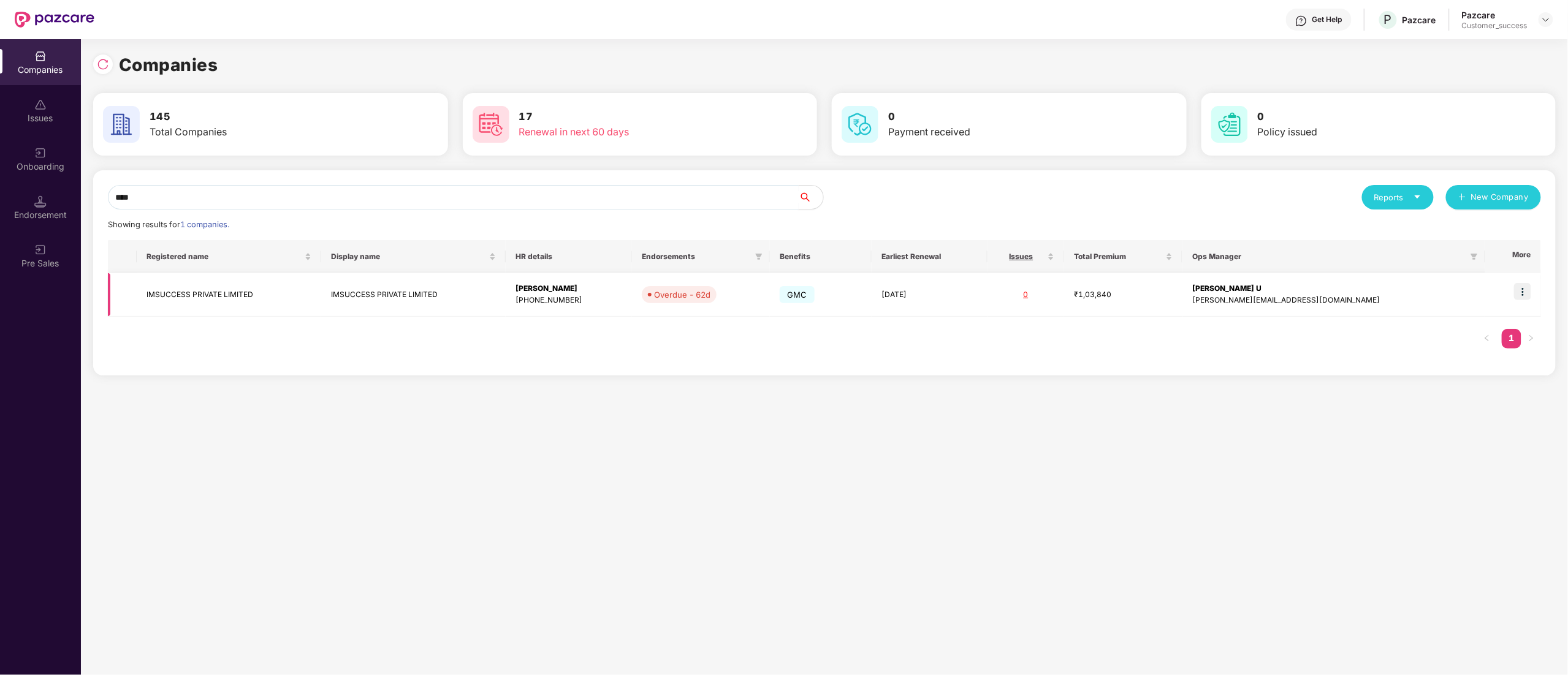
type input "****"
click at [1520, 302] on td at bounding box center [1512, 295] width 56 height 44
click at [1530, 294] on img at bounding box center [1522, 291] width 17 height 17
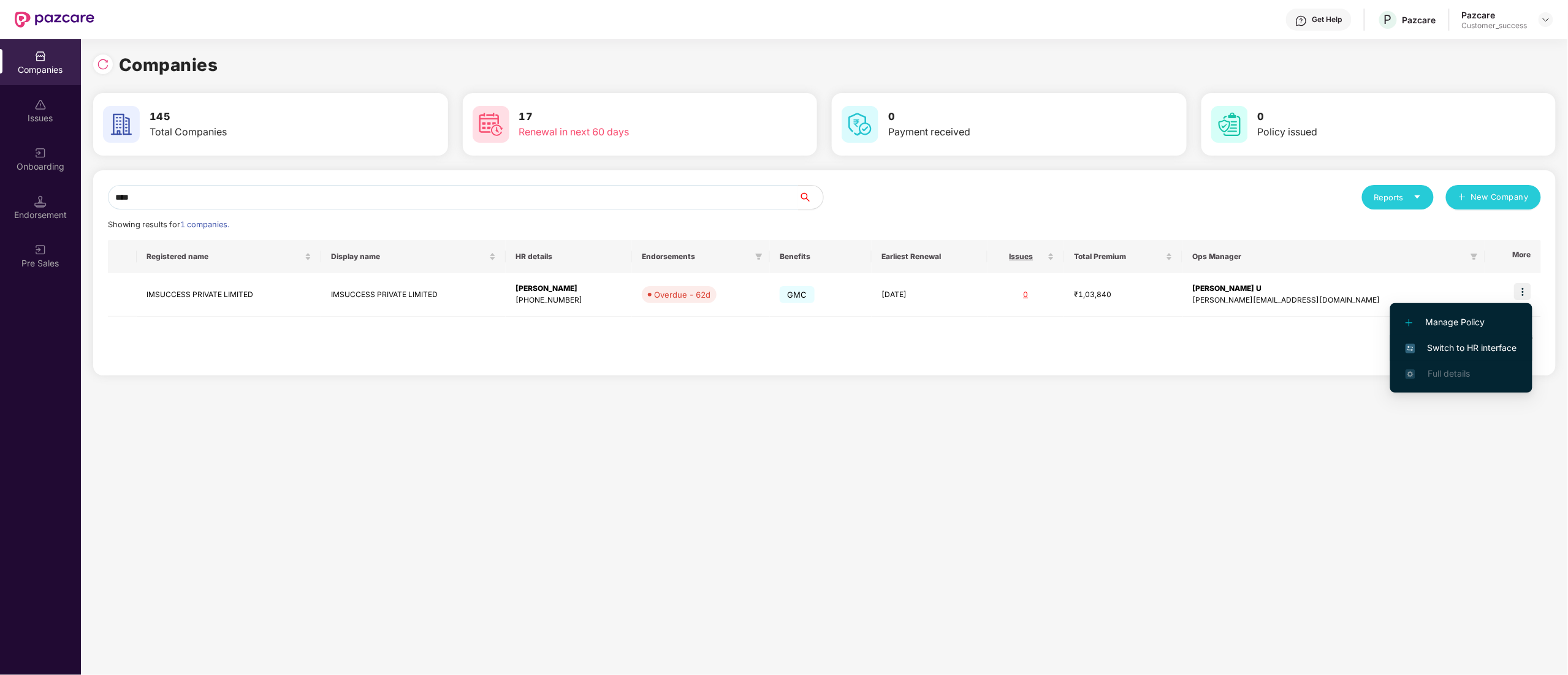
click at [1465, 341] on span "Switch to HR interface" at bounding box center [1460, 348] width 112 height 14
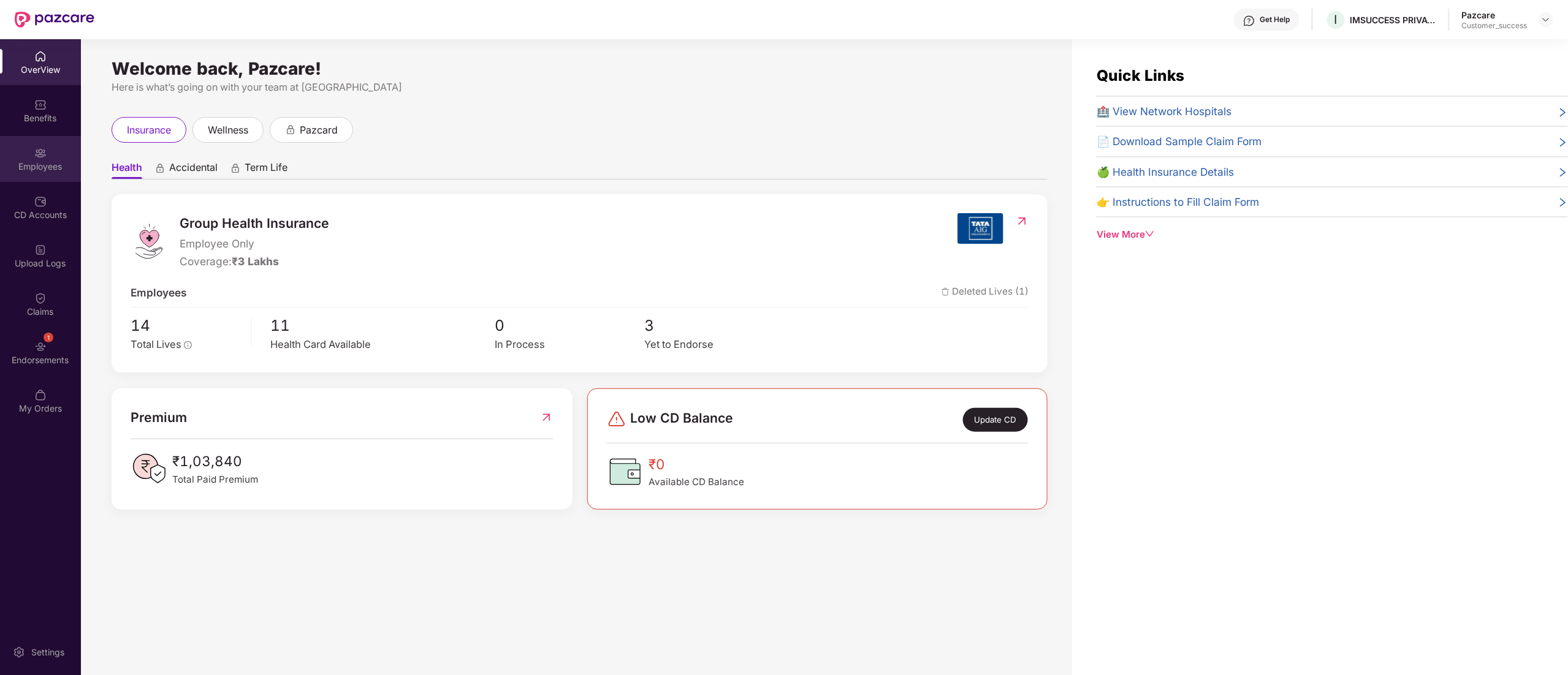
click at [37, 176] on div "Employees" at bounding box center [40, 159] width 81 height 46
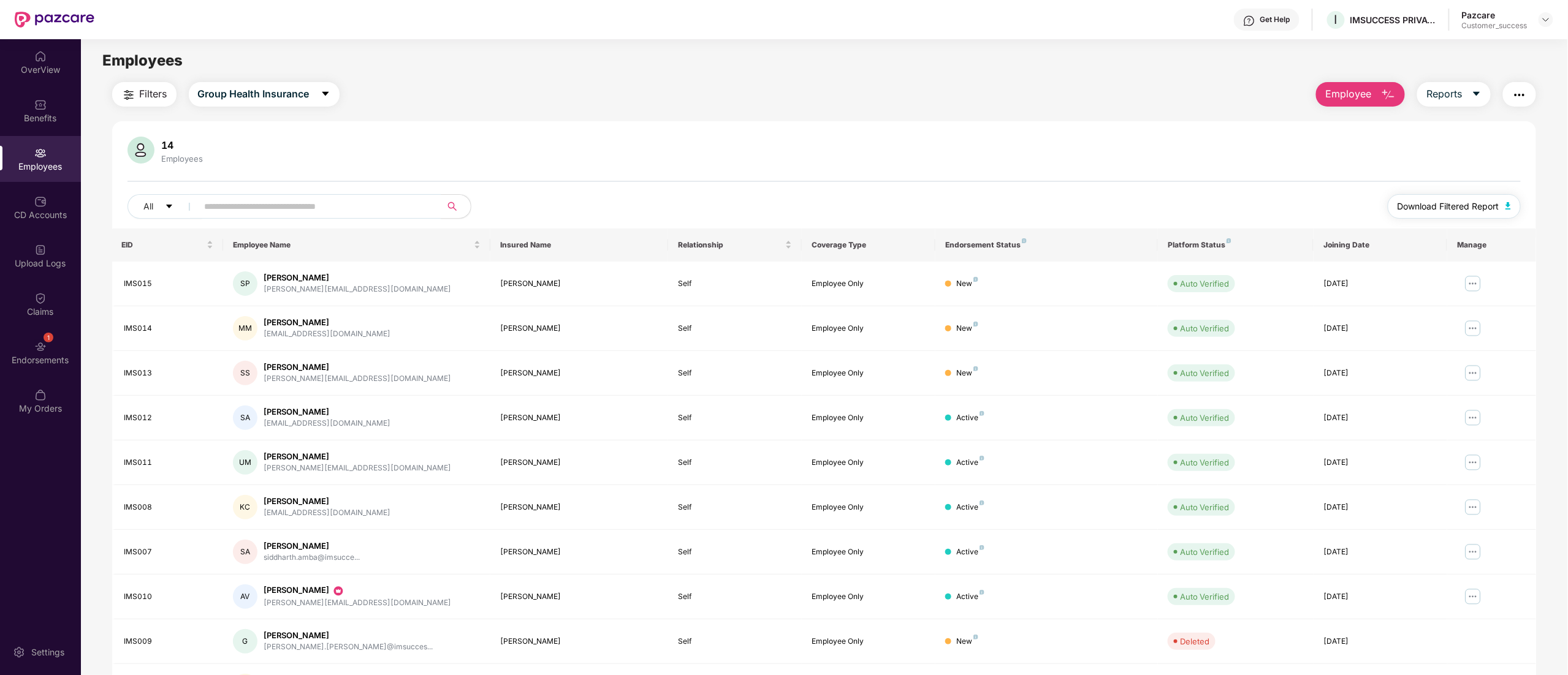
click at [1420, 201] on span "Download Filtered Report" at bounding box center [1448, 207] width 102 height 14
click at [1543, 24] on img at bounding box center [1545, 19] width 9 height 9
click at [1465, 48] on div "Switch to partner view" at bounding box center [1488, 49] width 159 height 24
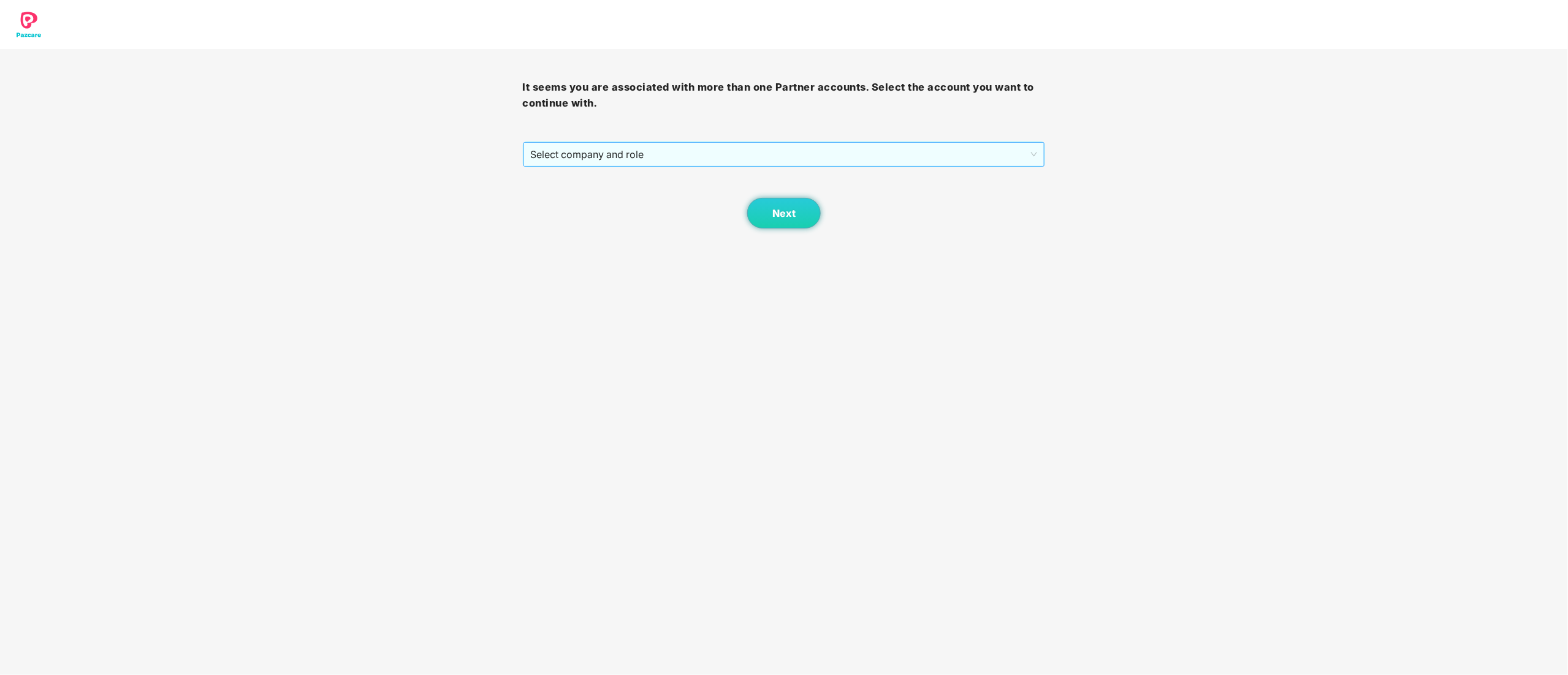
drag, startPoint x: 567, startPoint y: 150, endPoint x: 569, endPoint y: 164, distance: 14.1
click at [567, 151] on span "Select company and role" at bounding box center [784, 154] width 507 height 23
drag, startPoint x: 571, startPoint y: 197, endPoint x: 636, endPoint y: 210, distance: 66.3
click at [572, 197] on div "Pazcare - CUSTOMER_SUCCESS" at bounding box center [784, 198] width 508 height 14
click at [790, 215] on span "Next" at bounding box center [784, 214] width 23 height 12
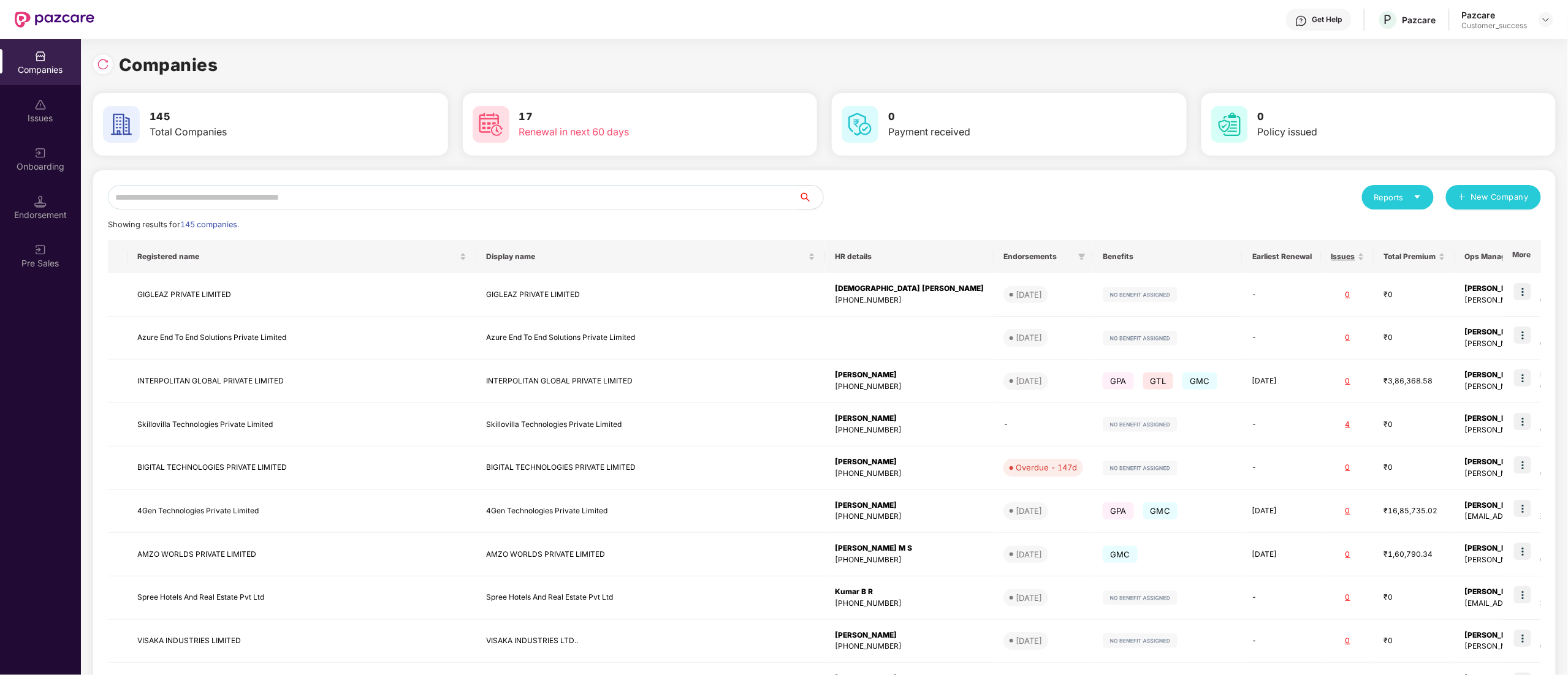
click at [361, 192] on input "text" at bounding box center [453, 197] width 690 height 25
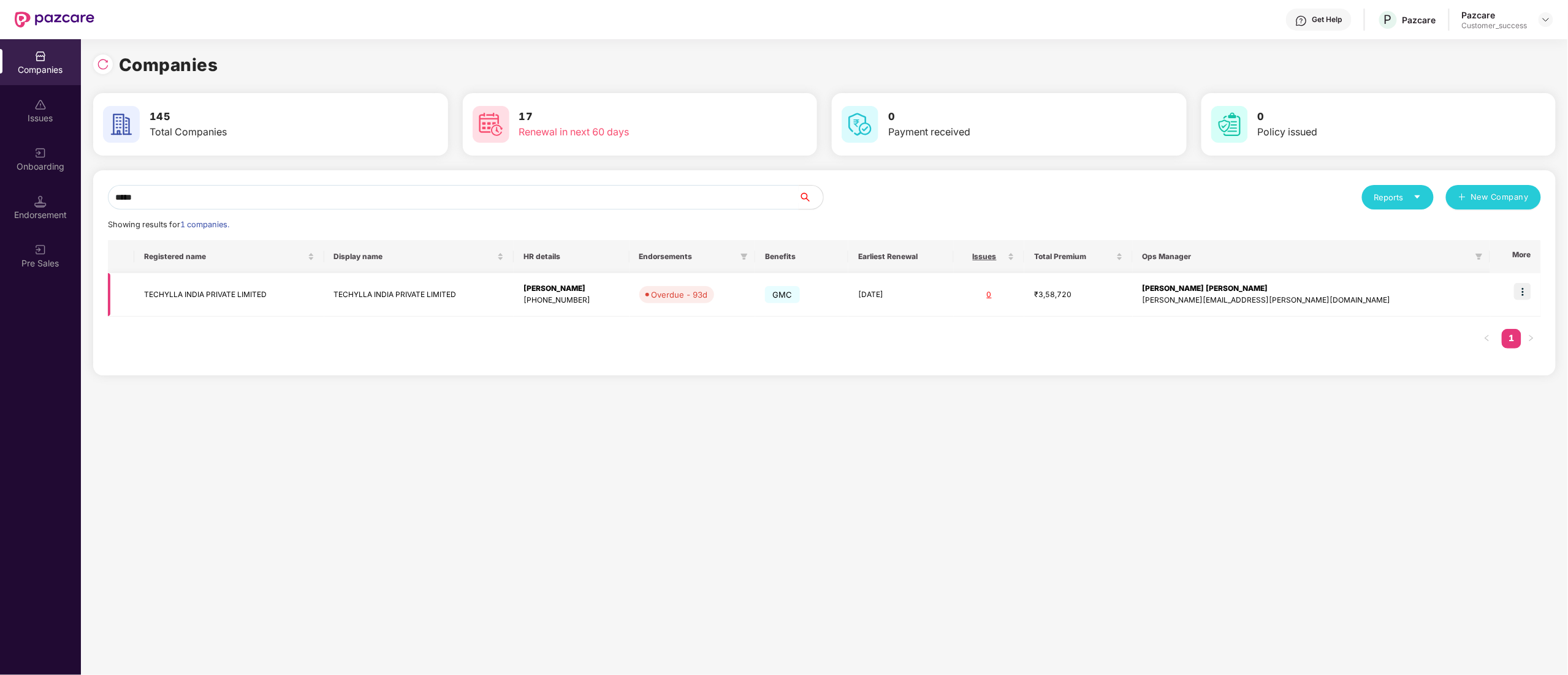
type input "*****"
drag, startPoint x: 1523, startPoint y: 291, endPoint x: 1503, endPoint y: 315, distance: 31.2
click at [1524, 291] on img at bounding box center [1522, 291] width 17 height 17
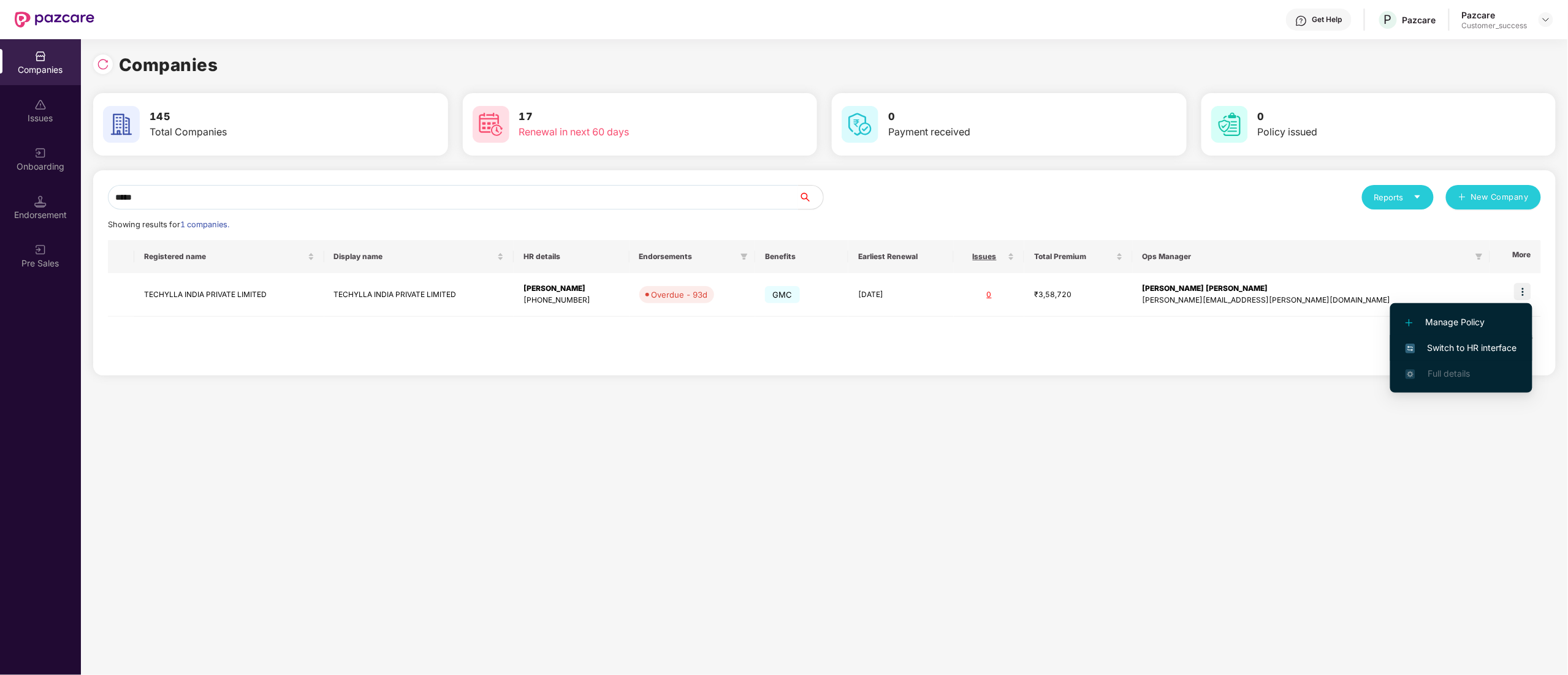
click at [1457, 343] on span "Switch to HR interface" at bounding box center [1460, 348] width 112 height 14
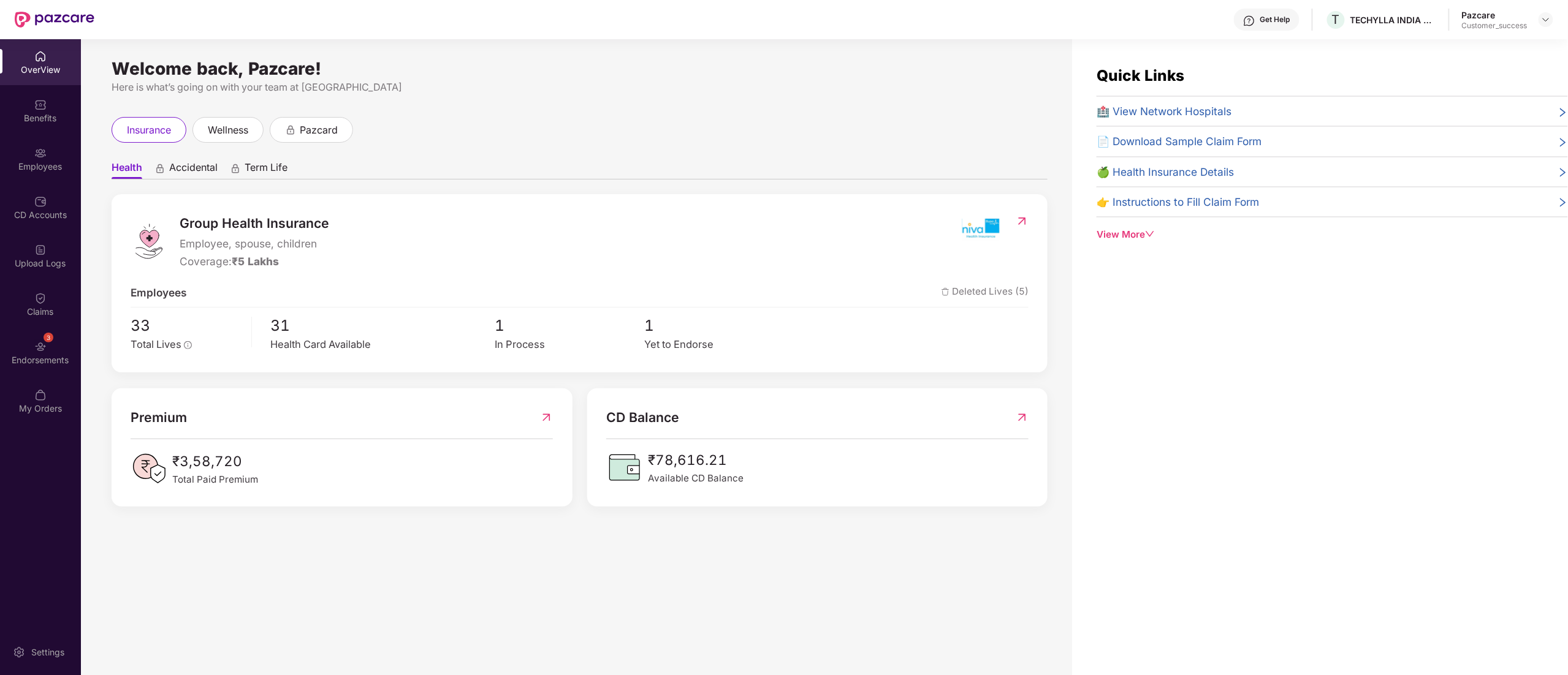
click at [13, 159] on div "Employees" at bounding box center [40, 159] width 81 height 46
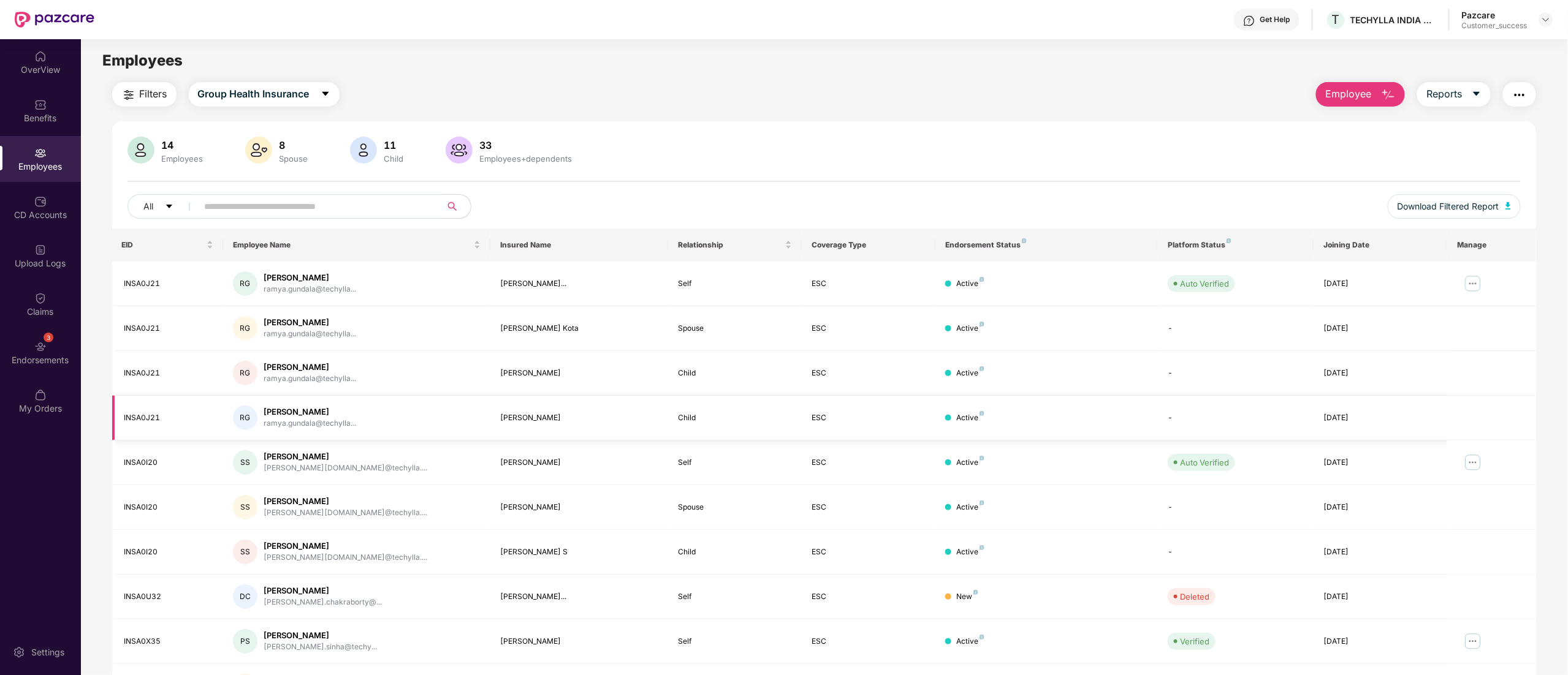
scroll to position [79, 0]
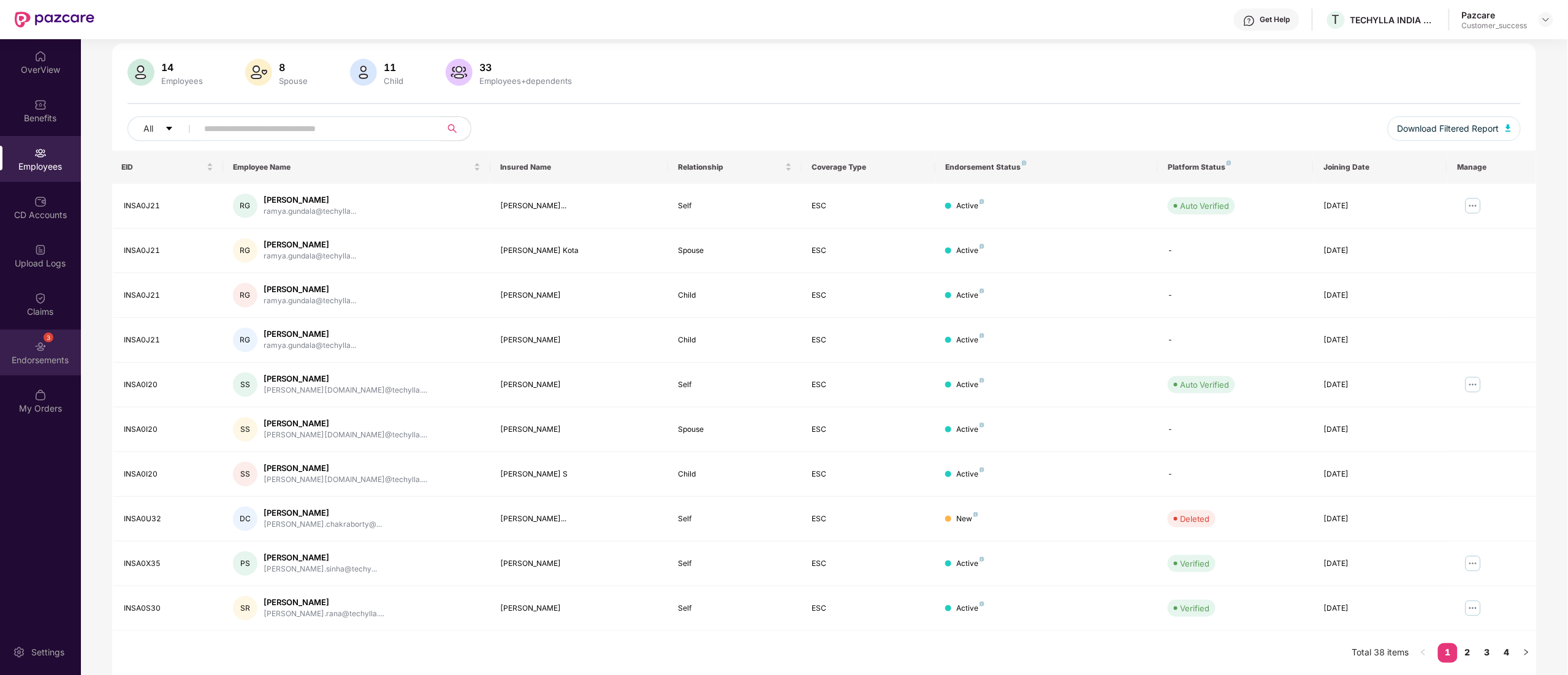
click at [19, 350] on div "3 Endorsements" at bounding box center [40, 353] width 81 height 46
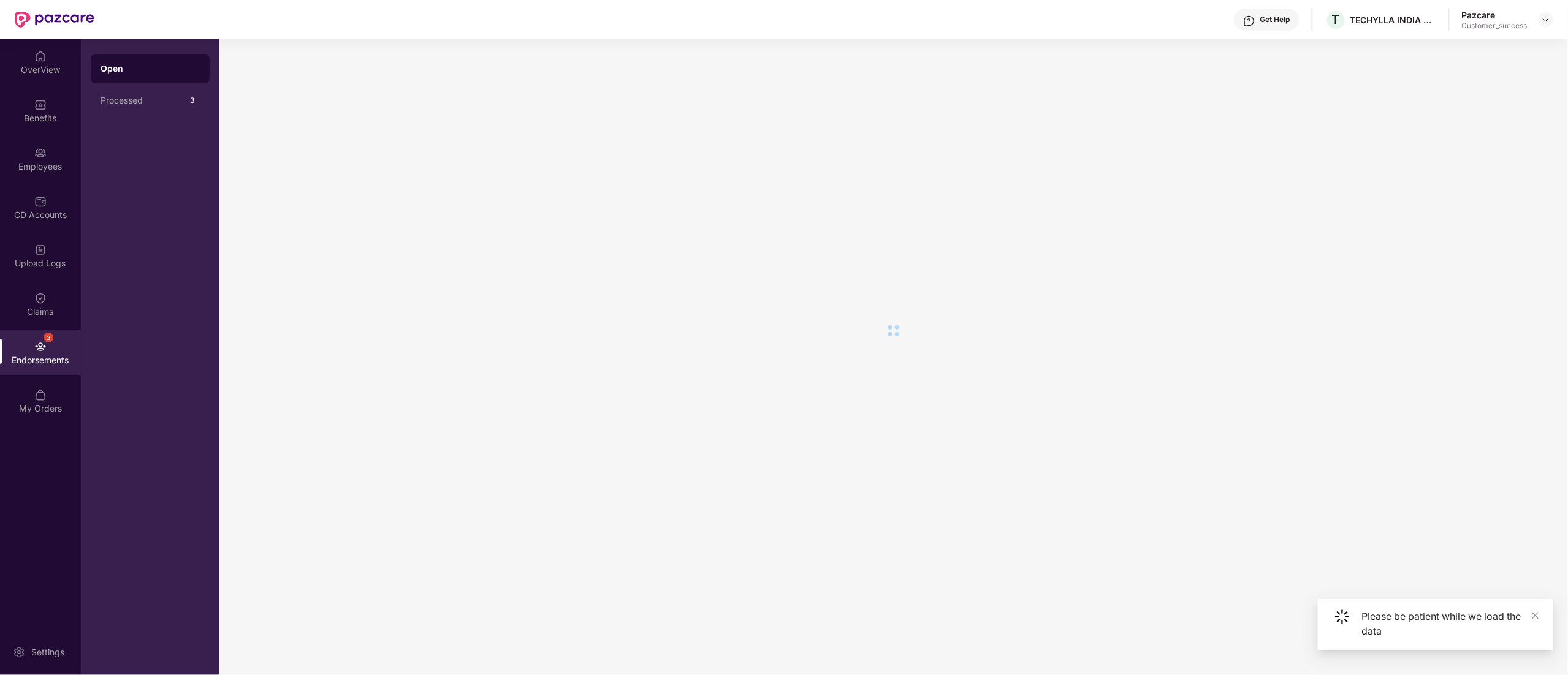
scroll to position [0, 0]
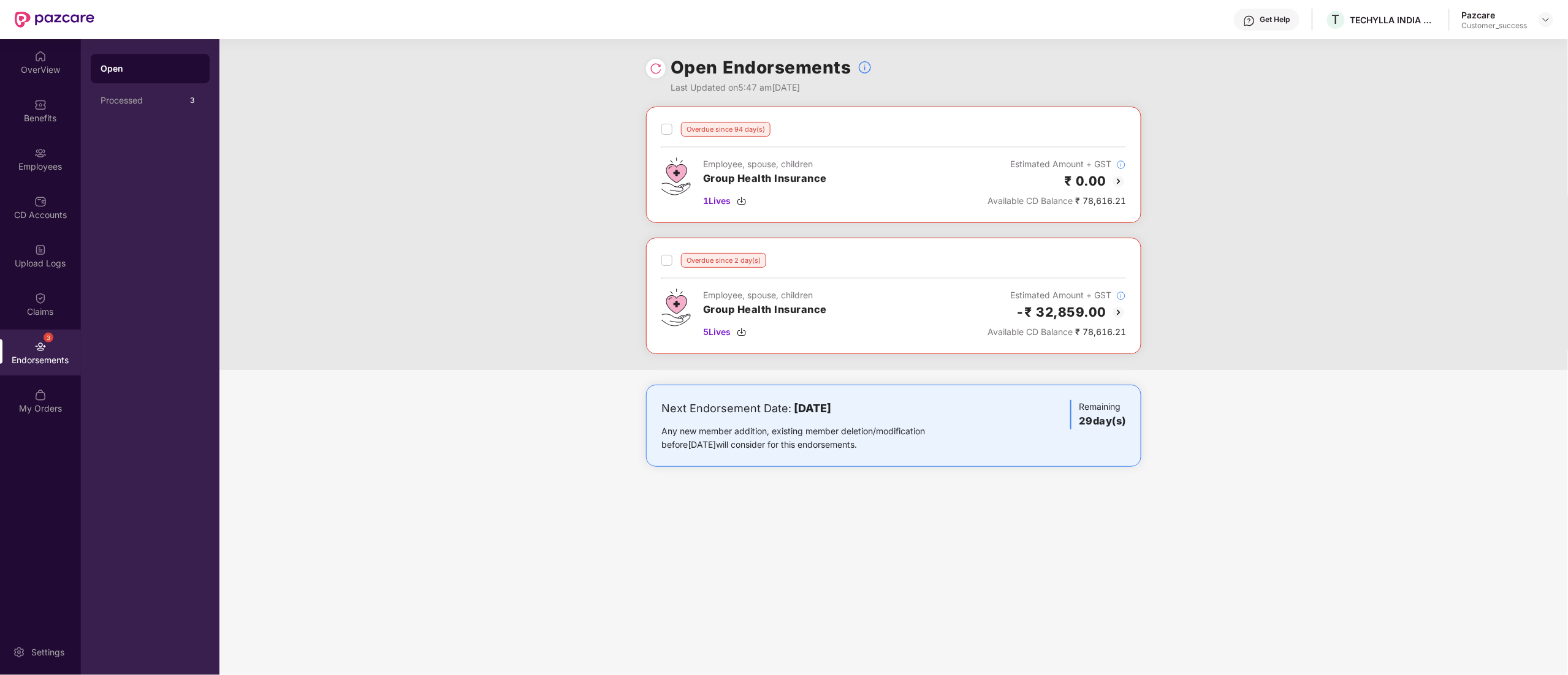
click at [1120, 179] on img at bounding box center [1118, 181] width 15 height 15
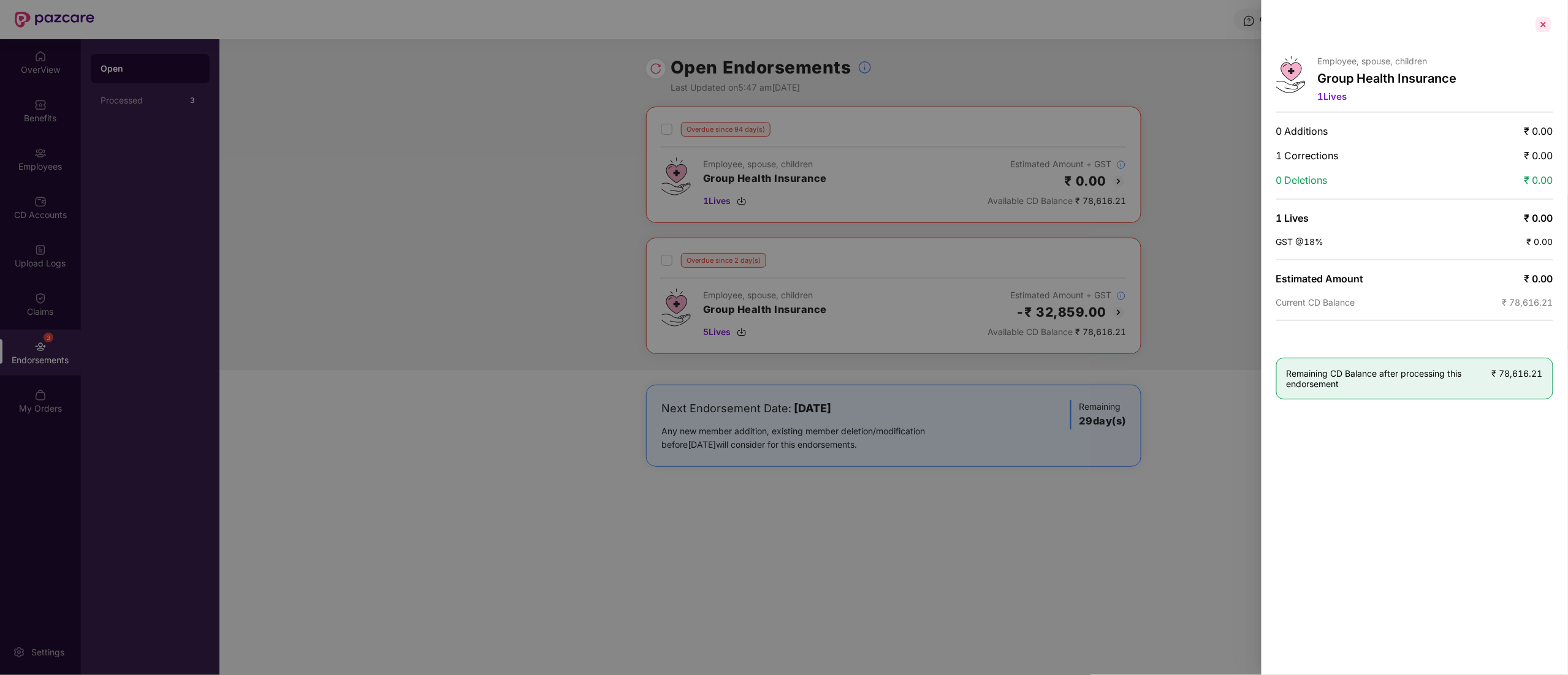
click at [1541, 21] on div at bounding box center [1542, 24] width 20 height 20
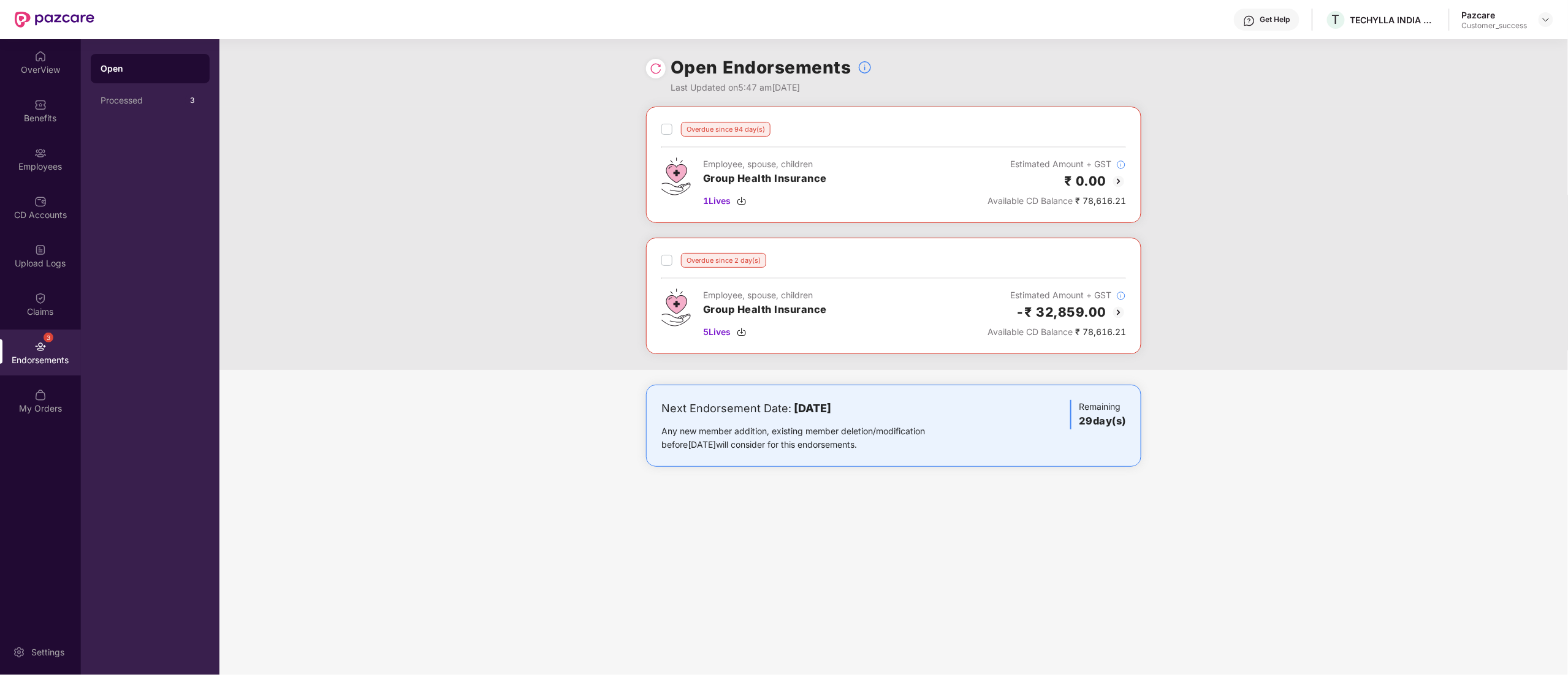
click at [1541, 21] on img at bounding box center [1545, 19] width 9 height 9
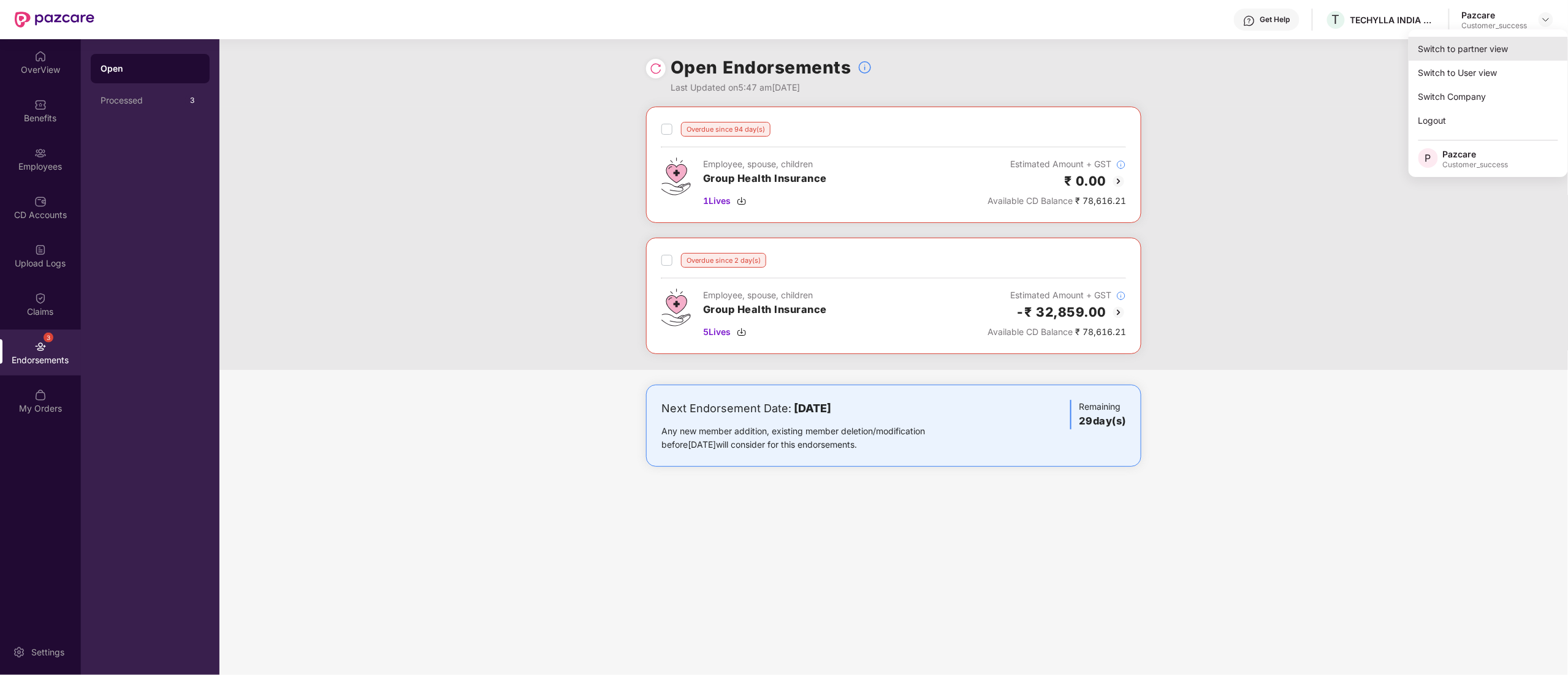
click at [1447, 56] on div "Switch to partner view" at bounding box center [1488, 49] width 159 height 24
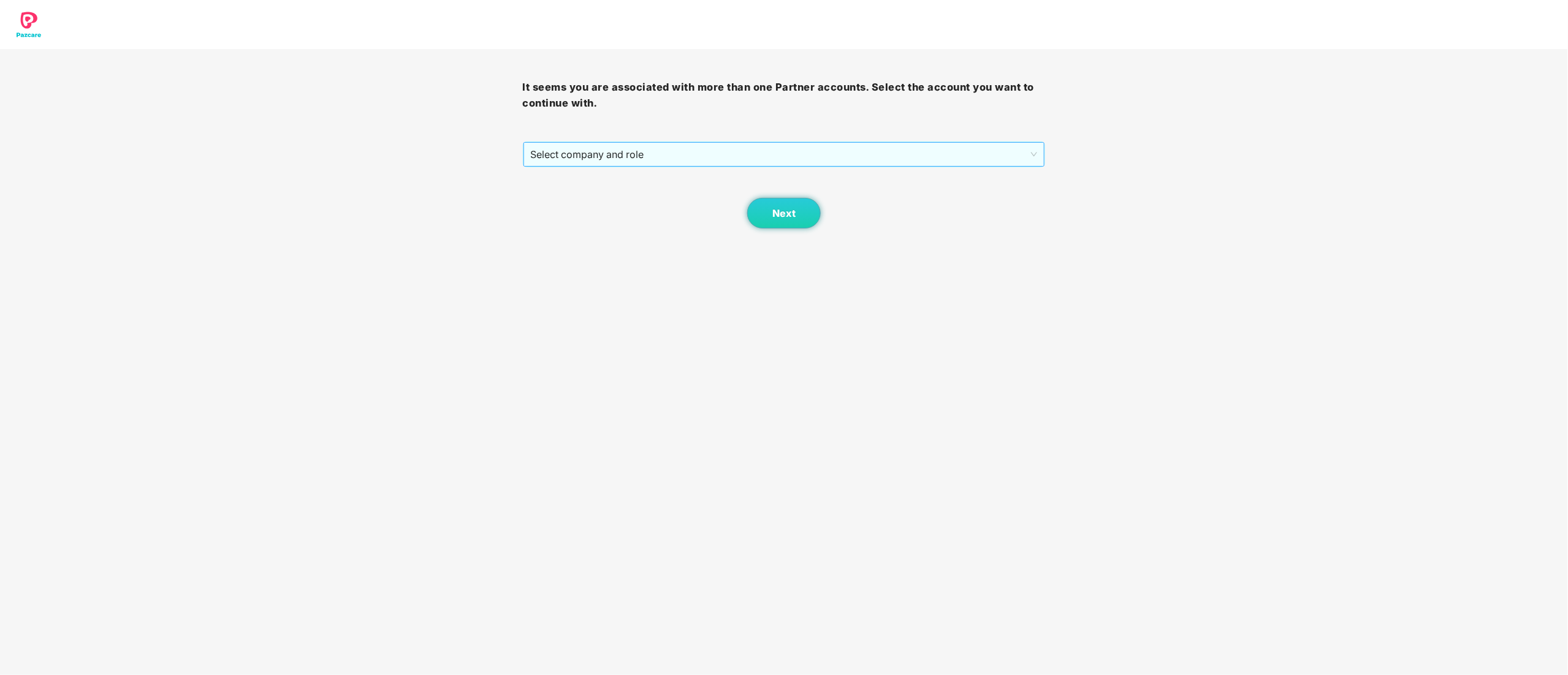
click at [570, 149] on span "Select company and role" at bounding box center [784, 154] width 507 height 23
click at [579, 195] on div "Pazcare - CUSTOMER_SUCCESS" at bounding box center [784, 198] width 508 height 14
click at [795, 217] on span "Next" at bounding box center [784, 214] width 23 height 12
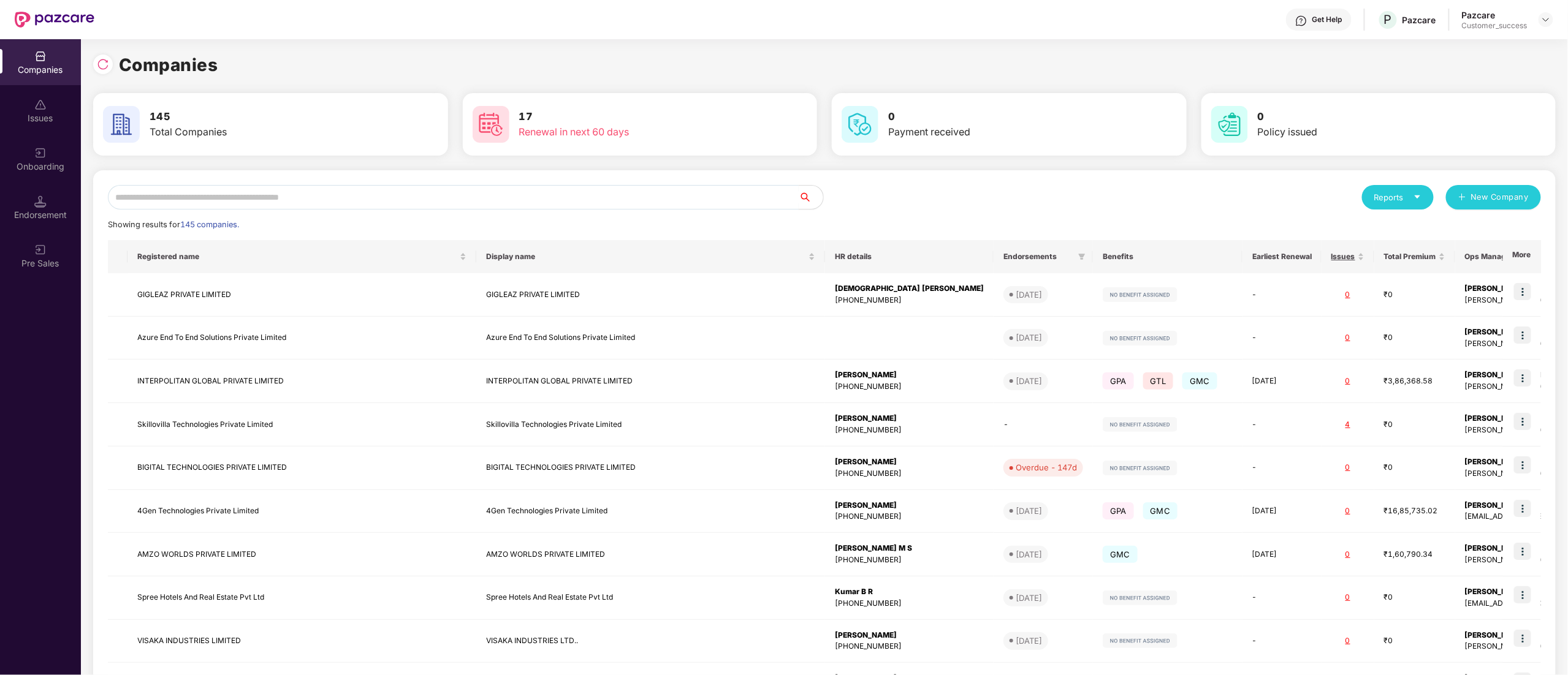
click at [305, 194] on input "text" at bounding box center [453, 197] width 690 height 25
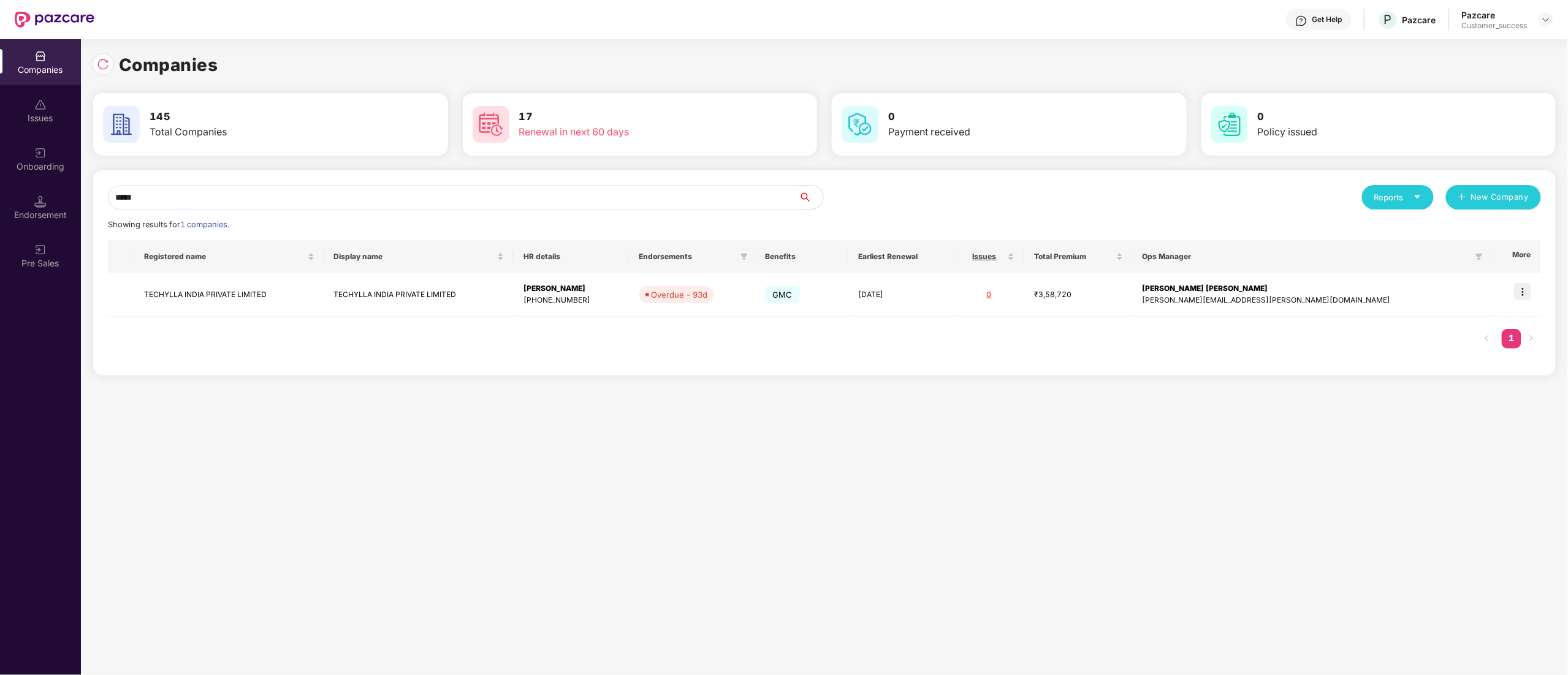
type input "*****"
drag, startPoint x: 291, startPoint y: 302, endPoint x: 125, endPoint y: 304, distance: 166.0
click at [125, 304] on tr "TECHYLLA INDIA PRIVATE LIMITED TECHYLLA INDIA PRIVATE LIMITED Piyali Das +91704…" at bounding box center [824, 295] width 1433 height 44
copy tr "TECHYLLA INDIA PRIVATE LIMITED"
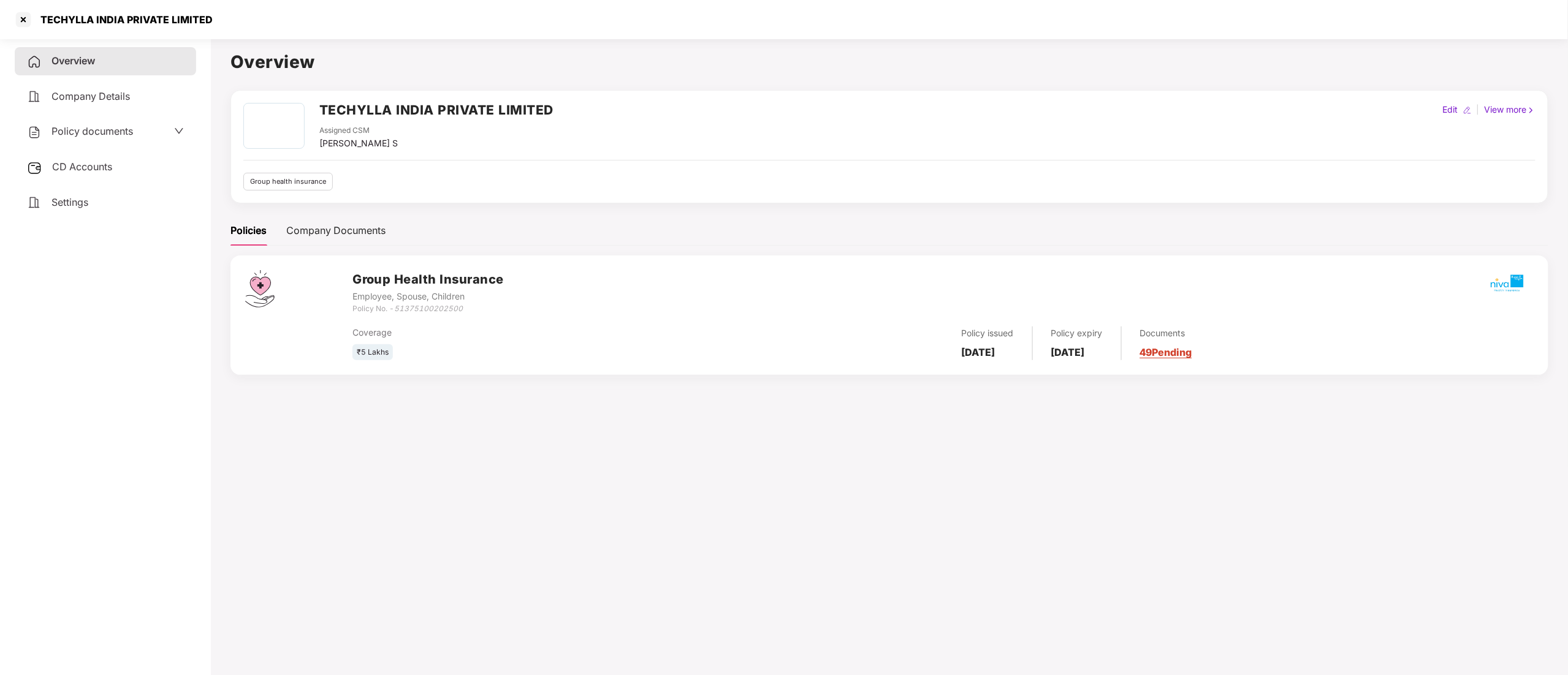
click at [403, 112] on h2 "TECHYLLA INDIA PRIVATE LIMITED" at bounding box center [437, 110] width 234 height 21
copy h2 "TECHYLLA INDIA PRIVATE LIMITED"
